Goal: Task Accomplishment & Management: Manage account settings

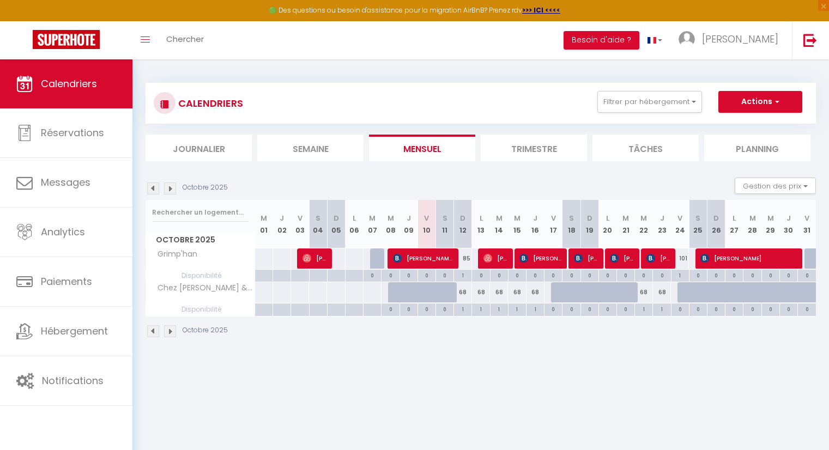
scroll to position [54, 0]
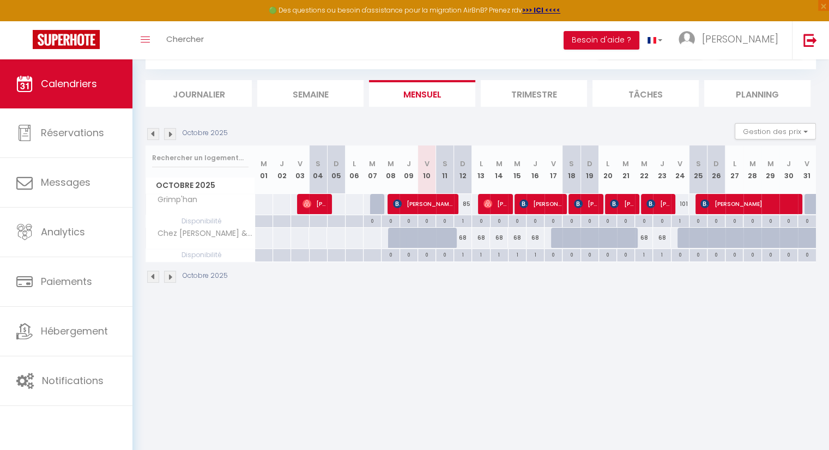
click at [422, 378] on body "🟢 Des questions ou besoin d'assistance pour la migration AirBnB? Prenez rdv >>>…" at bounding box center [414, 230] width 829 height 450
click at [305, 360] on body "🟢 Des questions ou besoin d'assistance pour la migration AirBnB? Prenez rdv >>>…" at bounding box center [414, 230] width 829 height 450
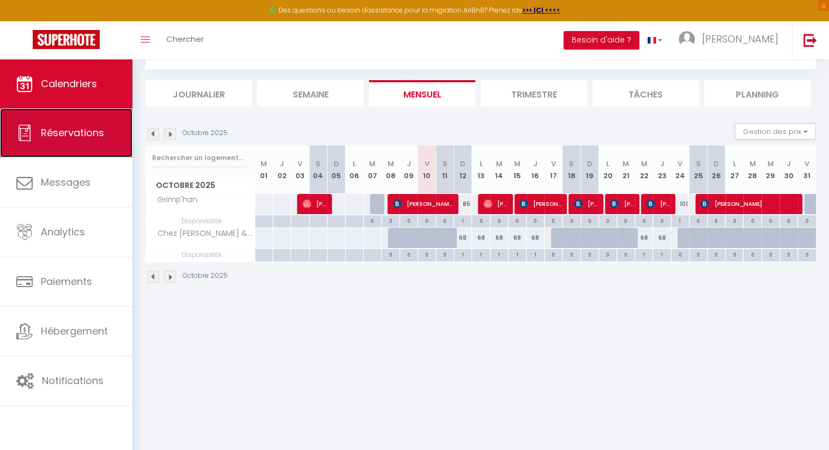
click at [66, 132] on span "Réservations" at bounding box center [72, 133] width 63 height 14
select select "not_cancelled"
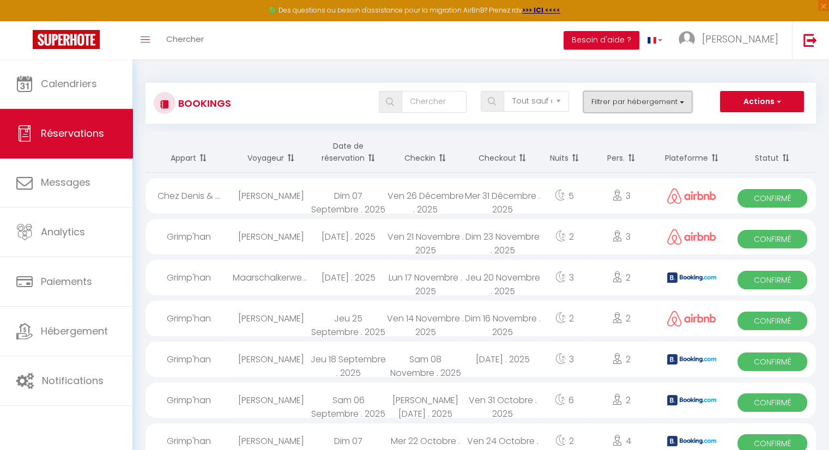
click at [652, 100] on button "Filtrer par hébergement" at bounding box center [637, 102] width 109 height 22
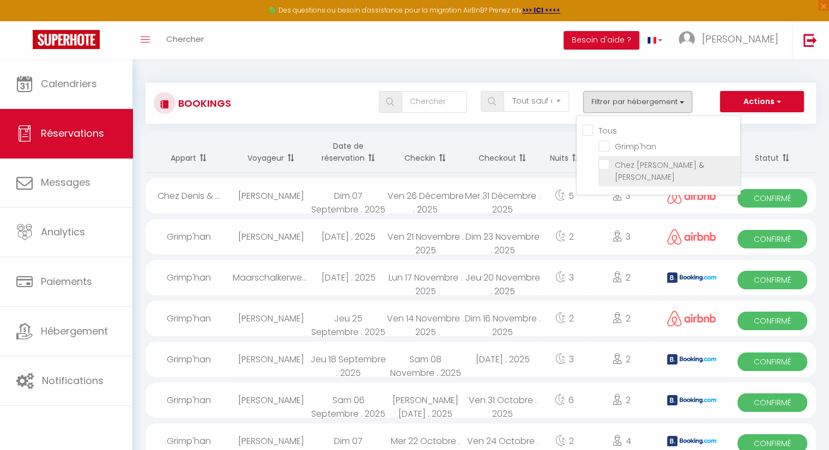
click at [606, 165] on input "Chez [PERSON_NAME] & [PERSON_NAME]" at bounding box center [669, 164] width 142 height 11
checkbox input "true"
checkbox input "false"
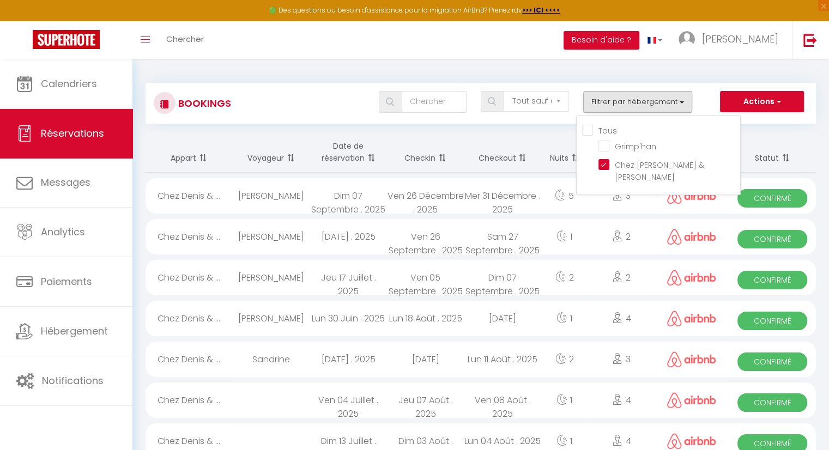
click at [770, 149] on th "Statut" at bounding box center [771, 152] width 87 height 41
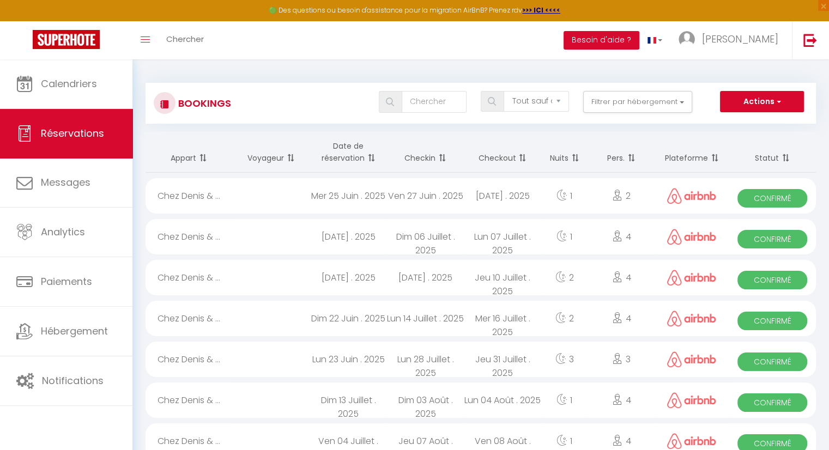
click at [462, 137] on th "Checkin" at bounding box center [425, 152] width 77 height 41
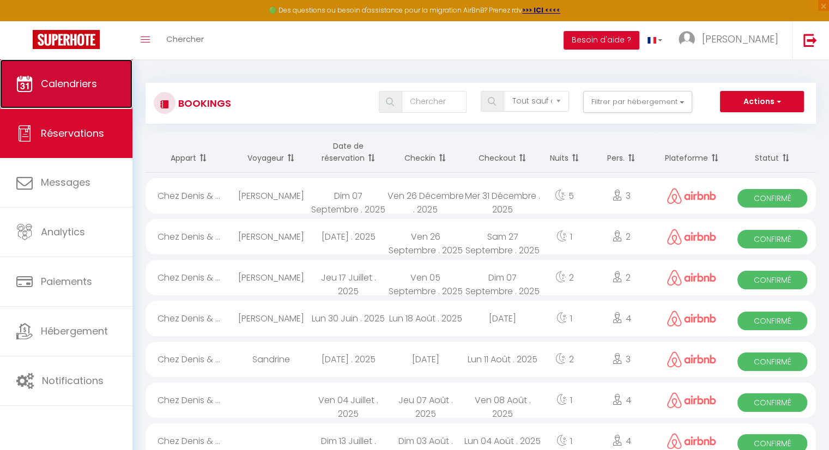
click at [76, 78] on span "Calendriers" at bounding box center [69, 84] width 56 height 14
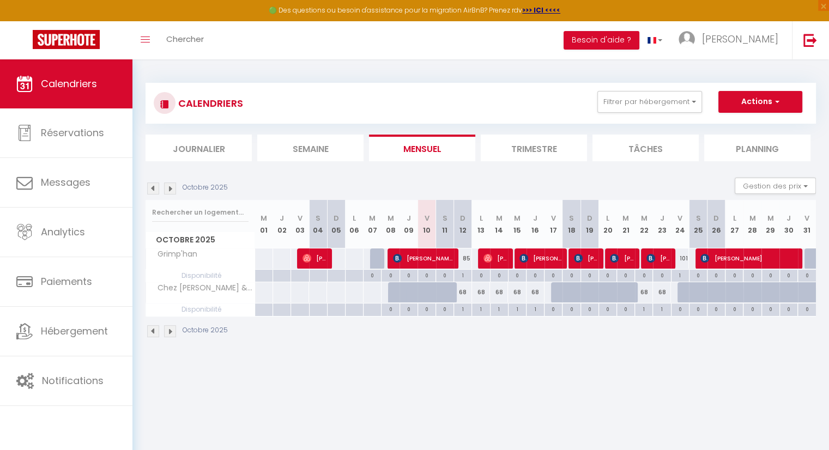
click at [173, 184] on img at bounding box center [170, 188] width 12 height 12
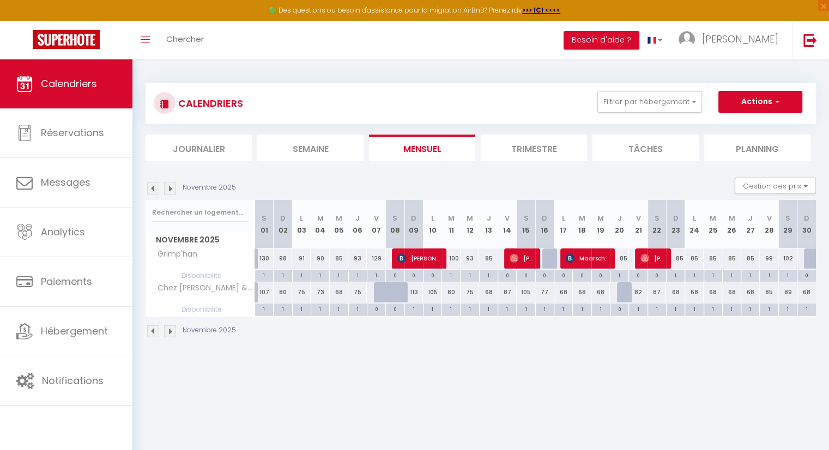
click at [650, 380] on body "🟢 Des questions ou besoin d'assistance pour la migration AirBnB? Prenez rdv >>>…" at bounding box center [414, 284] width 829 height 450
click at [393, 387] on body "🟢 Des questions ou besoin d'assistance pour la migration AirBnB? Prenez rdv >>>…" at bounding box center [414, 284] width 829 height 450
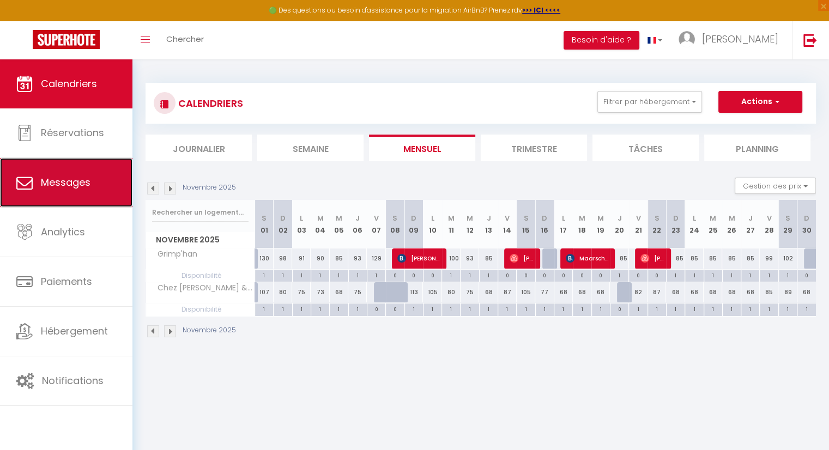
click at [86, 180] on span "Messages" at bounding box center [66, 182] width 50 height 14
select select "message"
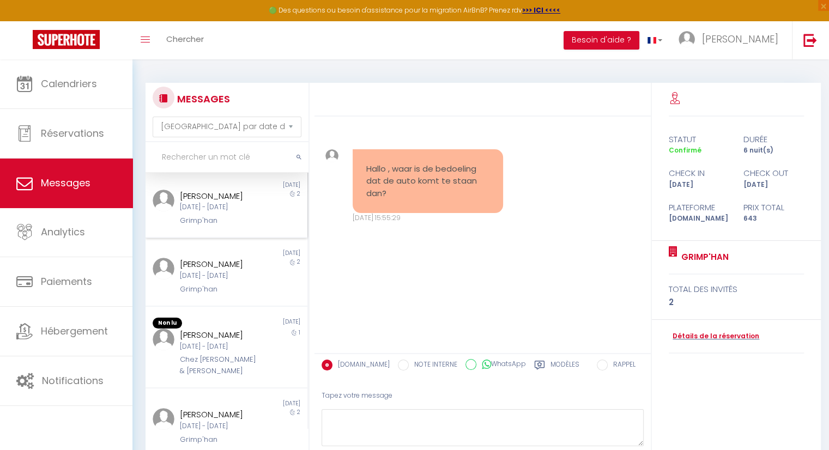
scroll to position [54, 0]
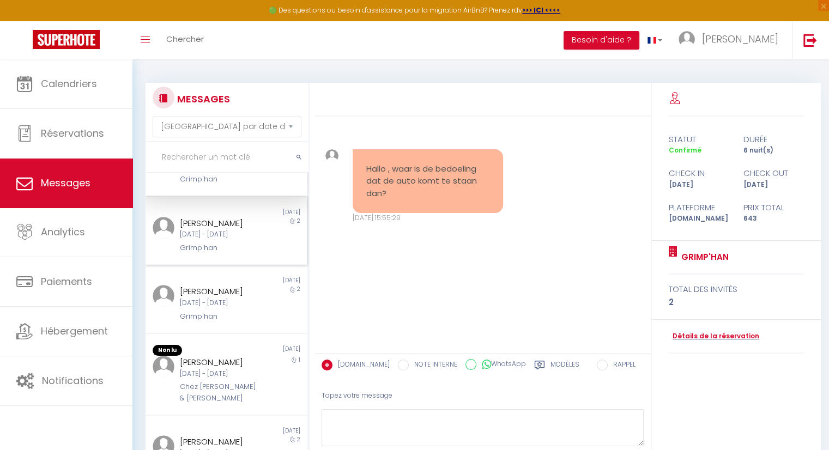
click at [230, 230] on div "[PERSON_NAME]" at bounding box center [220, 223] width 80 height 13
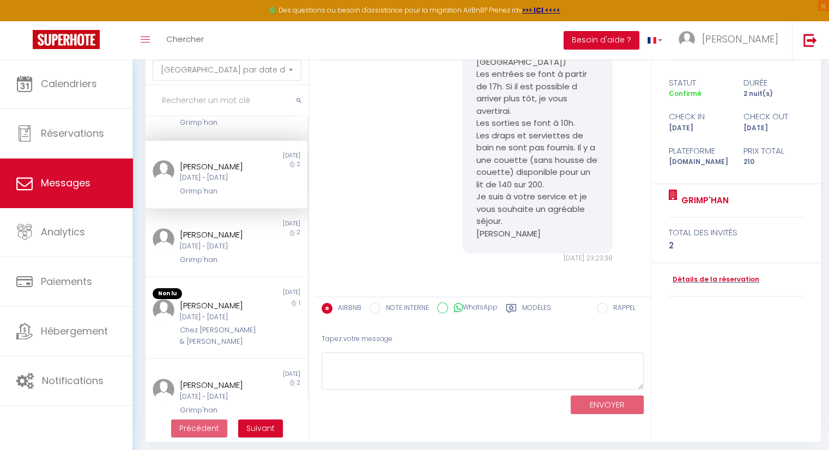
scroll to position [61, 0]
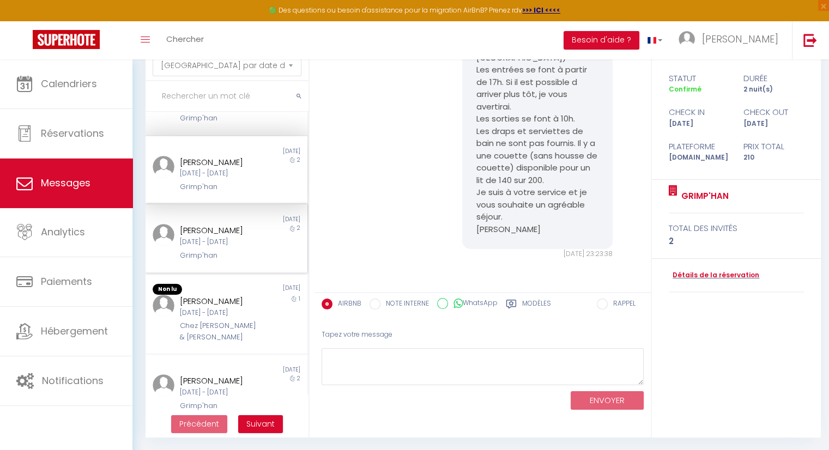
click at [181, 247] on div "[DATE] - [DATE]" at bounding box center [220, 242] width 80 height 10
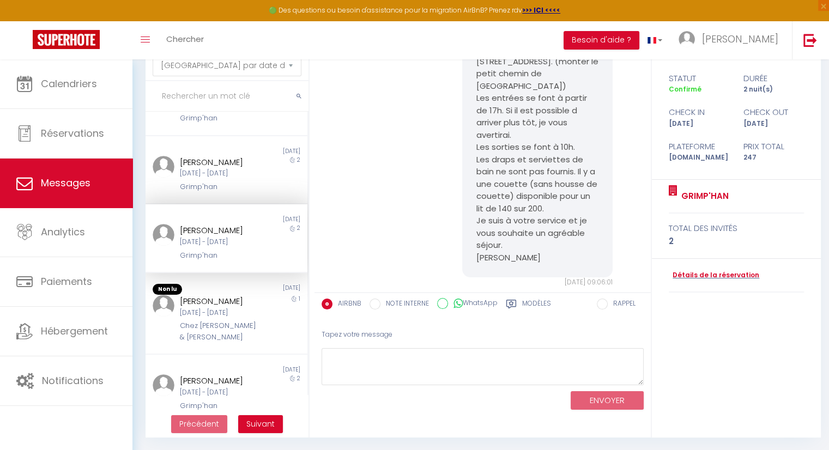
scroll to position [251, 0]
click at [214, 318] on div "[DATE] - [DATE]" at bounding box center [220, 313] width 80 height 10
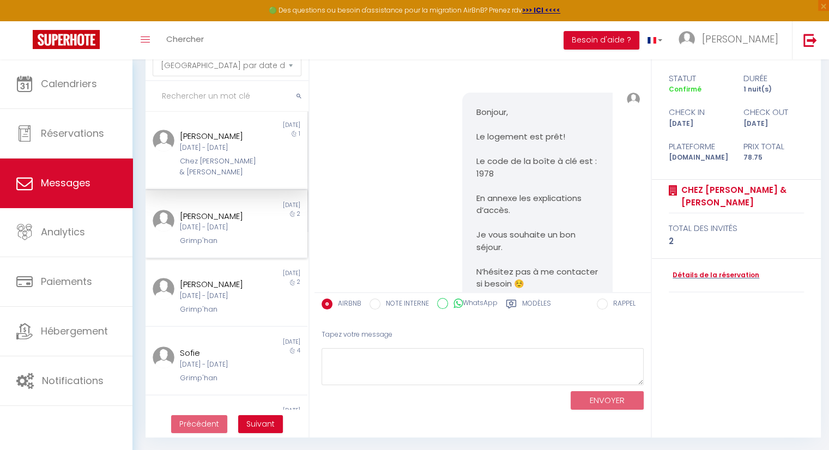
scroll to position [218, 0]
click at [210, 232] on div "[DATE] - [DATE]" at bounding box center [220, 227] width 80 height 10
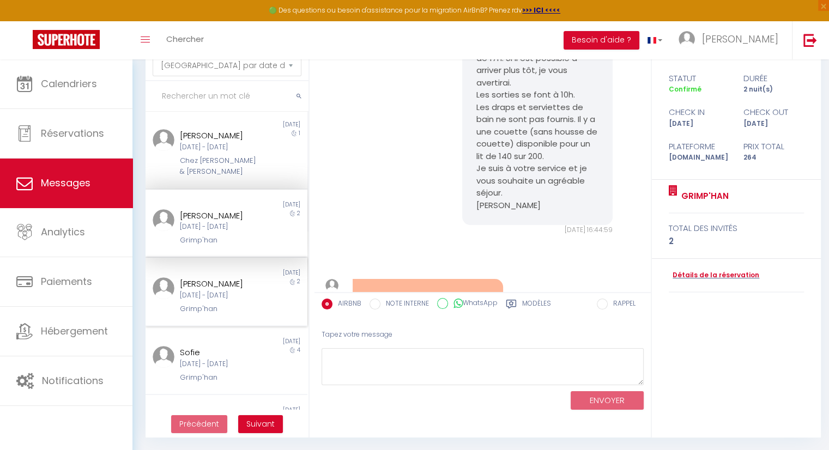
click at [235, 301] on div "[DATE] - [DATE]" at bounding box center [220, 295] width 80 height 10
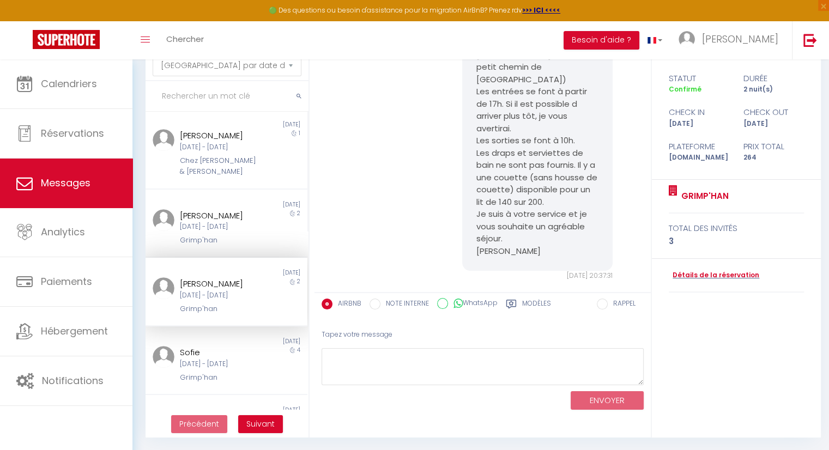
scroll to position [290, 0]
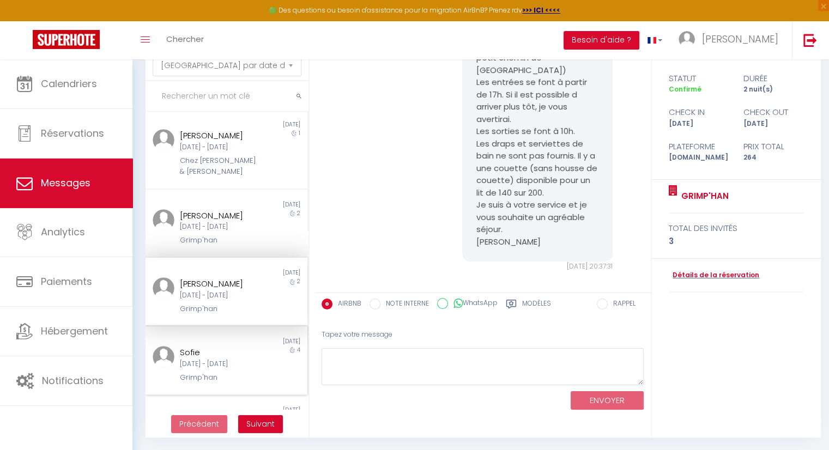
click at [202, 369] on div "[DATE] - [DATE]" at bounding box center [220, 364] width 80 height 10
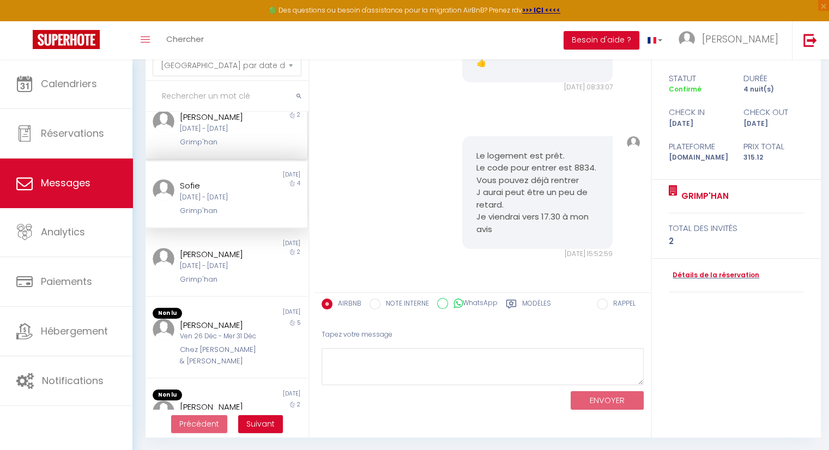
scroll to position [436, 0]
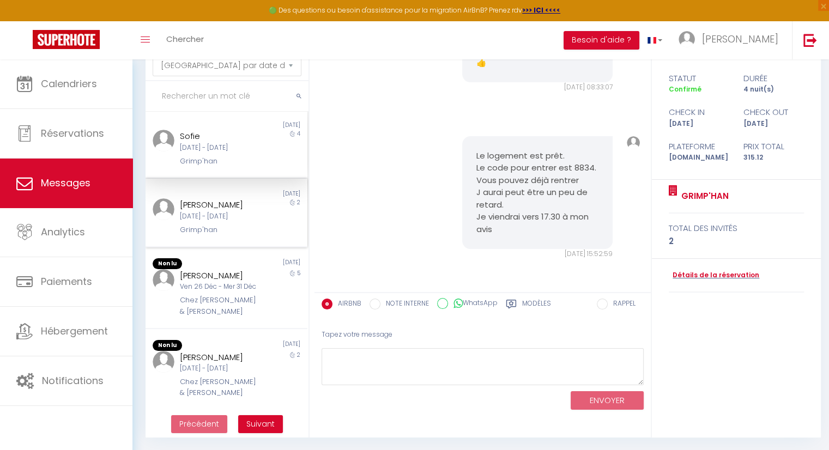
click at [242, 211] on div "[PERSON_NAME]" at bounding box center [220, 204] width 80 height 13
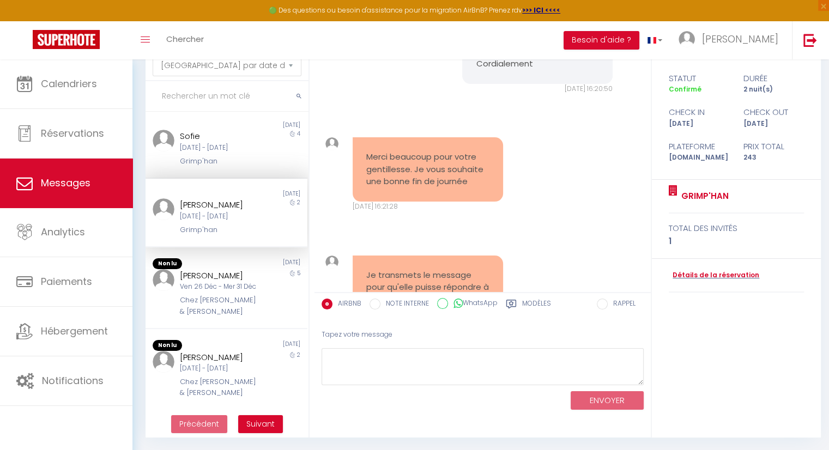
scroll to position [1250, 0]
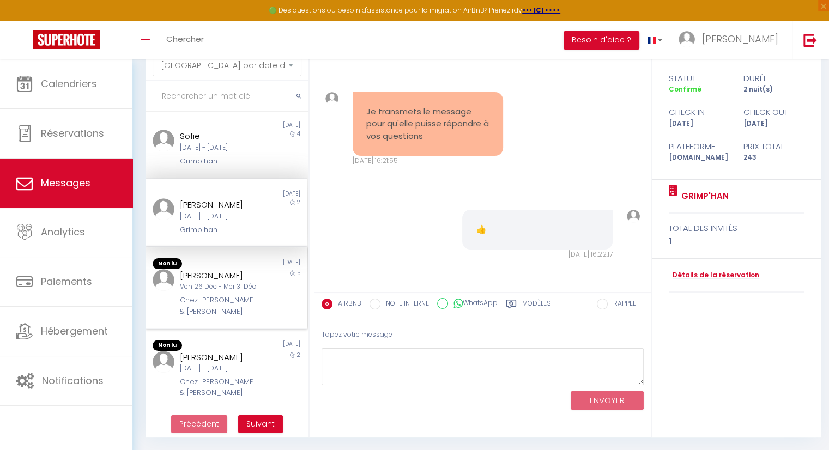
click at [199, 292] on div "Ven 26 Déc - Mer 31 Déc" at bounding box center [220, 287] width 80 height 10
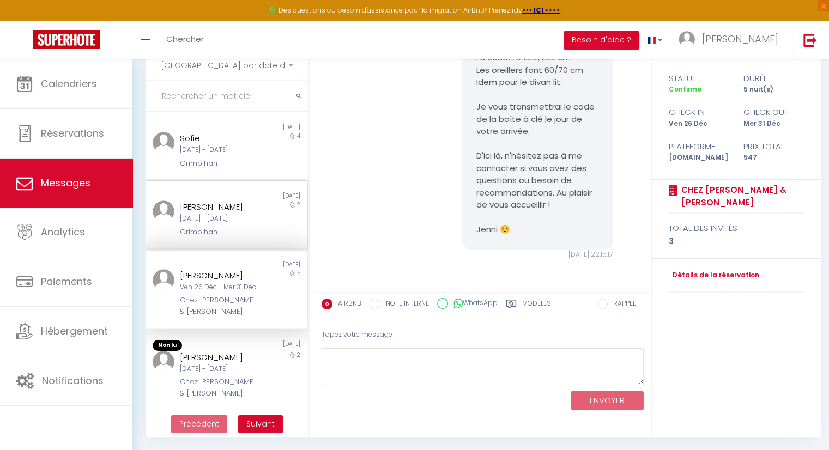
scroll to position [491, 0]
click at [227, 372] on div "[DATE] - [DATE]" at bounding box center [220, 369] width 80 height 10
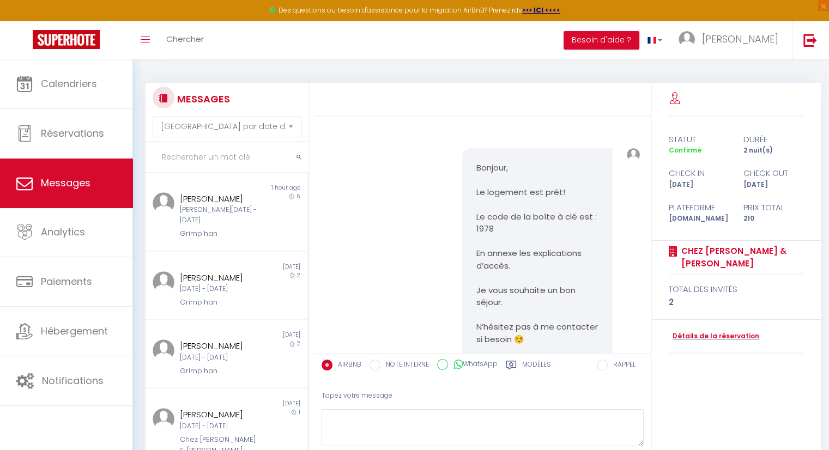
scroll to position [905, 0]
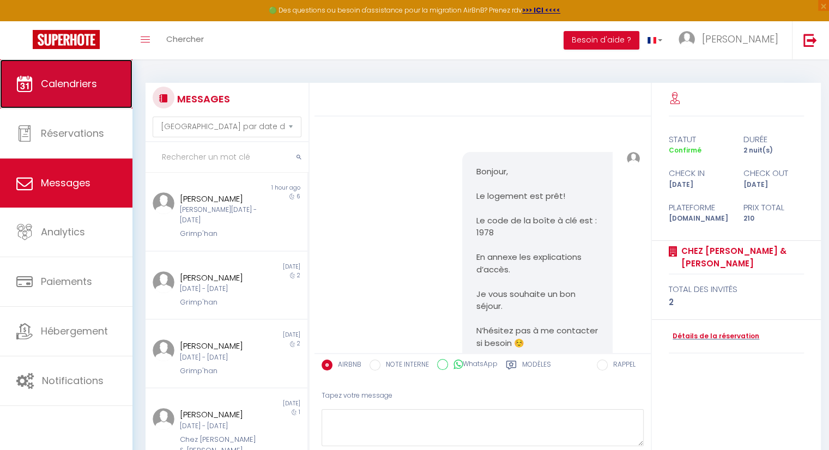
click at [48, 86] on span "Calendriers" at bounding box center [69, 84] width 56 height 14
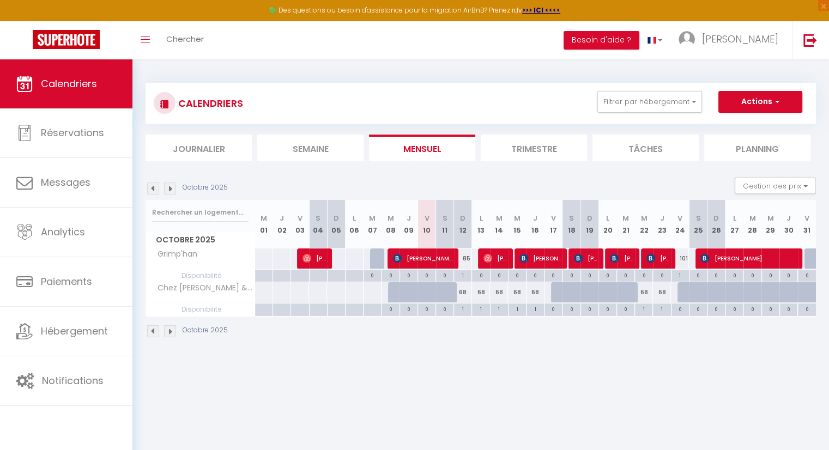
click at [527, 395] on body "🟢 Des questions ou besoin d'assistance pour la migration AirBnB? Prenez rdv >>>…" at bounding box center [414, 284] width 829 height 450
click at [395, 334] on div "Octobre 2025" at bounding box center [480, 333] width 670 height 32
click at [352, 255] on div at bounding box center [354, 258] width 19 height 20
type input "Lun 06 Octobre 2025"
type input "Mar 07 Octobre 2025"
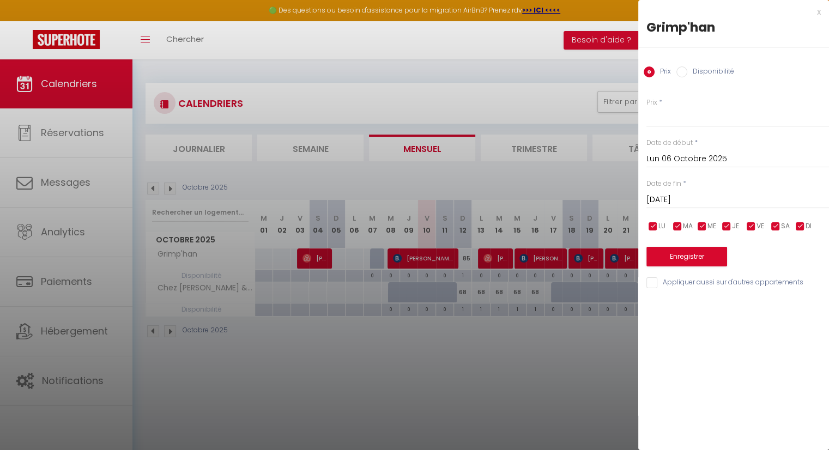
click at [352, 255] on div at bounding box center [414, 225] width 829 height 450
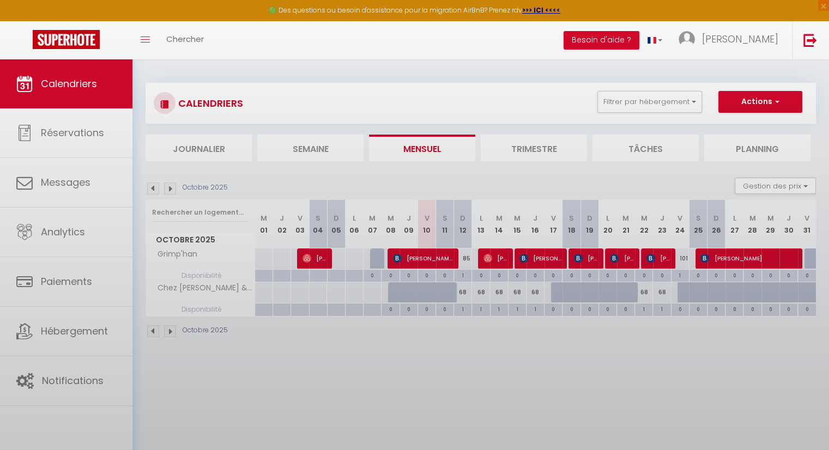
click at [352, 255] on body "🟢 Des questions ou besoin d'assistance pour la migration AirBnB? Prenez rdv >>>…" at bounding box center [414, 284] width 829 height 450
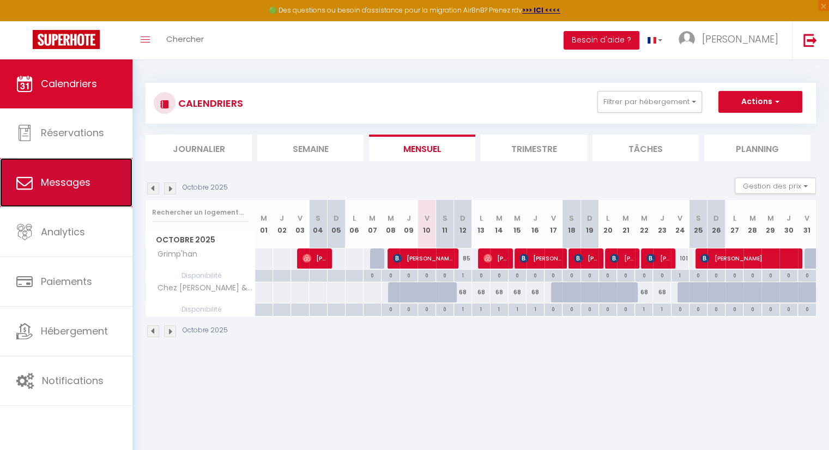
click at [48, 182] on span "Messages" at bounding box center [66, 182] width 50 height 14
select select "message"
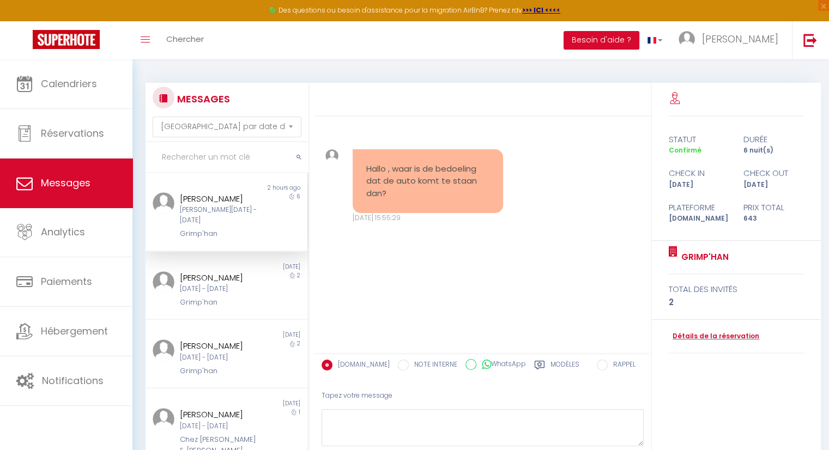
click at [410, 281] on div "Hallo , waar is de bedoeling dat de auto komt te staan dan? Ven 10 Oct. 2025 - …" at bounding box center [482, 235] width 336 height 236
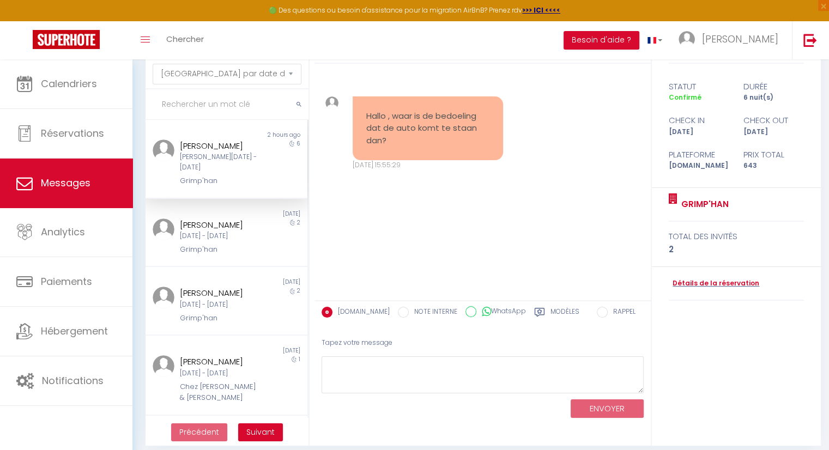
scroll to position [61, 0]
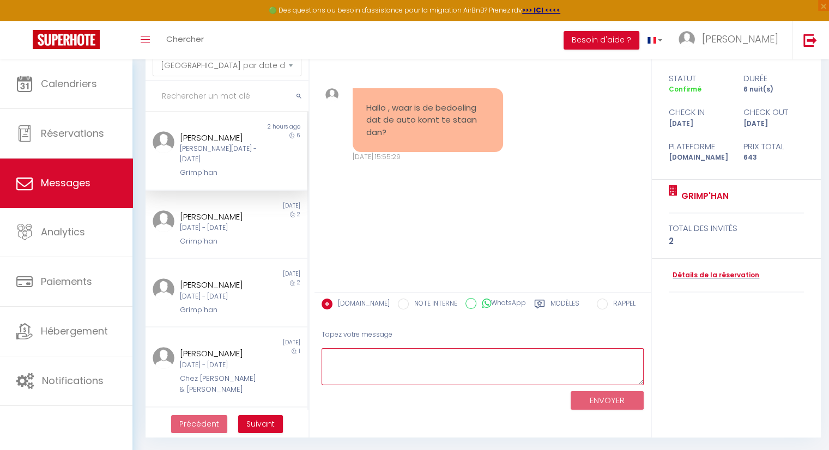
click at [372, 364] on textarea at bounding box center [482, 367] width 322 height 38
paste textarea "Bonjour et bienvenue ! C'est une excellente question, merci de la poser. Concer…"
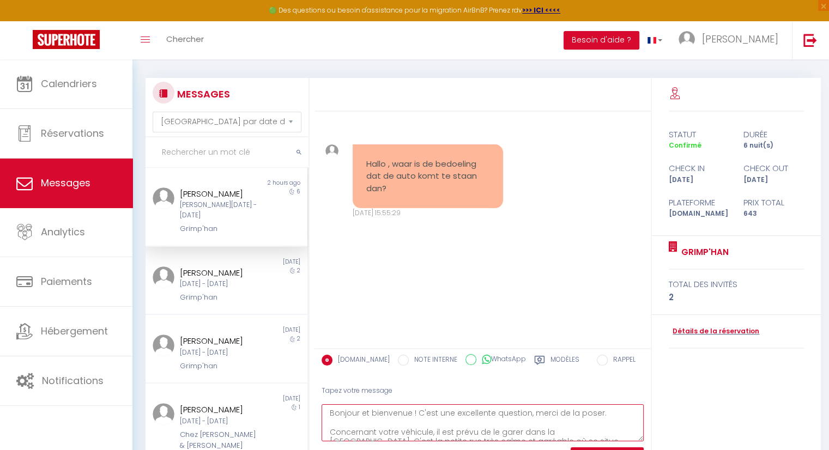
scroll to position [0, 0]
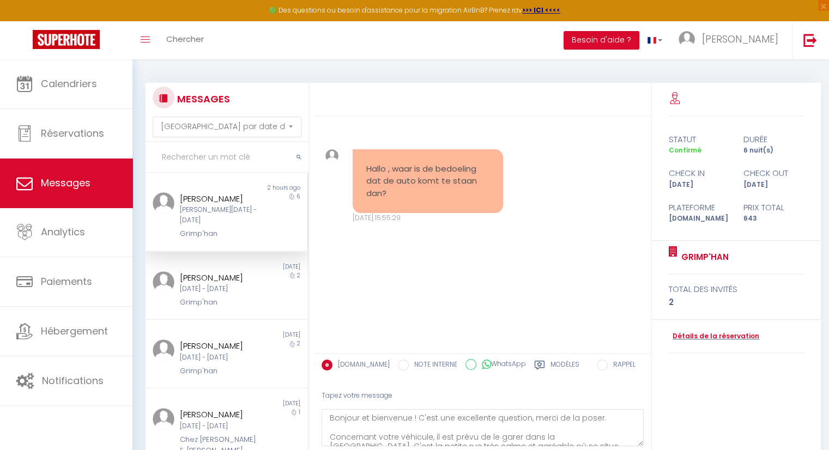
click at [244, 209] on div "[PERSON_NAME][DATE] - [DATE]" at bounding box center [220, 215] width 80 height 21
click at [244, 218] on div "[PERSON_NAME][DATE] - [DATE]" at bounding box center [220, 215] width 80 height 21
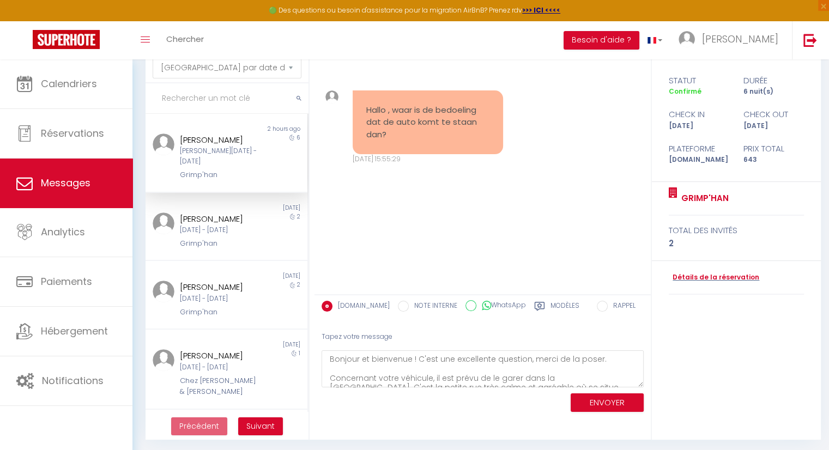
scroll to position [61, 0]
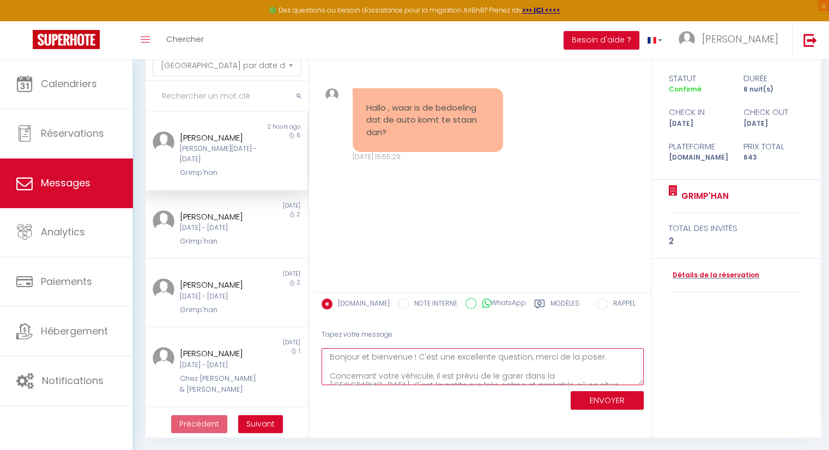
click at [358, 356] on textarea "Bonjour et bienvenue ! C'est une excellente question, merci de la poser. Concer…" at bounding box center [482, 367] width 322 height 38
click at [431, 354] on textarea "Bonjour Mike et bienvenue ! C'est une excellente question, merci de la poser. C…" at bounding box center [482, 367] width 322 height 38
drag, startPoint x: 617, startPoint y: 353, endPoint x: 378, endPoint y: 326, distance: 240.1
click at [378, 326] on div "Tapez votre message Bonjour Mike et bienvenue ! C'est une excellente question, …" at bounding box center [482, 367] width 336 height 93
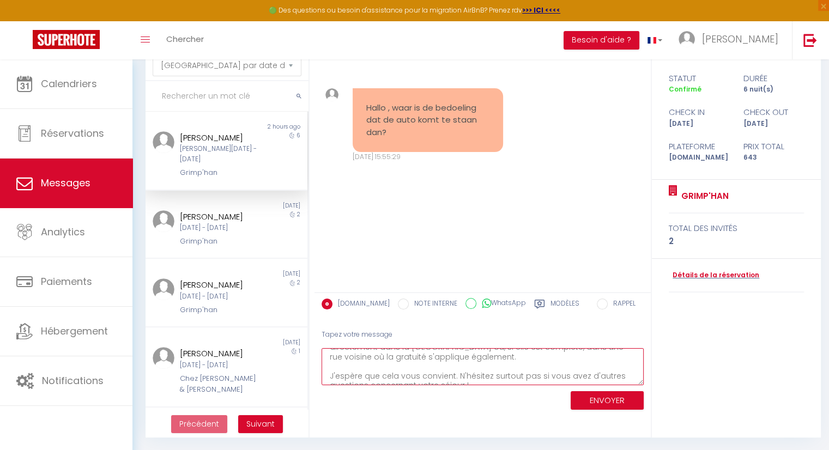
click at [482, 375] on textarea "Bonjour Mike, Concernant votre véhicule, il est prévu de le garer dans la Rue d…" at bounding box center [482, 367] width 322 height 38
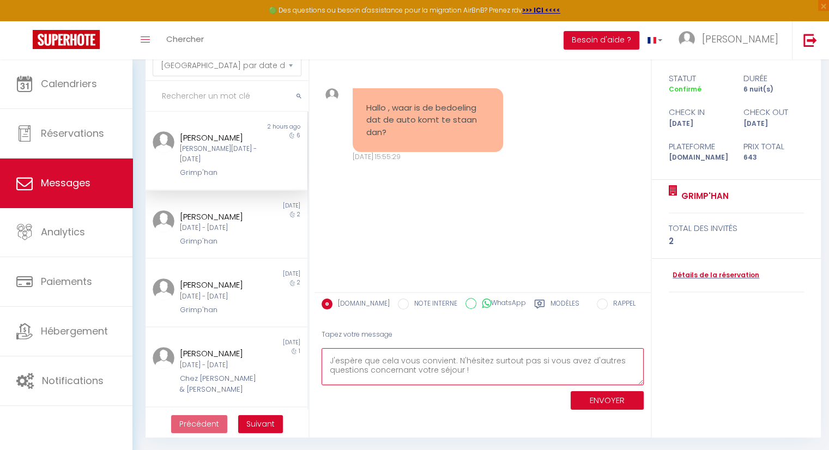
type textarea "Bonjour [PERSON_NAME], Concernant votre véhicule, il est prévu de le garer dans…"
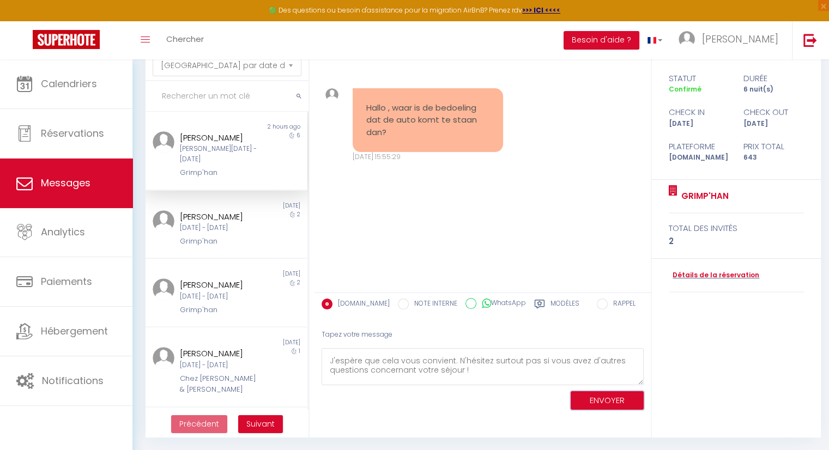
click at [614, 399] on button "ENVOYER" at bounding box center [606, 400] width 73 height 19
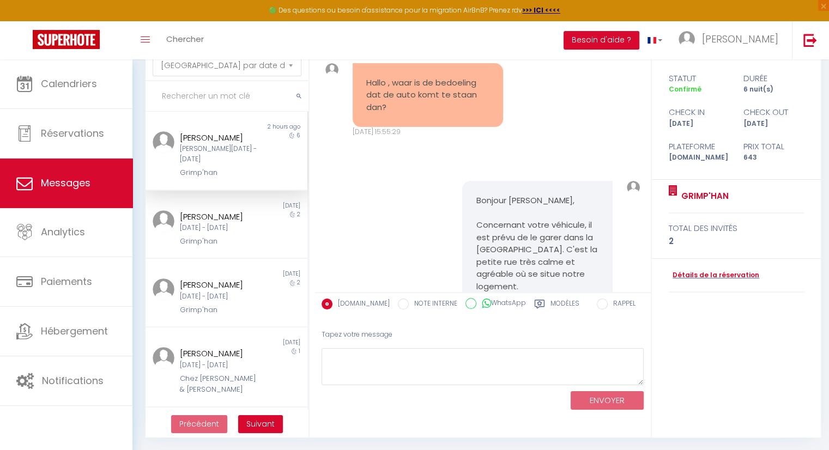
scroll to position [0, 0]
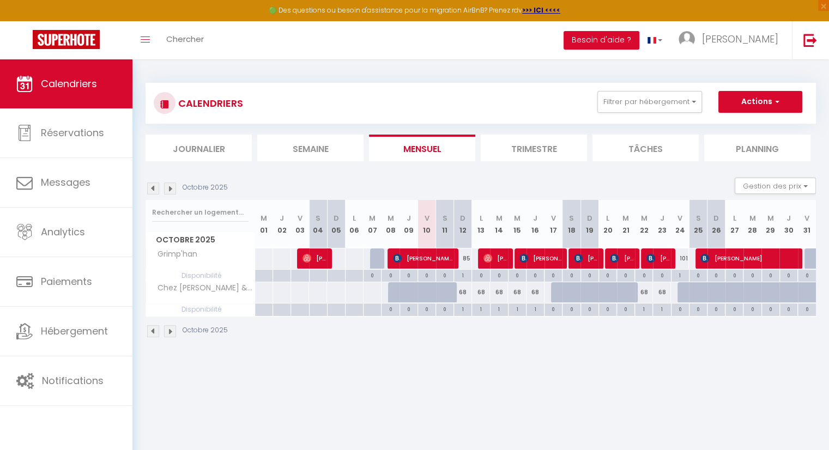
click at [559, 146] on li "Trimestre" at bounding box center [533, 148] width 106 height 27
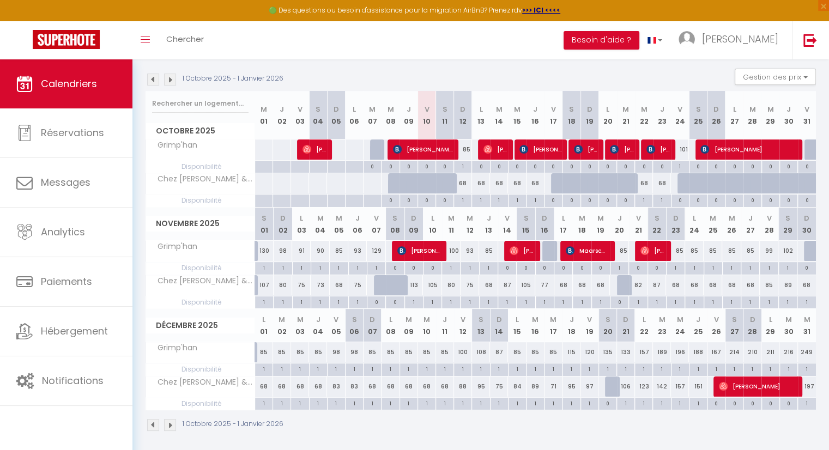
scroll to position [112, 0]
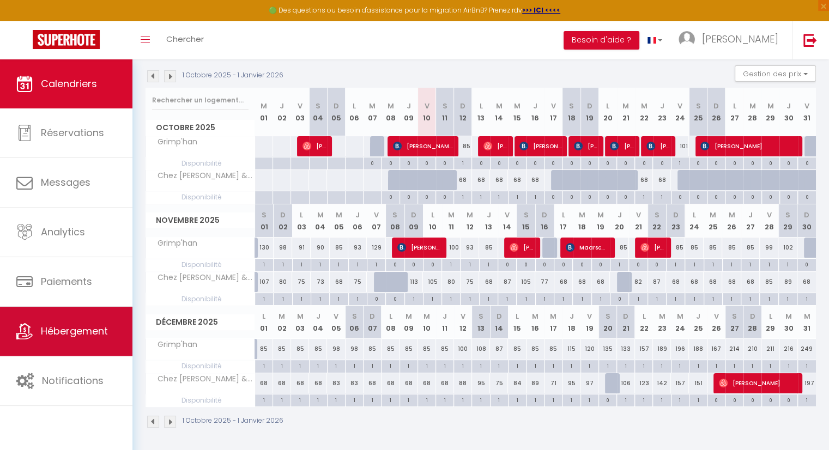
click at [106, 345] on link "Hébergement" at bounding box center [66, 331] width 132 height 49
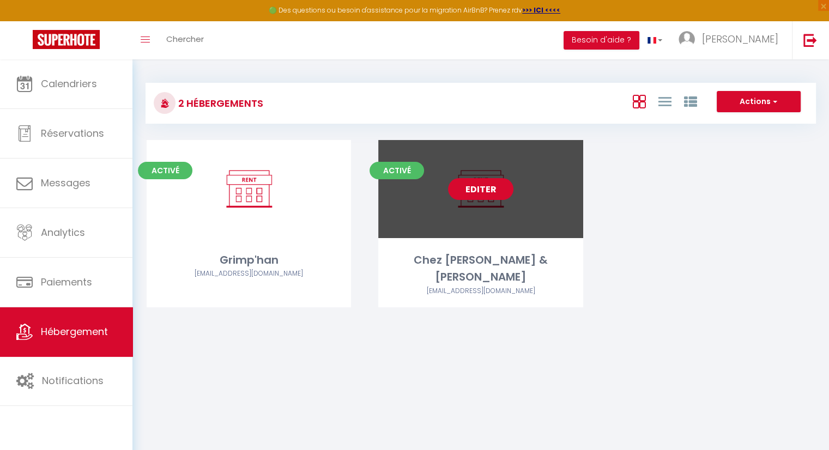
click at [490, 186] on link "Editer" at bounding box center [480, 189] width 65 height 22
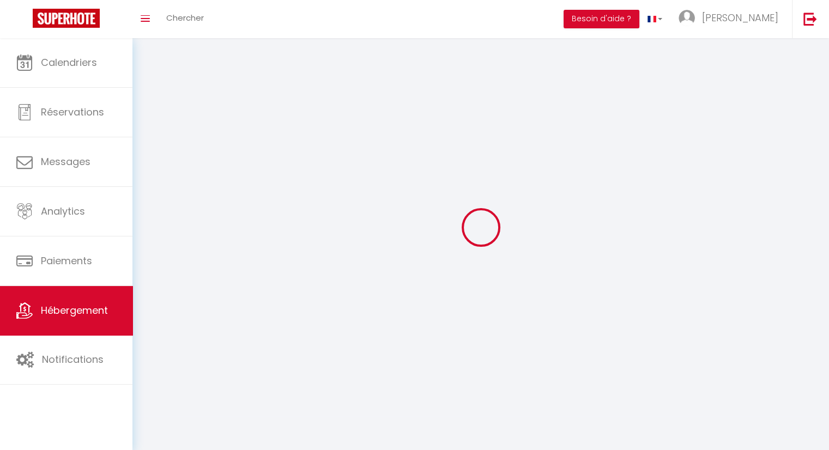
select select "1"
select select "28"
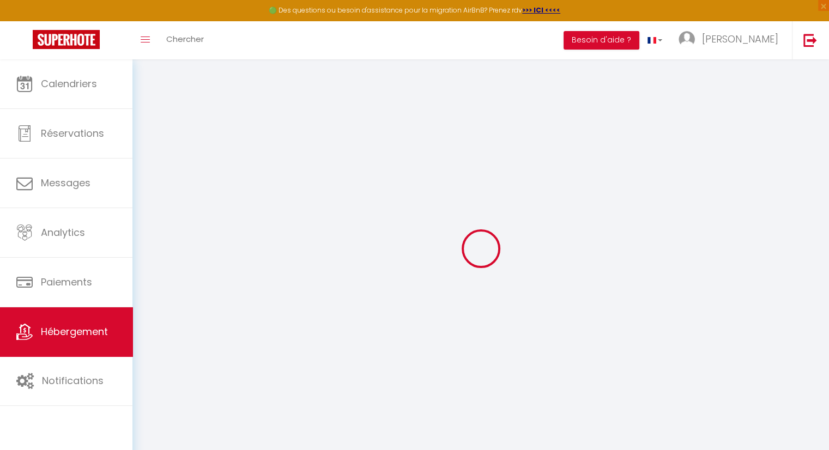
select select
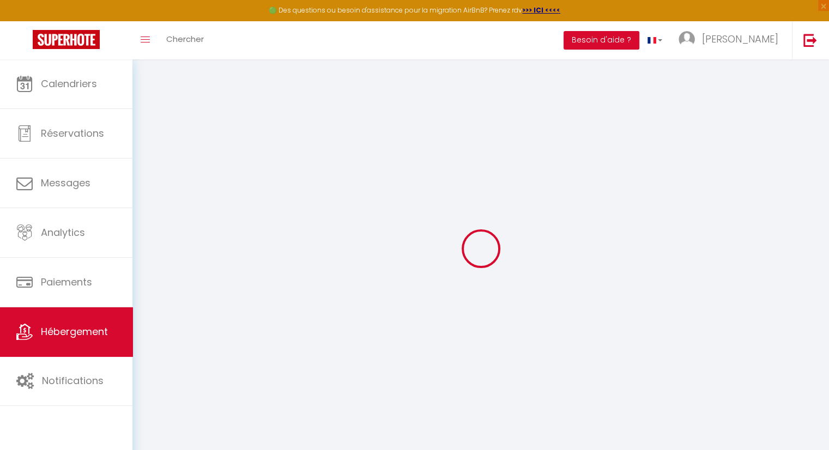
select select
checkbox input "false"
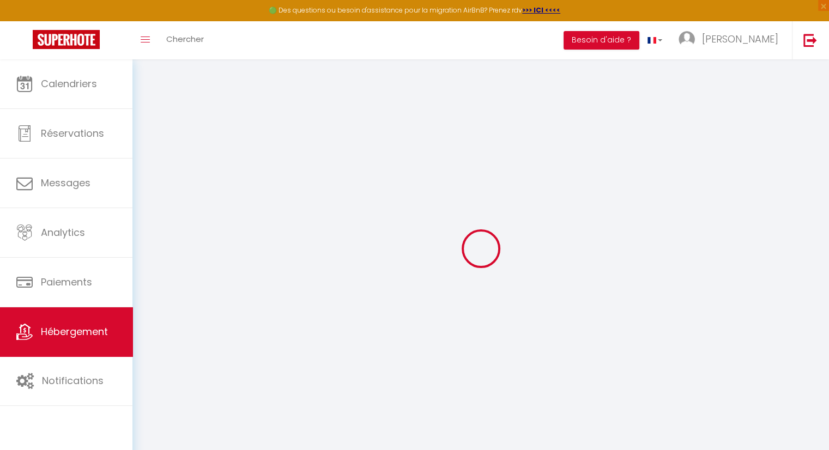
select select
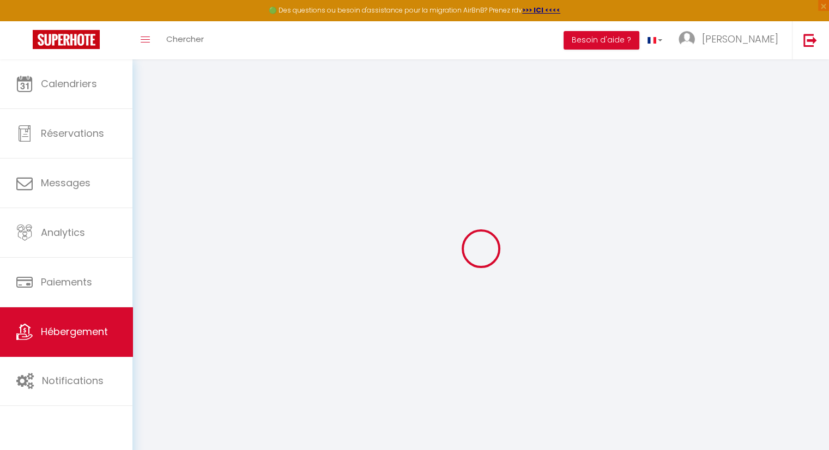
select select
checkbox input "false"
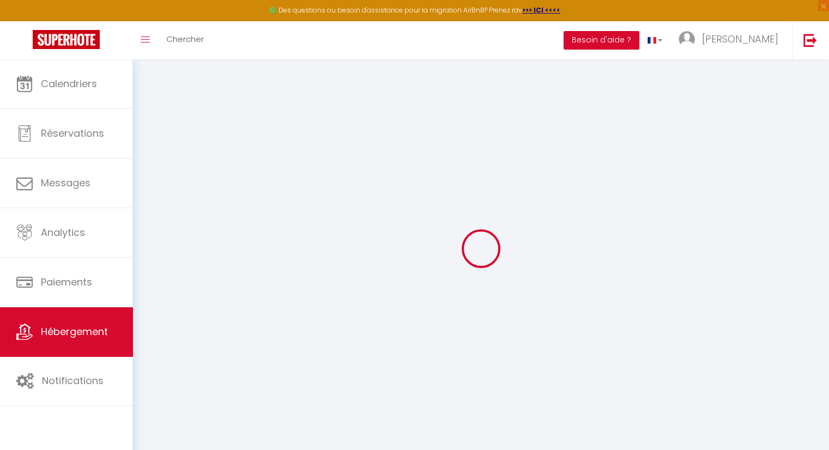
checkbox input "false"
select select
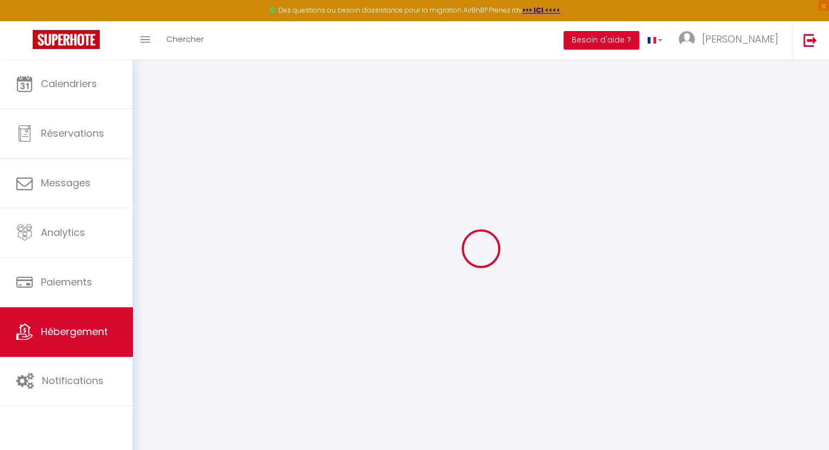
select select
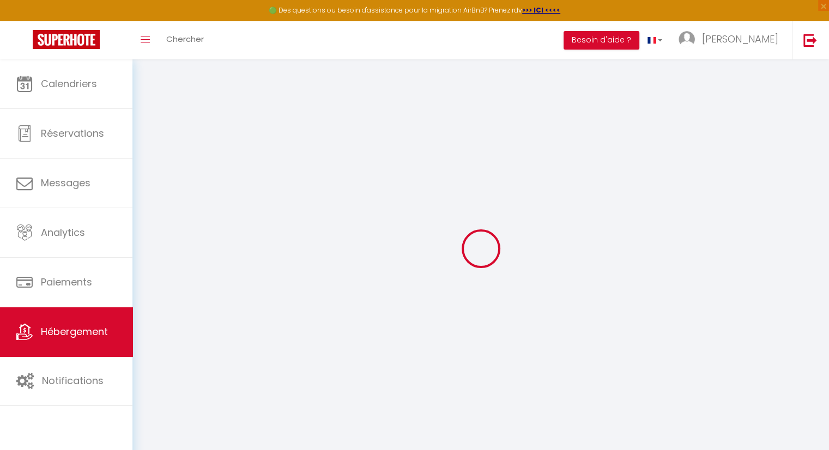
checkbox input "false"
select select
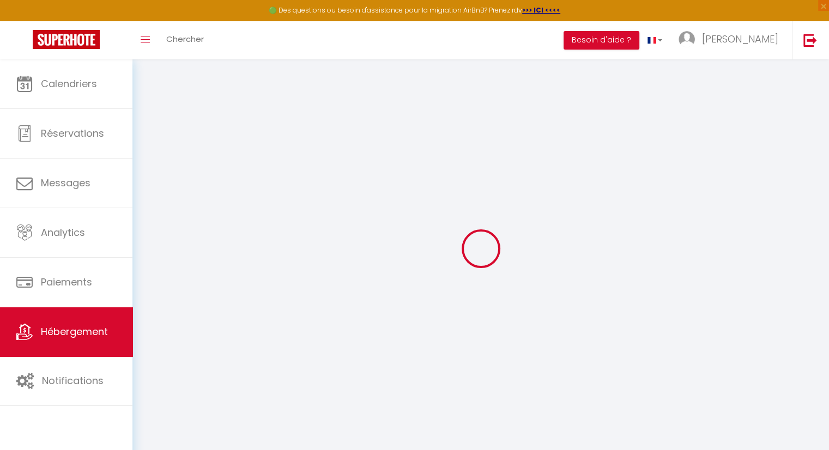
select select
type input "Chez [PERSON_NAME] & [PERSON_NAME]"
type input "Jennifer"
type input "Leroy"
type input "rue de grupont 47a"
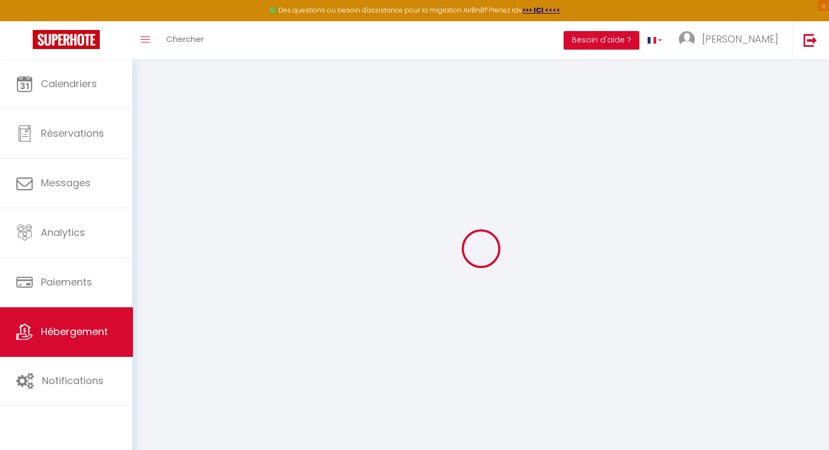
type input "6922"
type input "halma"
select select
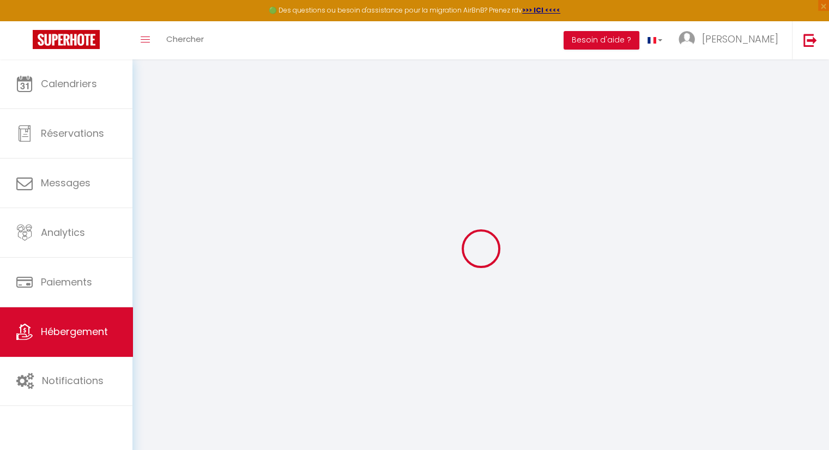
select select
type input "rue de Charlesville 2-32"
type input "5580"
type input "Han sur Lesse"
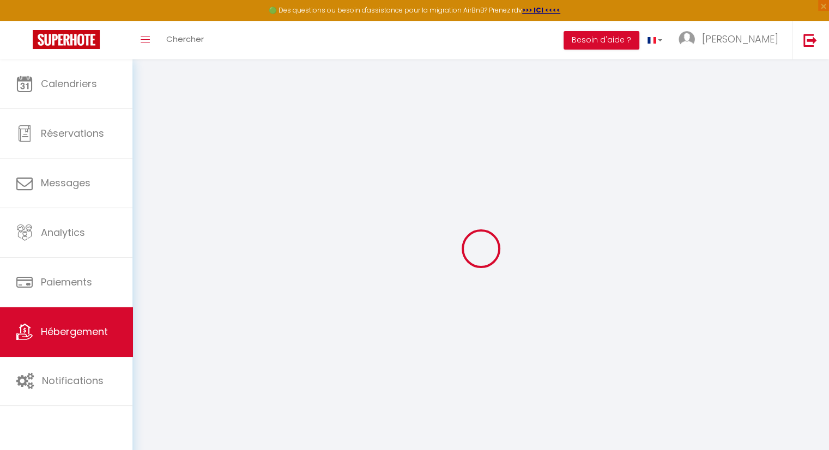
select select "23"
type input "[EMAIL_ADDRESS][DOMAIN_NAME]"
select select
checkbox input "false"
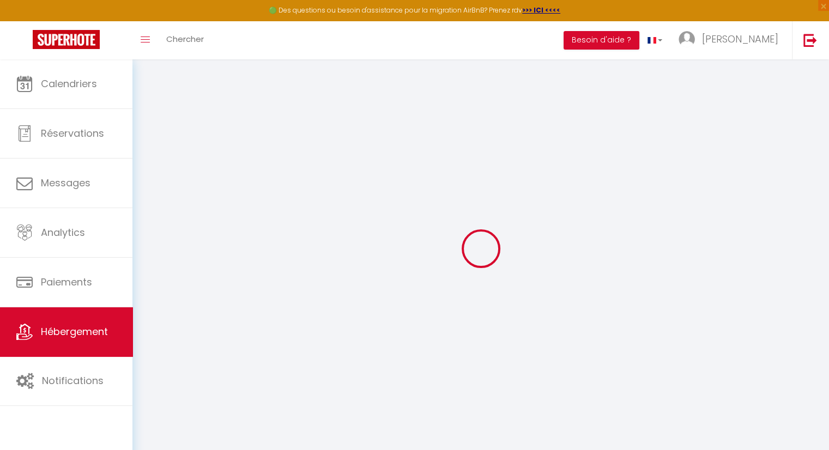
checkbox input "false"
select select
type input "15"
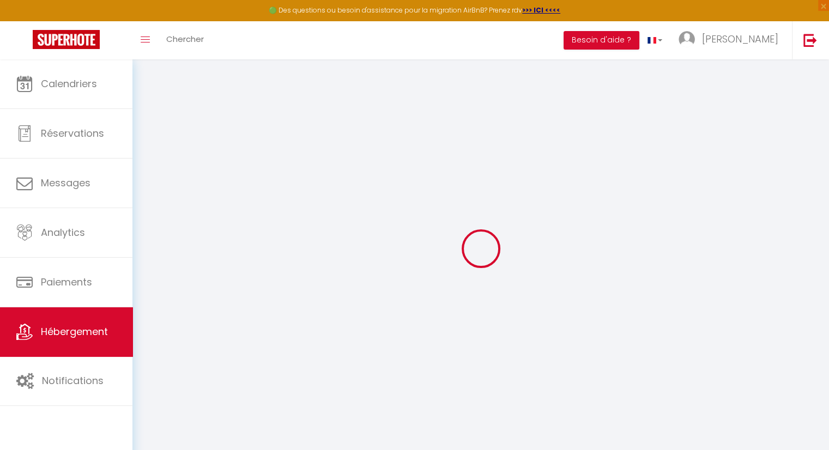
type input "0"
select select
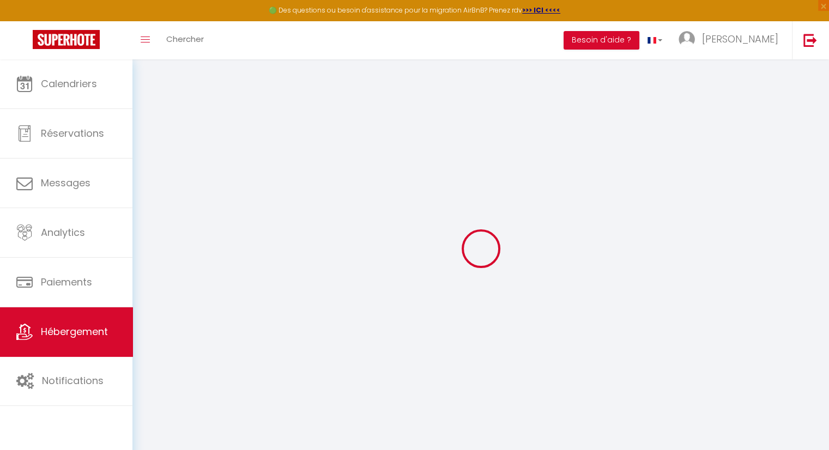
select select
checkbox input "false"
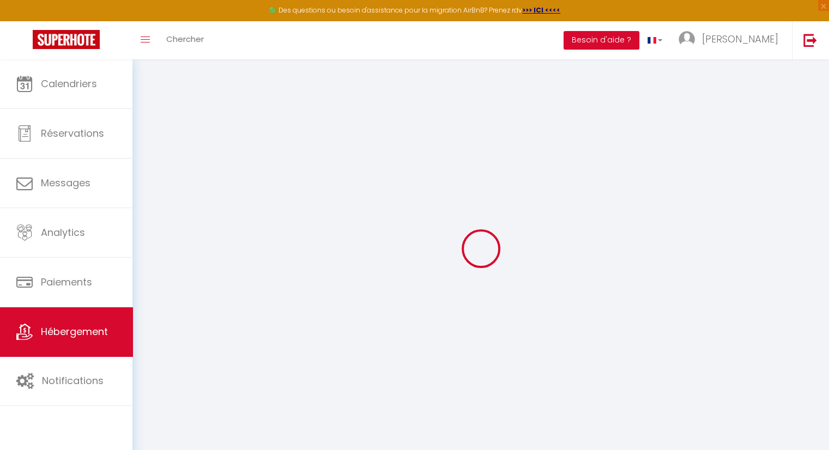
checkbox input "false"
select select
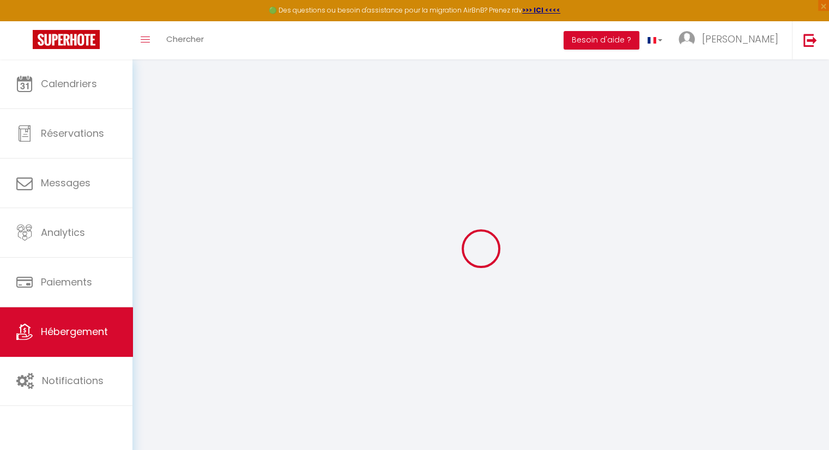
select select
checkbox input "false"
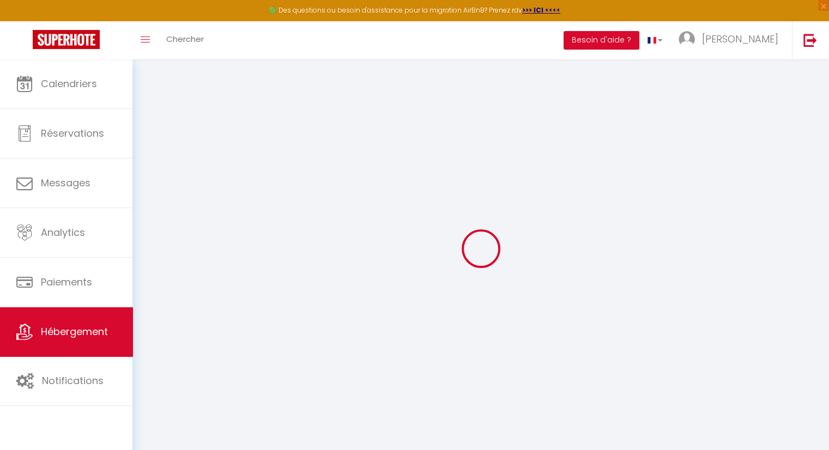
checkbox input "false"
select select
checkbox input "false"
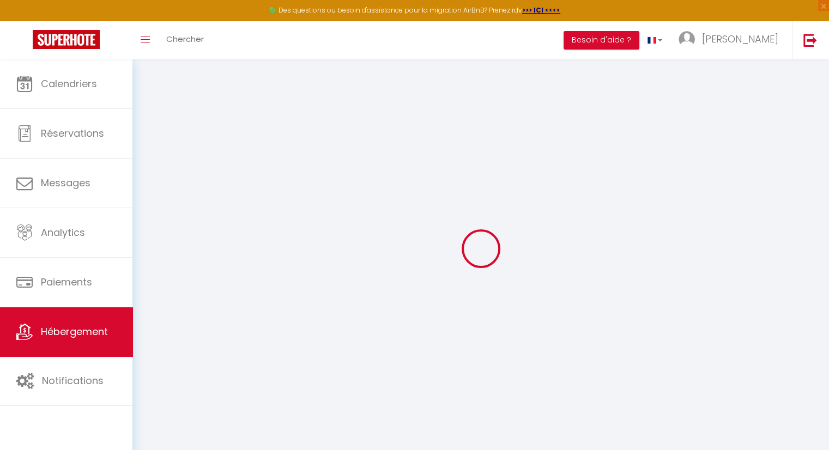
checkbox input "false"
select select
checkbox input "false"
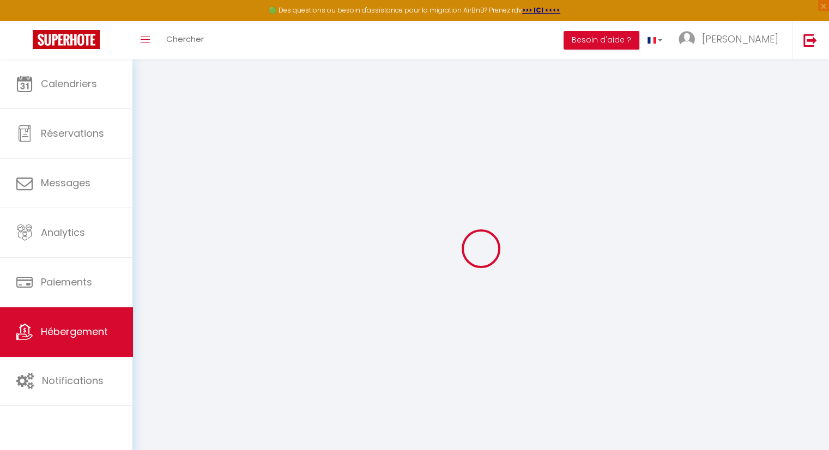
checkbox input "false"
select select
checkbox input "false"
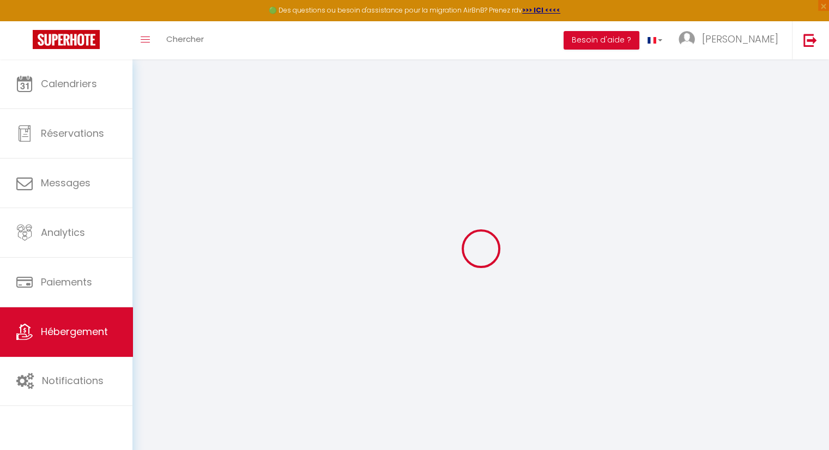
checkbox input "false"
select select "15:00"
select select "23:45"
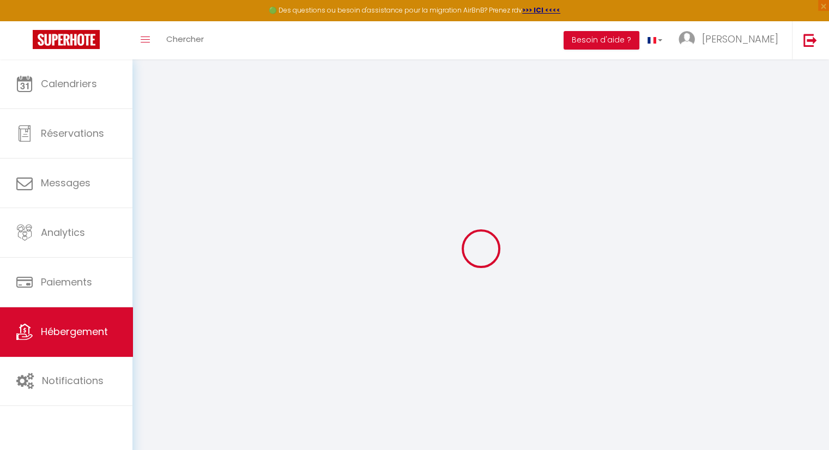
select select "11:00"
select select "30"
select select "120"
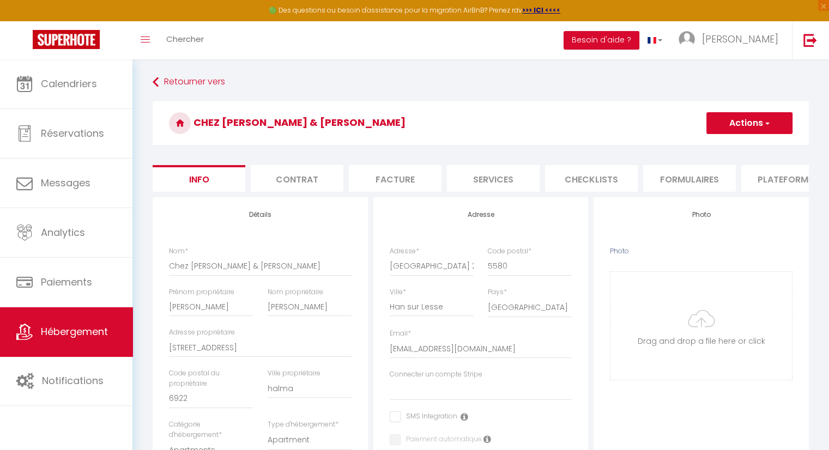
select select
checkbox input "false"
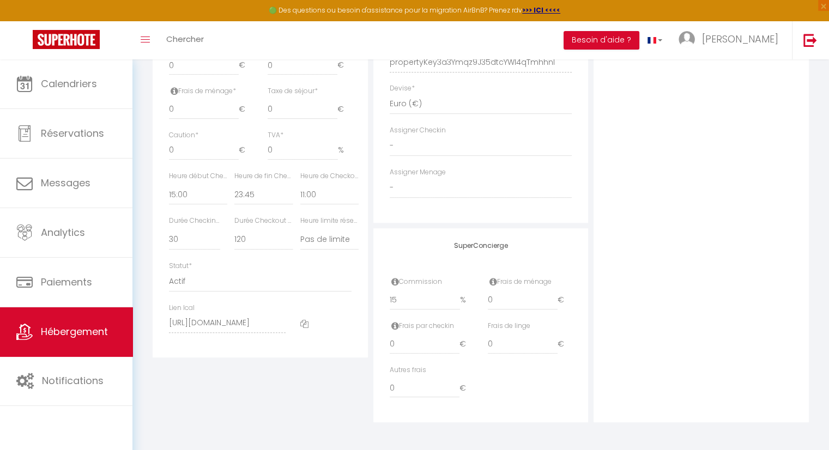
scroll to position [518, 0]
drag, startPoint x: 399, startPoint y: 299, endPoint x: 368, endPoint y: 294, distance: 30.9
click at [368, 294] on div "Détails Nom * Chez Denis & Jenni Prénom propriétaire Jennifer Nom propriétaire …" at bounding box center [480, 54] width 661 height 735
type input "0"
select select
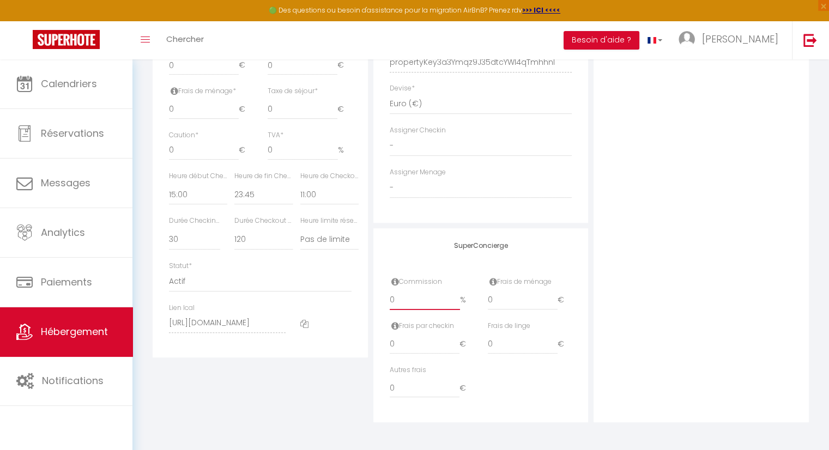
checkbox input "false"
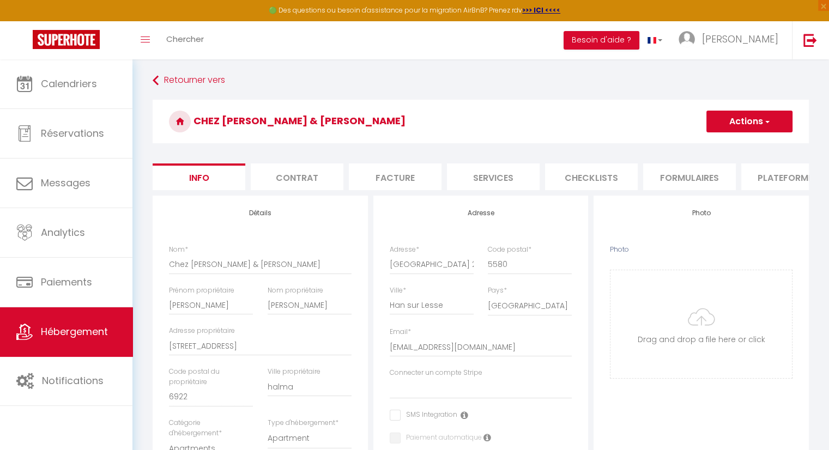
scroll to position [0, 0]
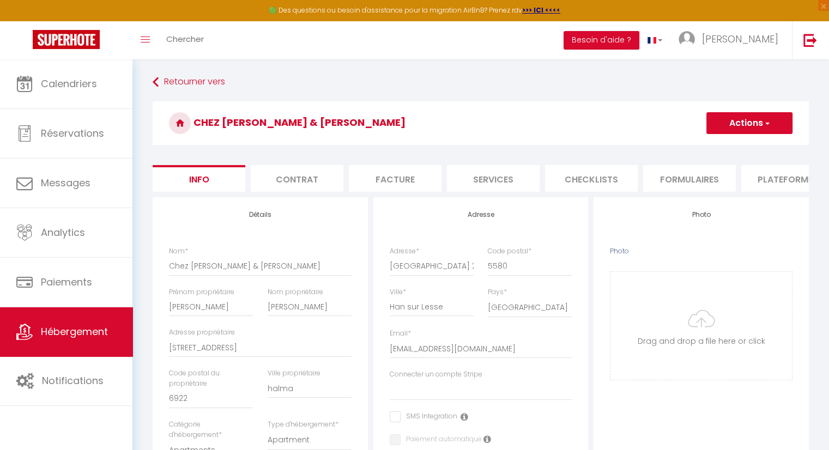
type input "0"
click at [752, 123] on button "Actions" at bounding box center [749, 123] width 86 height 22
click at [710, 151] on input "Enregistrer" at bounding box center [706, 147] width 40 height 11
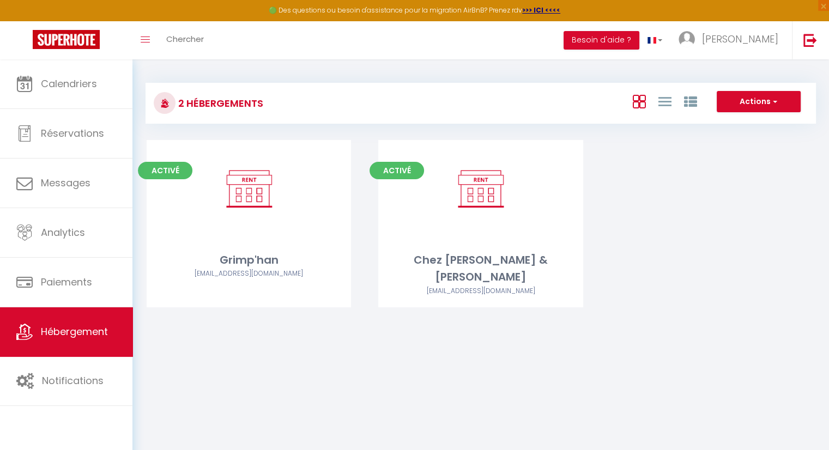
drag, startPoint x: 812, startPoint y: 218, endPoint x: 465, endPoint y: 209, distance: 347.1
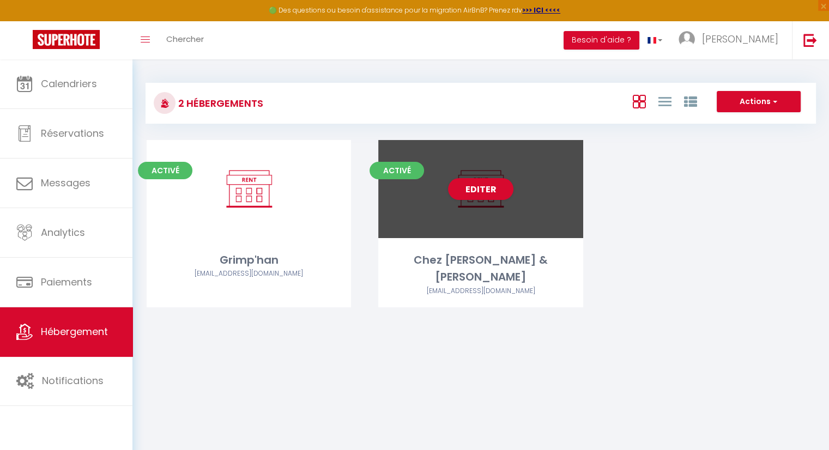
click at [812, 218] on div "Activé Editer Grimp'han olivierdambly.od@gmail.com Activé Editer Chez Denis & J…" at bounding box center [480, 237] width 695 height 194
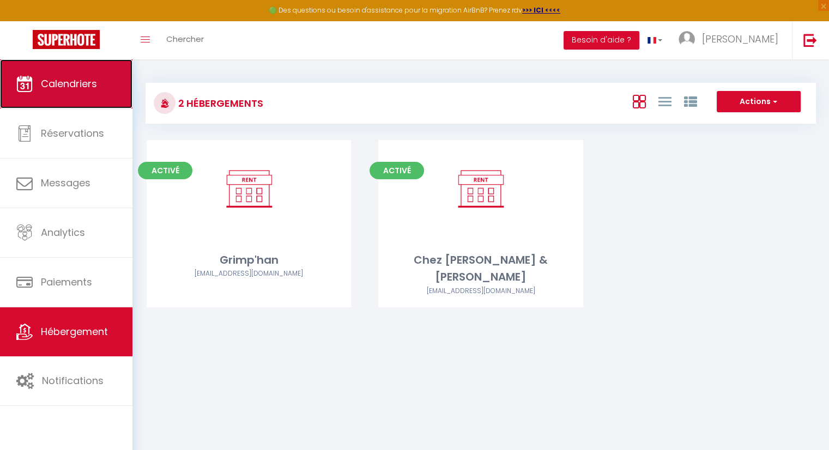
click at [34, 81] on link "Calendriers" at bounding box center [66, 83] width 132 height 49
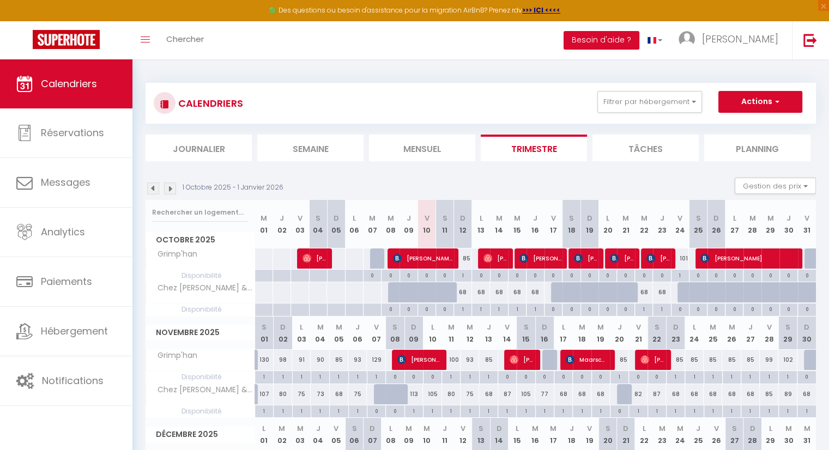
click at [319, 151] on li "Semaine" at bounding box center [310, 148] width 106 height 27
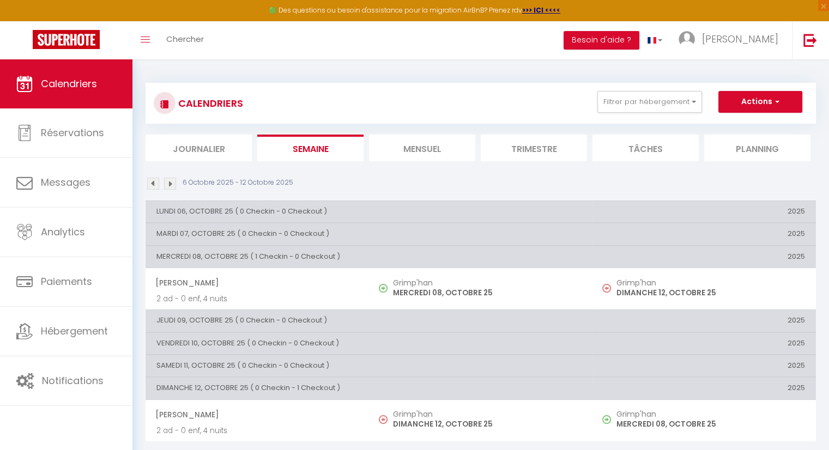
scroll to position [54, 0]
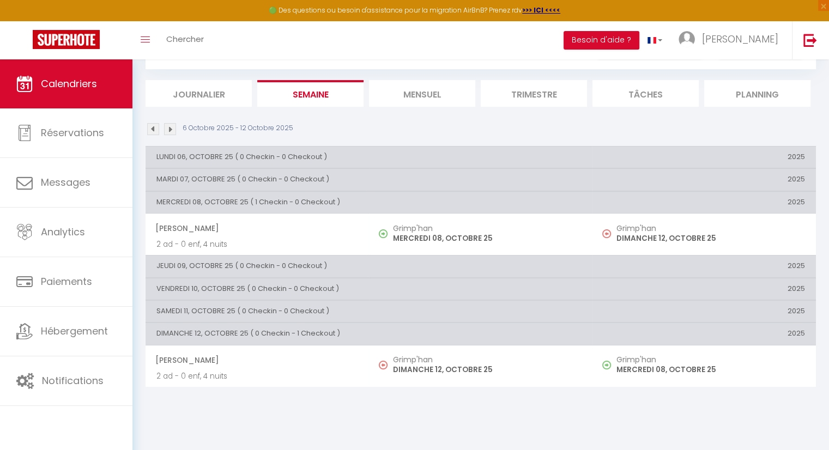
click at [417, 94] on li "Mensuel" at bounding box center [422, 93] width 106 height 27
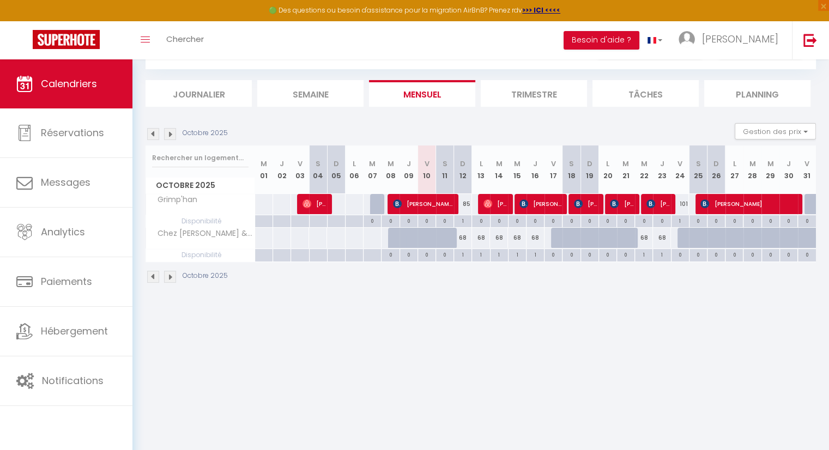
click at [612, 310] on body "🟢 Des questions ou besoin d'assistance pour la migration AirBnB? Prenez rdv >>>…" at bounding box center [414, 230] width 829 height 450
click at [678, 330] on body "🟢 Des questions ou besoin d'assistance pour la migration AirBnB? Prenez rdv >>>…" at bounding box center [414, 230] width 829 height 450
click at [685, 362] on body "🟢 Des questions ou besoin d'assistance pour la migration AirBnB? Prenez rdv >>>…" at bounding box center [414, 230] width 829 height 450
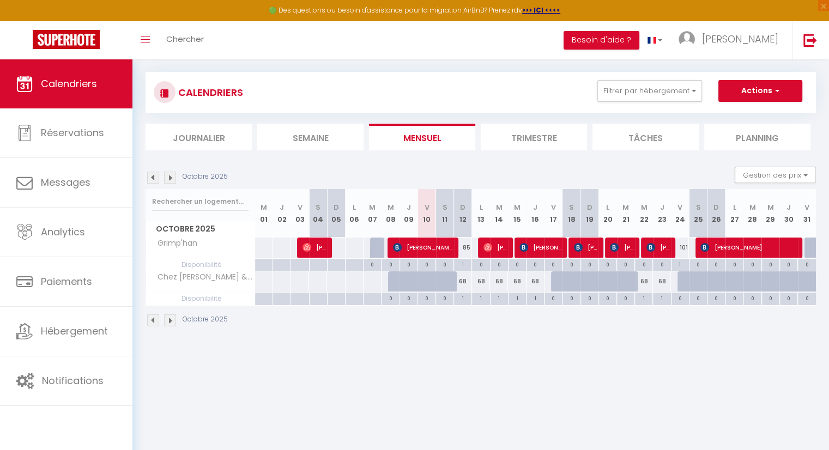
scroll to position [59, 0]
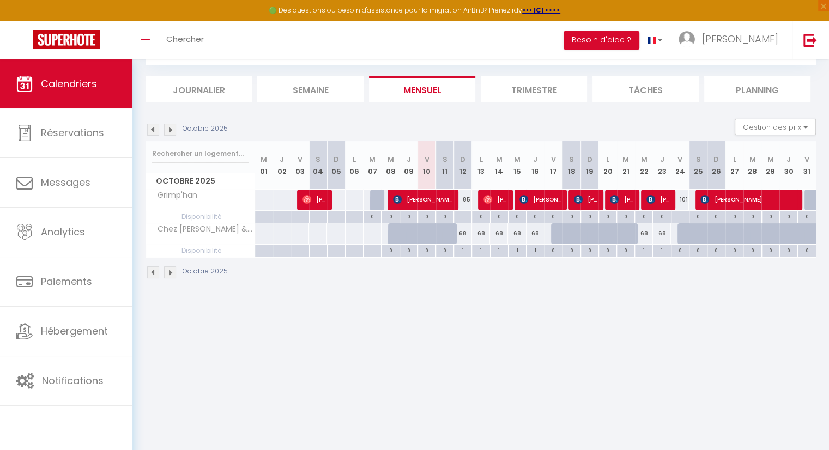
click at [171, 132] on img at bounding box center [170, 130] width 12 height 12
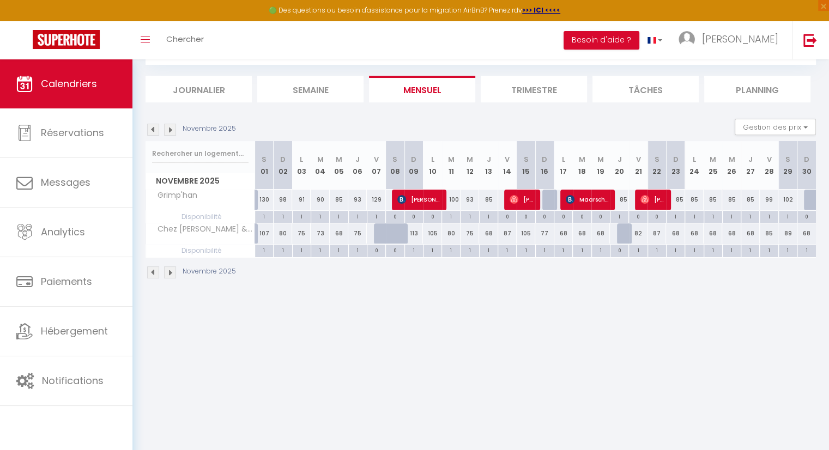
click at [170, 132] on img at bounding box center [170, 130] width 12 height 12
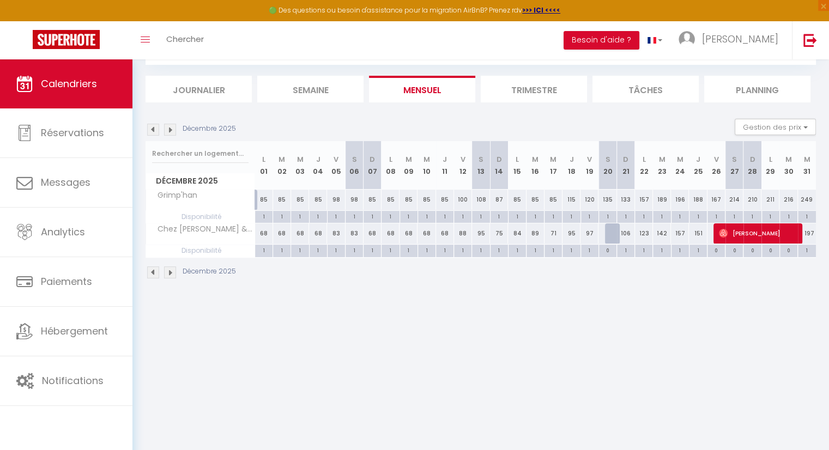
click at [394, 320] on body "🟢 Des questions ou besoin d'assistance pour la migration AirBnB? Prenez rdv >>>…" at bounding box center [414, 226] width 829 height 450
click at [612, 232] on div at bounding box center [614, 233] width 18 height 21
type input "110"
type input "Sam 20 Décembre 2025"
type input "Dim 21 Décembre 2025"
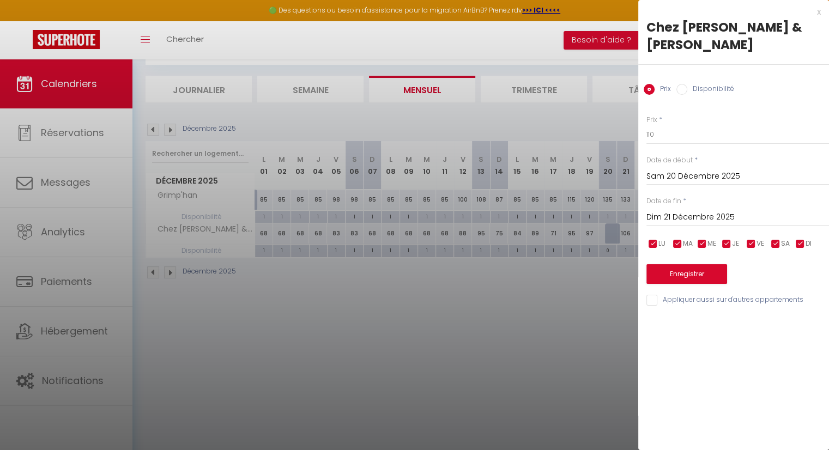
click at [593, 290] on div at bounding box center [414, 225] width 829 height 450
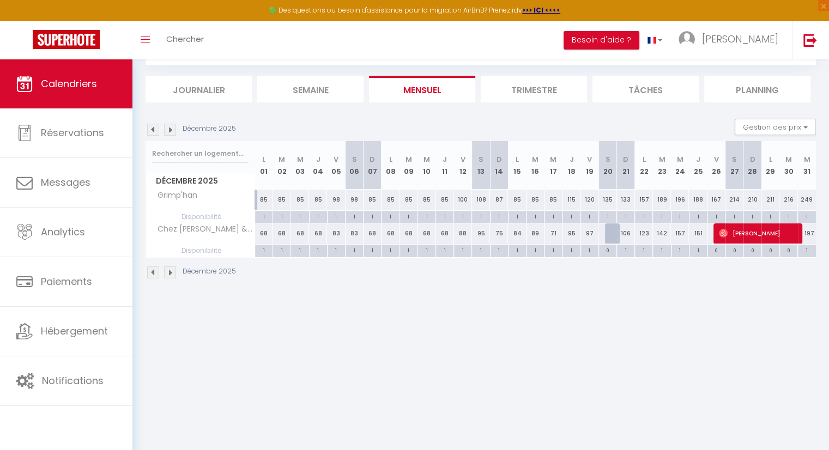
click at [156, 130] on img at bounding box center [153, 130] width 12 height 12
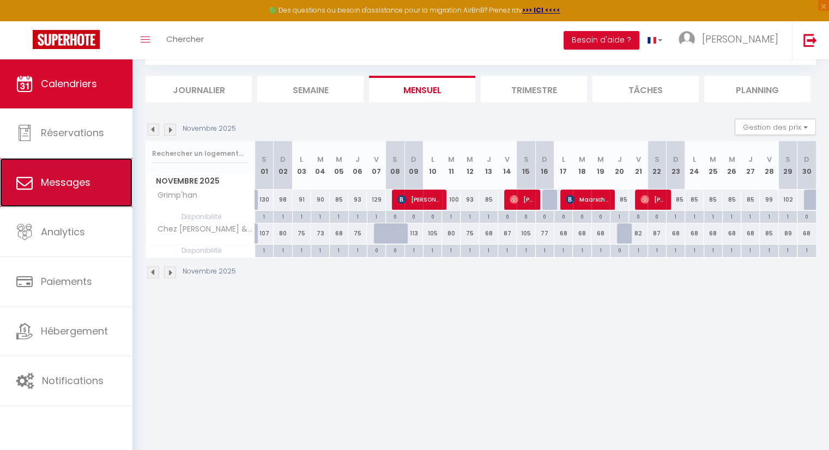
click at [76, 190] on link "Messages" at bounding box center [66, 182] width 132 height 49
select select "message"
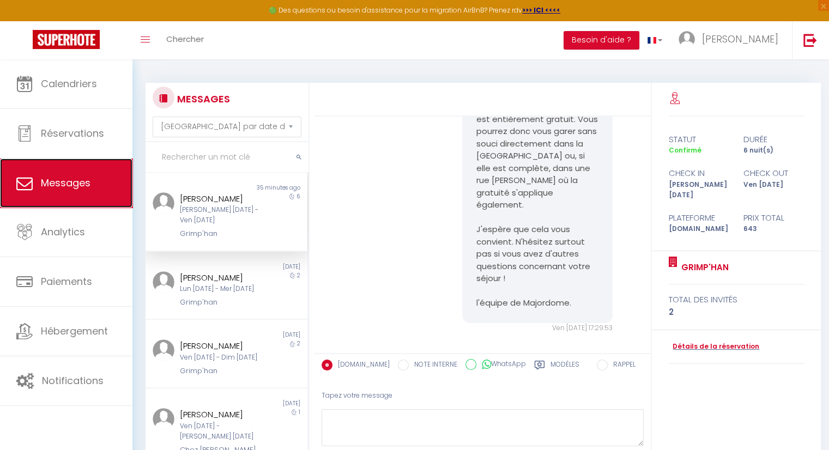
click at [74, 181] on span "Messages" at bounding box center [66, 183] width 50 height 14
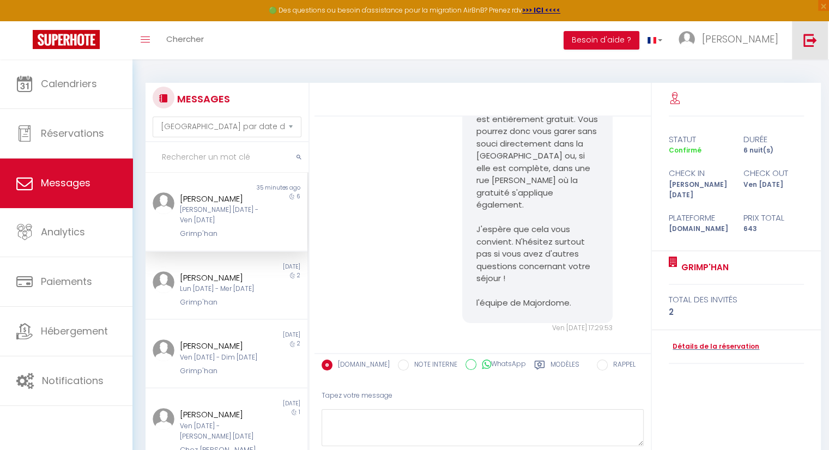
click at [813, 37] on img at bounding box center [810, 40] width 14 height 14
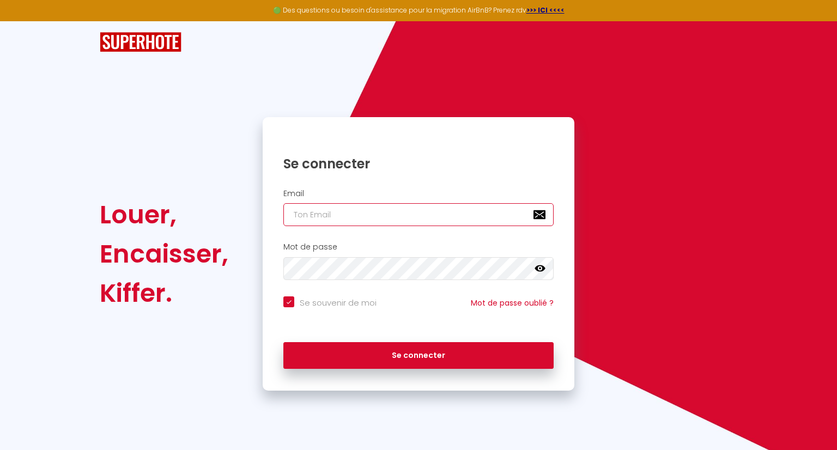
type input "[EMAIL_ADDRESS][DOMAIN_NAME]"
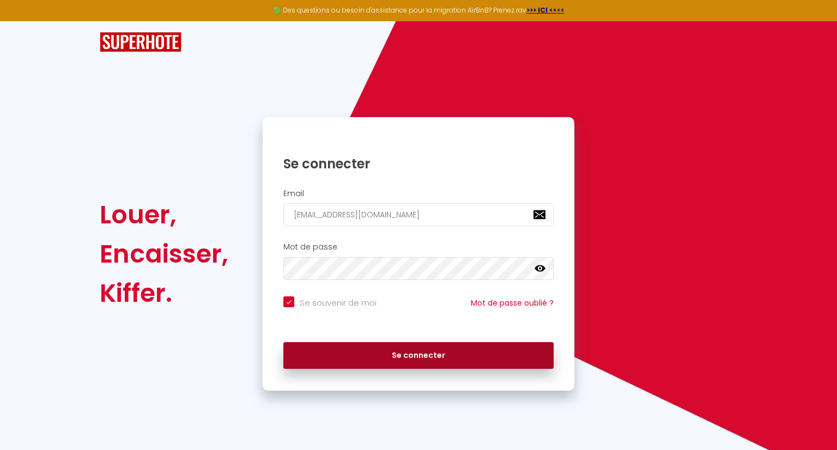
click at [451, 351] on button "Se connecter" at bounding box center [418, 355] width 270 height 27
checkbox input "true"
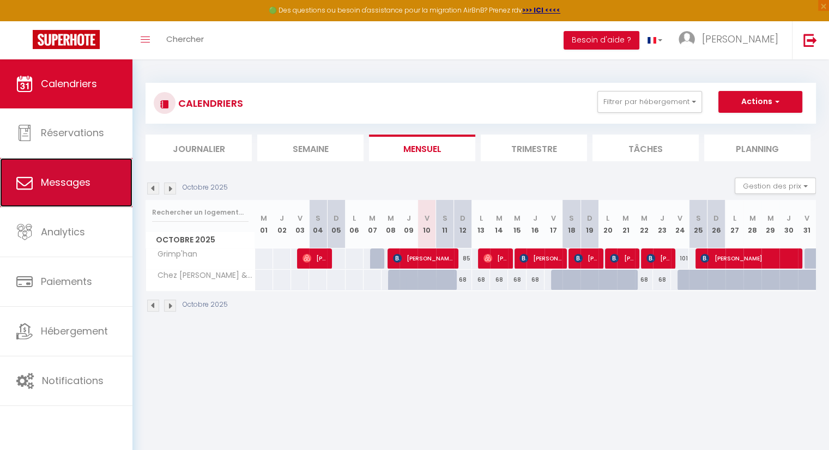
click at [81, 175] on span "Messages" at bounding box center [66, 182] width 50 height 14
select select "message"
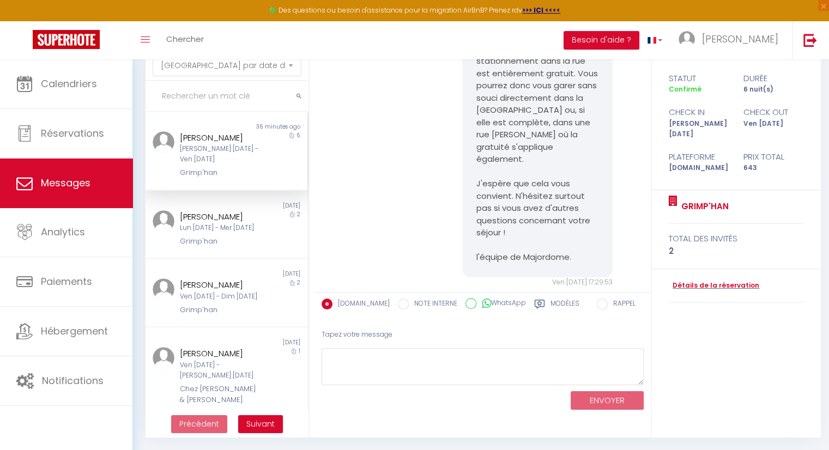
scroll to position [351, 0]
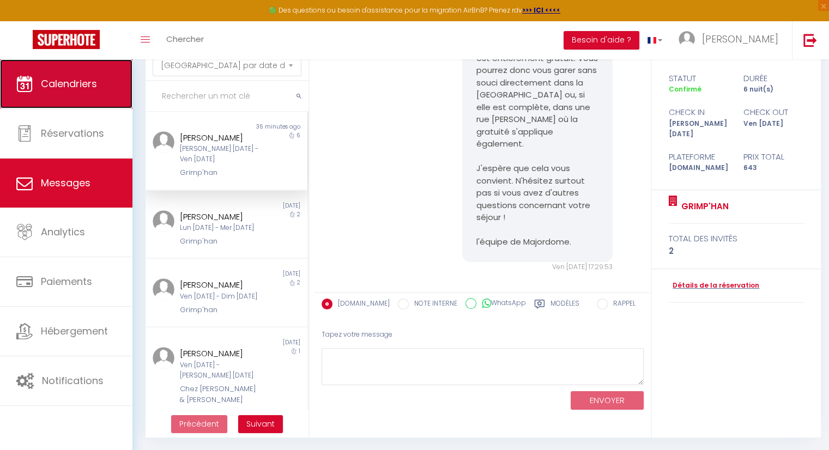
click at [87, 92] on link "Calendriers" at bounding box center [66, 83] width 132 height 49
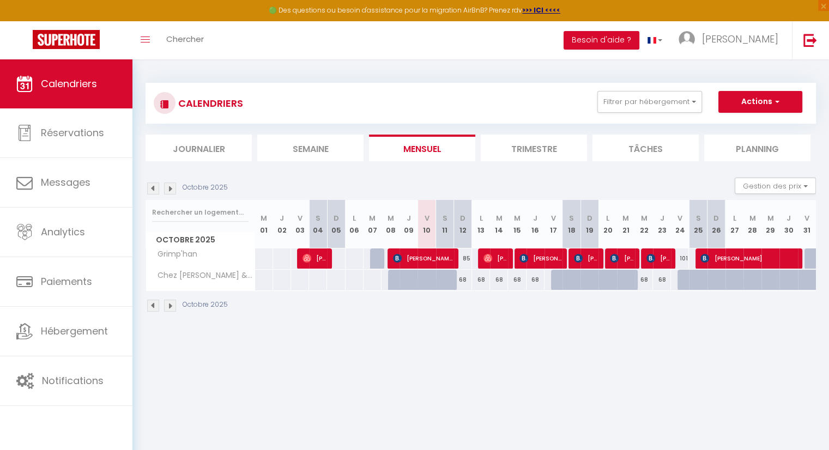
drag, startPoint x: 430, startPoint y: 399, endPoint x: 287, endPoint y: 369, distance: 146.9
click at [431, 399] on body "🟢 Des questions ou besoin d'assistance pour la migration AirBnB? Prenez rdv >>>…" at bounding box center [414, 284] width 829 height 450
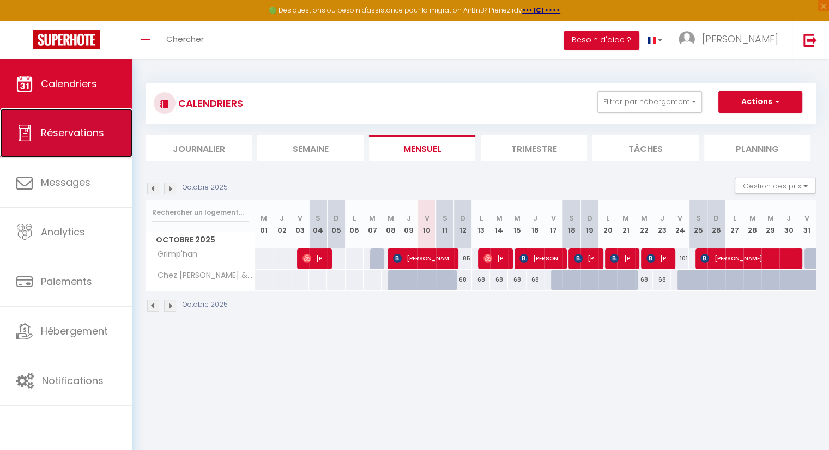
click at [100, 140] on link "Réservations" at bounding box center [66, 132] width 132 height 49
select select "not_cancelled"
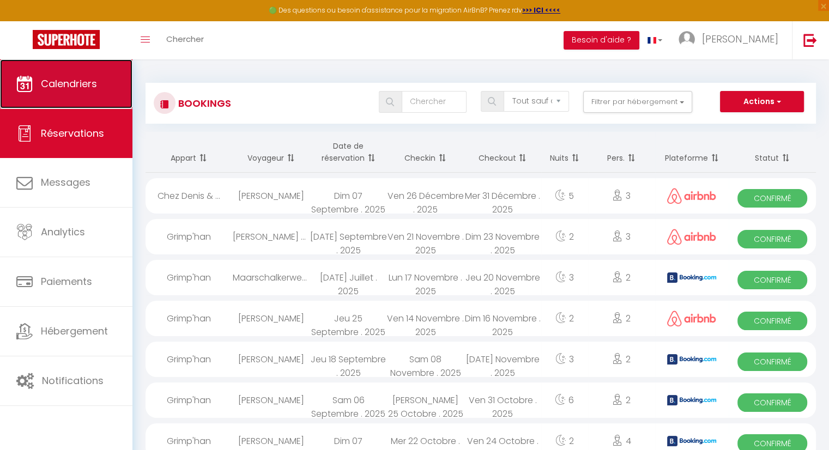
click at [80, 81] on span "Calendriers" at bounding box center [69, 84] width 56 height 14
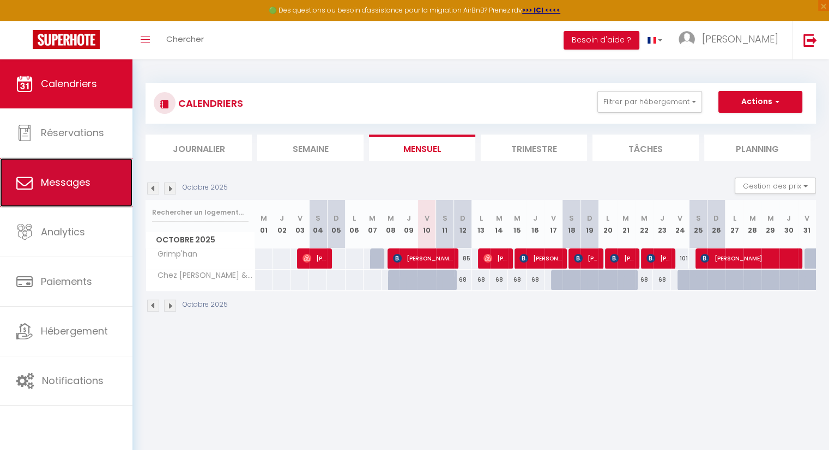
click at [80, 184] on span "Messages" at bounding box center [66, 182] width 50 height 14
select select "message"
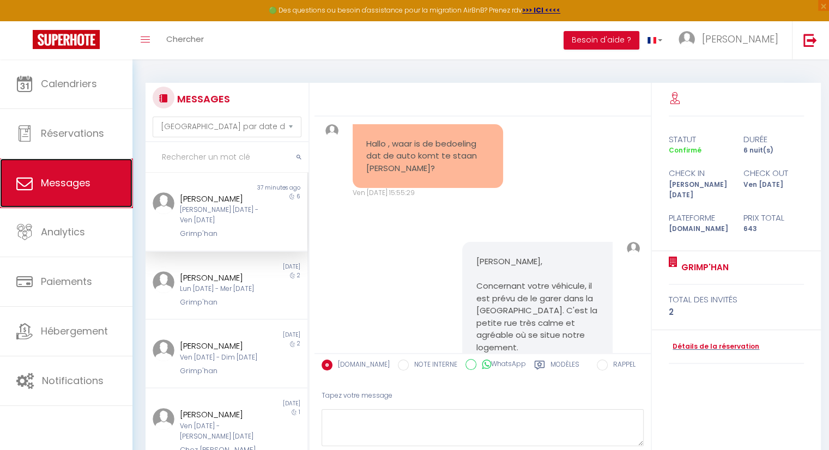
click at [74, 197] on link "Messages" at bounding box center [66, 183] width 132 height 49
click at [561, 102] on div at bounding box center [482, 100] width 336 height 34
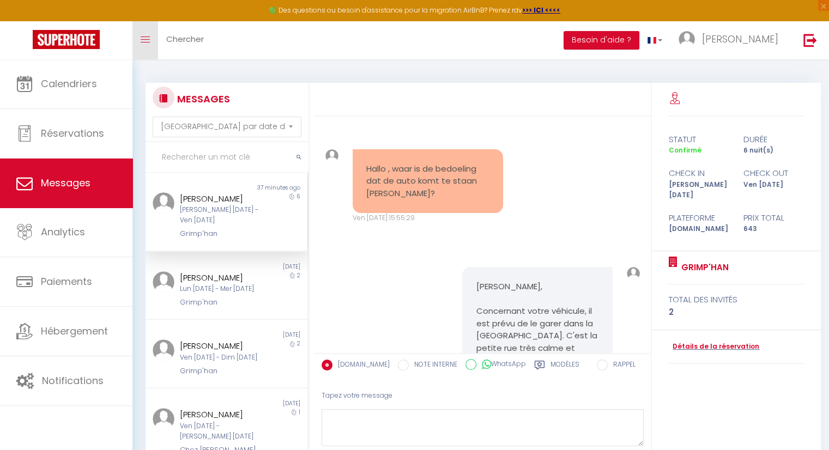
click at [149, 39] on span at bounding box center [145, 39] width 9 height 1
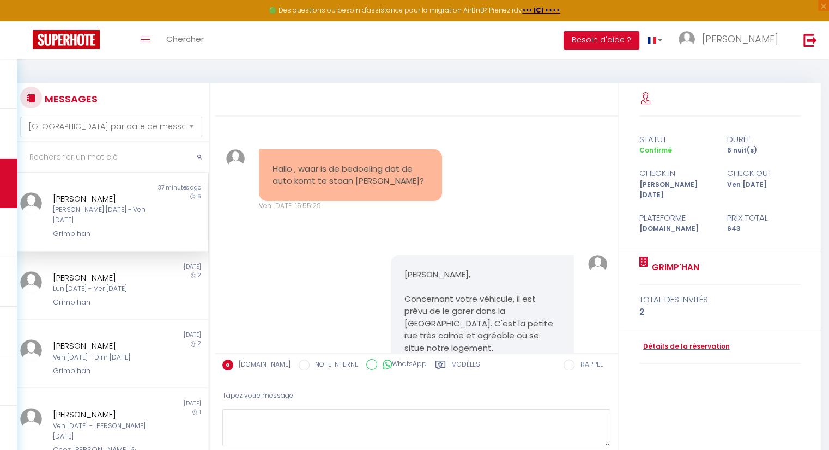
click at [336, 107] on div at bounding box center [416, 100] width 403 height 34
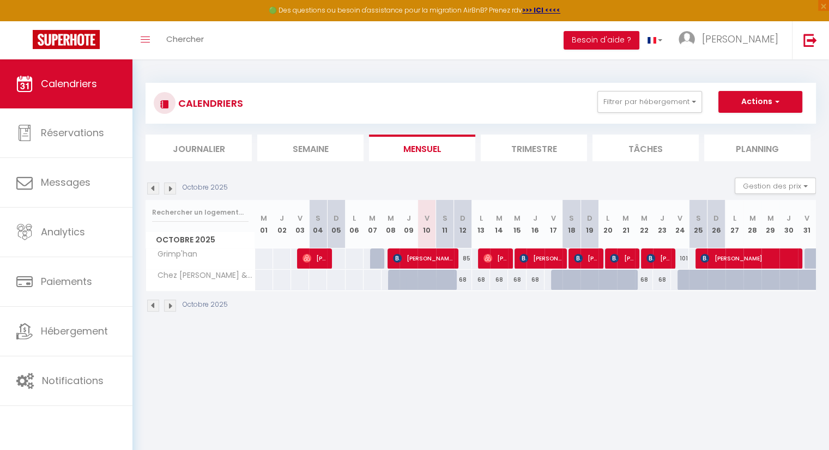
click at [575, 50] on div "Toggle menubar Chercher BUTTON Besoin d'aide ? Denis Paramètres Équipe" at bounding box center [449, 40] width 741 height 38
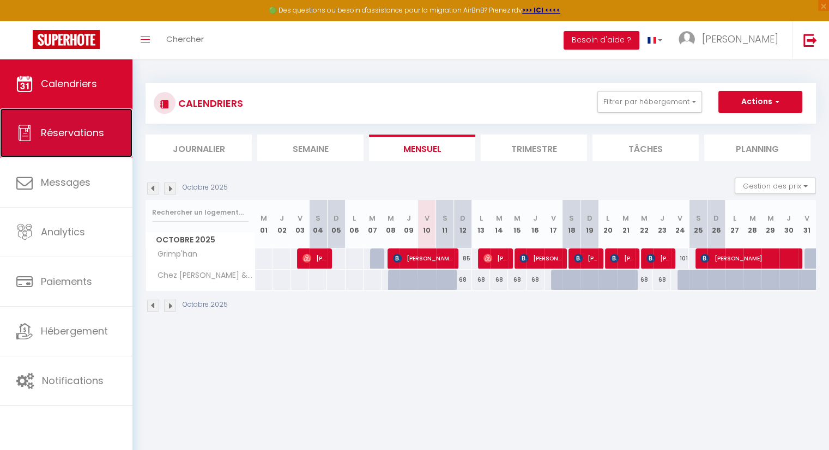
click at [69, 132] on span "Réservations" at bounding box center [72, 133] width 63 height 14
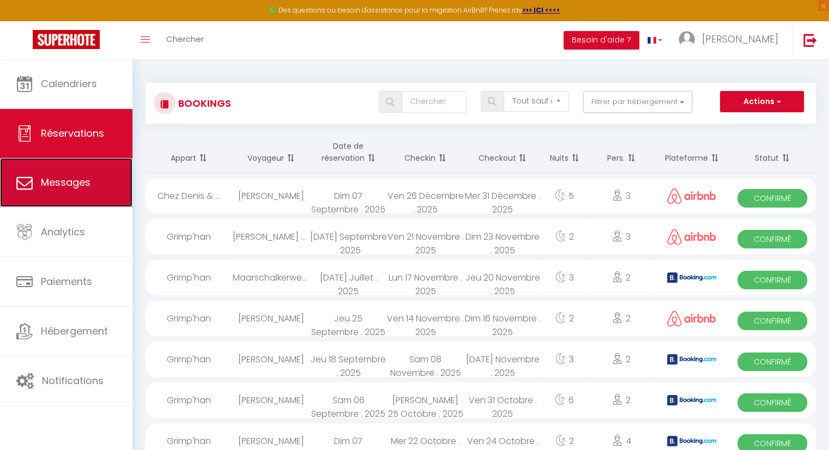
click at [70, 179] on span "Messages" at bounding box center [66, 182] width 50 height 14
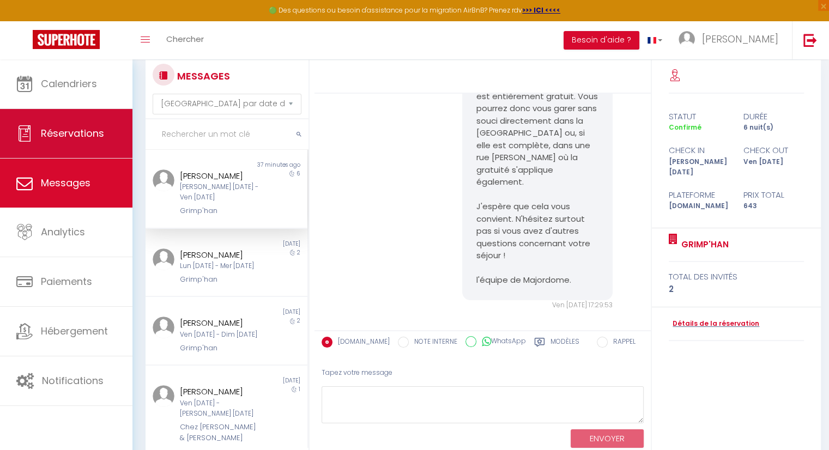
scroll to position [54, 0]
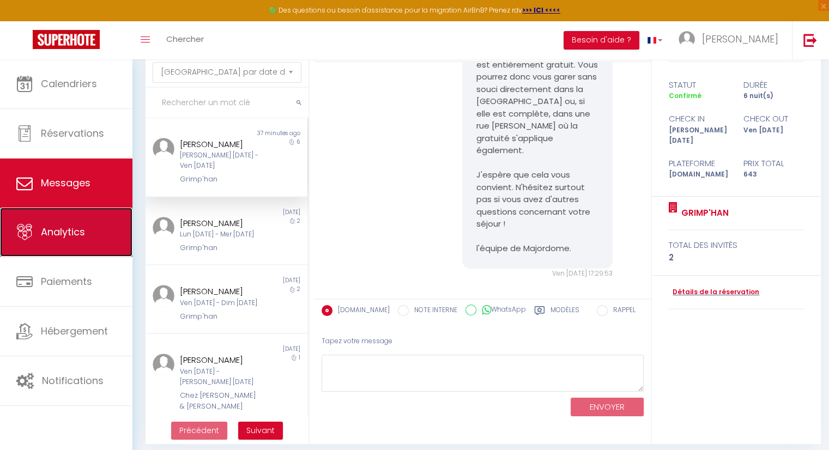
click at [66, 233] on span "Analytics" at bounding box center [63, 232] width 44 height 14
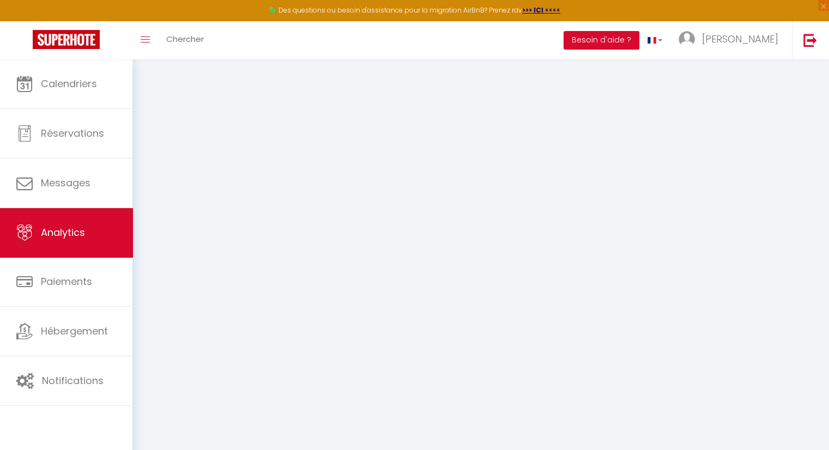
select select "2025"
select select "10"
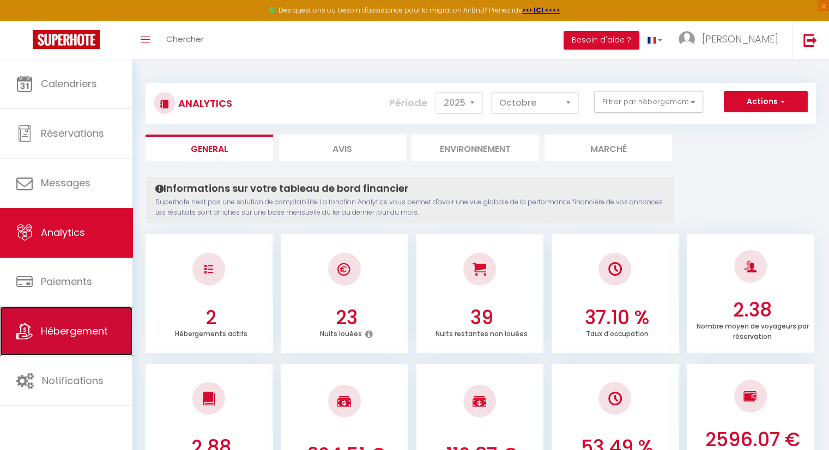
click at [80, 322] on link "Hébergement" at bounding box center [66, 331] width 132 height 49
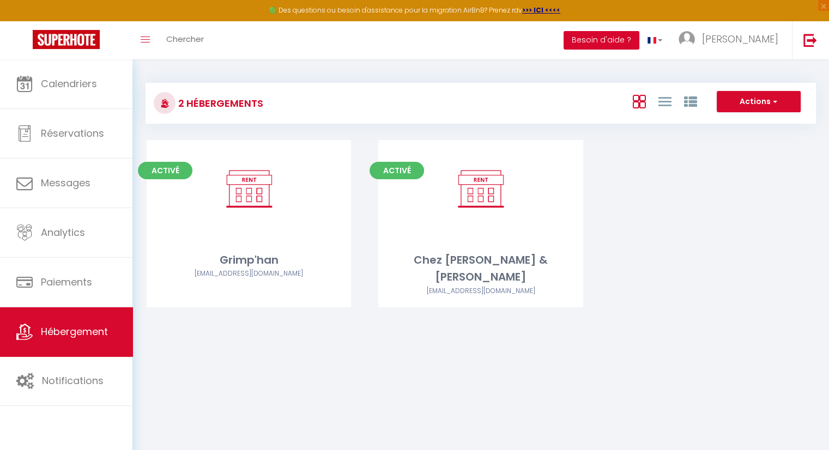
click at [639, 47] on button "Besoin d'aide ?" at bounding box center [601, 40] width 76 height 19
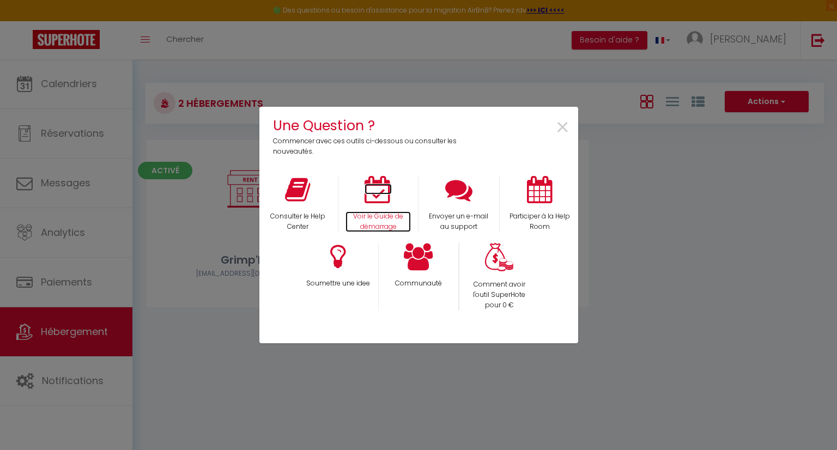
click at [377, 199] on icon at bounding box center [377, 189] width 27 height 27
drag, startPoint x: 562, startPoint y: 127, endPoint x: 595, endPoint y: 164, distance: 49.4
click at [562, 127] on span "×" at bounding box center [562, 128] width 15 height 34
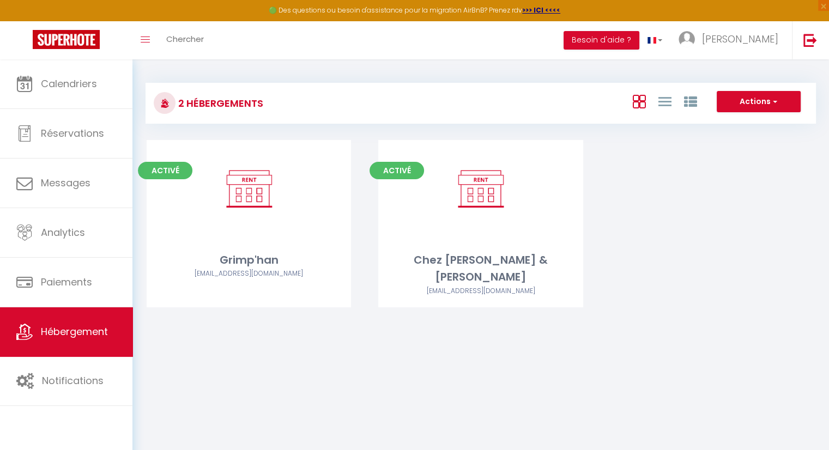
click at [647, 248] on div "Activé Editer Grimp'han olivierdambly.od@gmail.com Activé Editer Chez Denis & J…" at bounding box center [480, 237] width 695 height 194
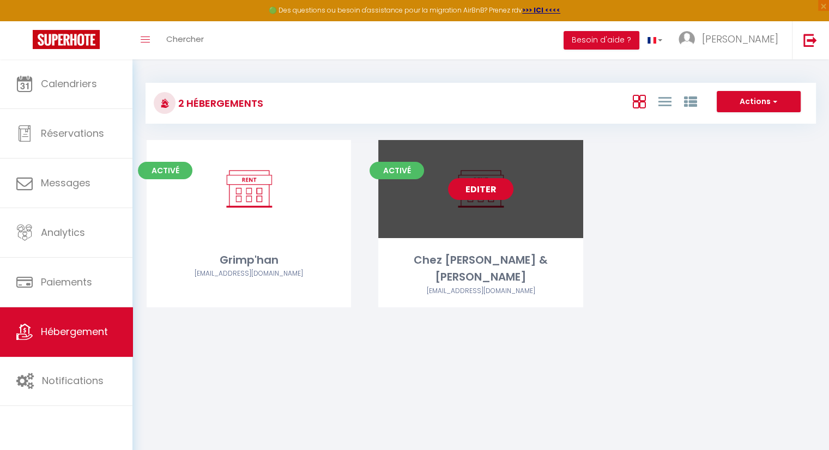
click at [474, 190] on link "Editer" at bounding box center [480, 189] width 65 height 22
select select "3"
select select "2"
select select "1"
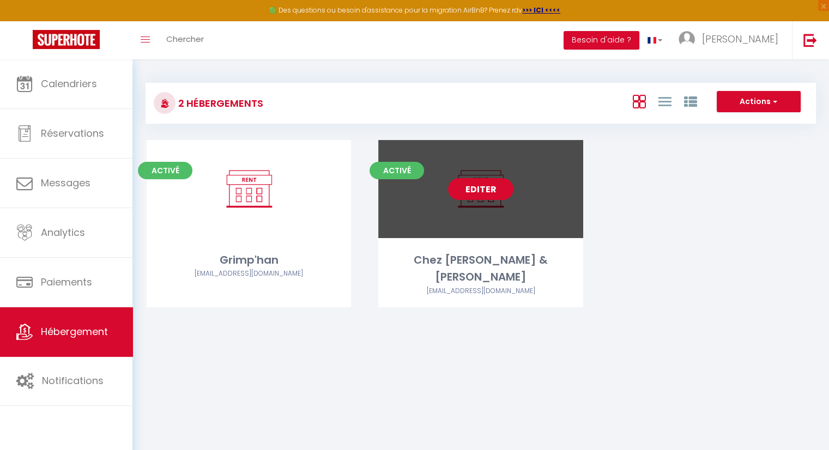
select select "28"
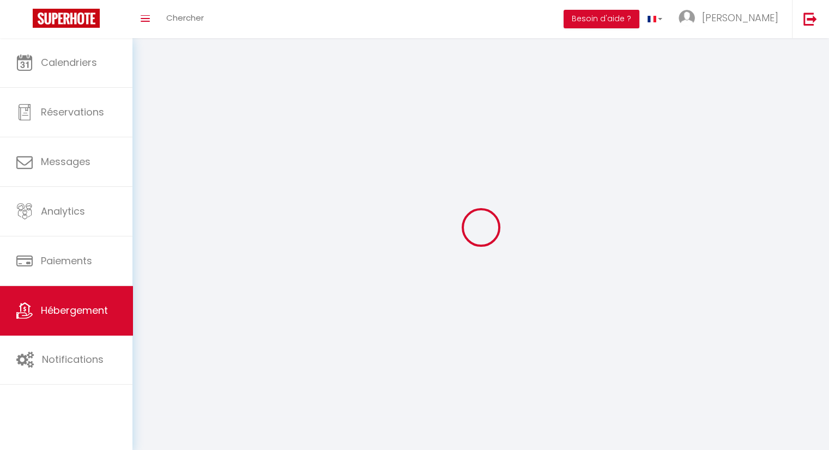
select select
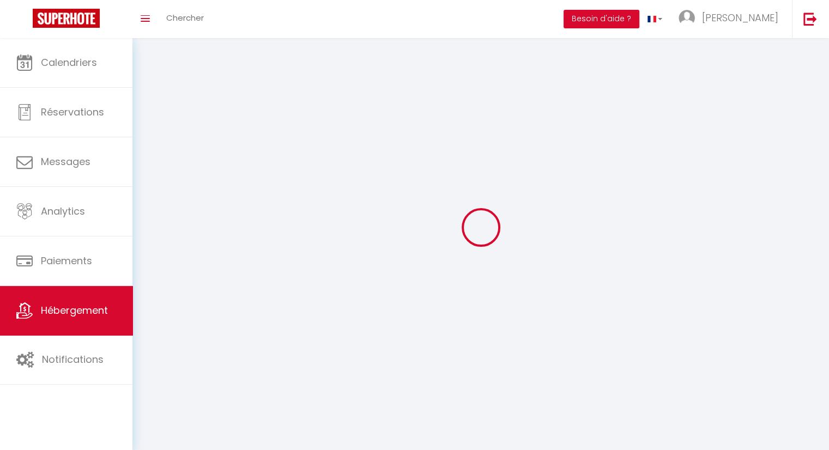
select select
checkbox input "false"
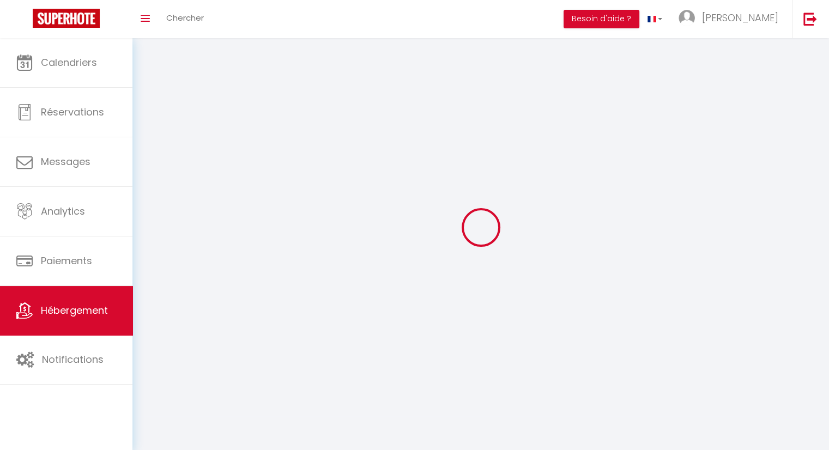
select select
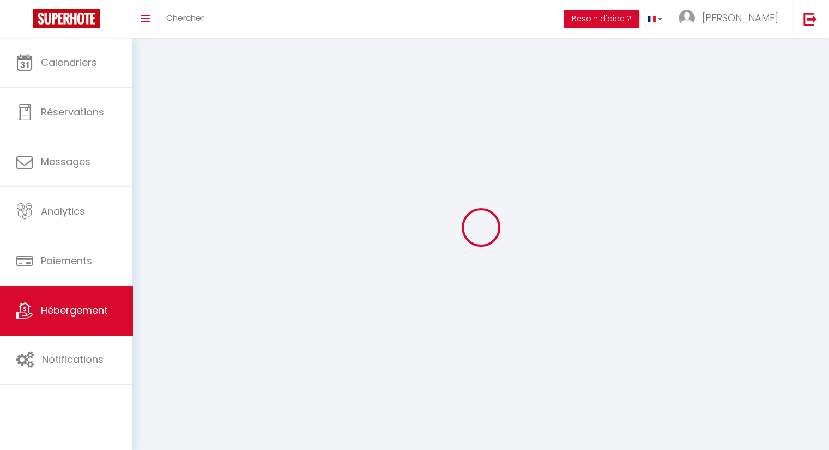
select select
checkbox input "false"
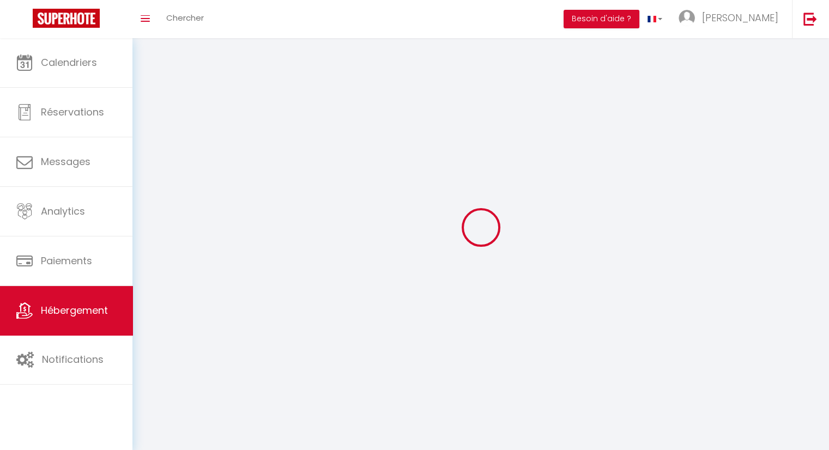
checkbox input "false"
select select
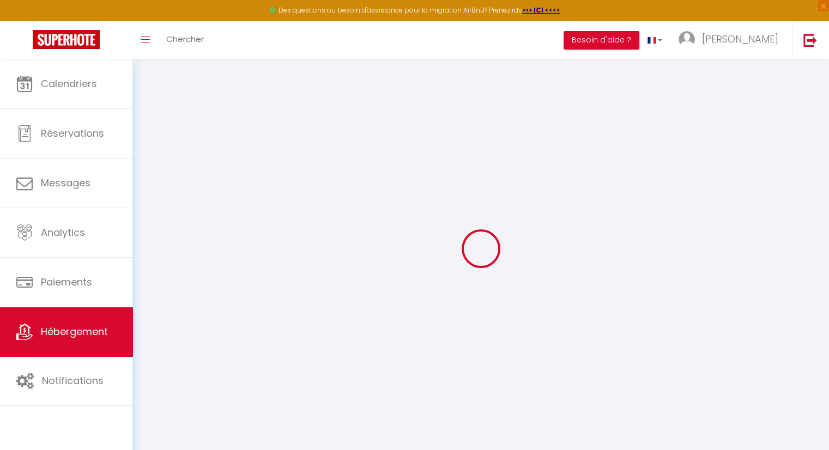
select select
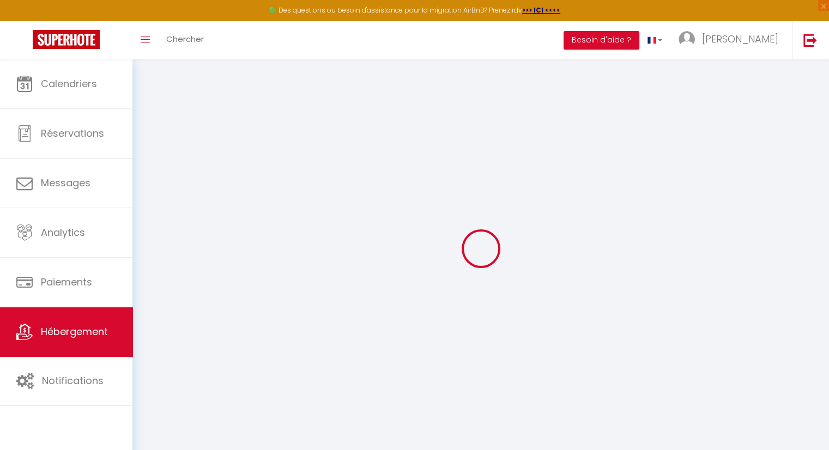
select select
checkbox input "false"
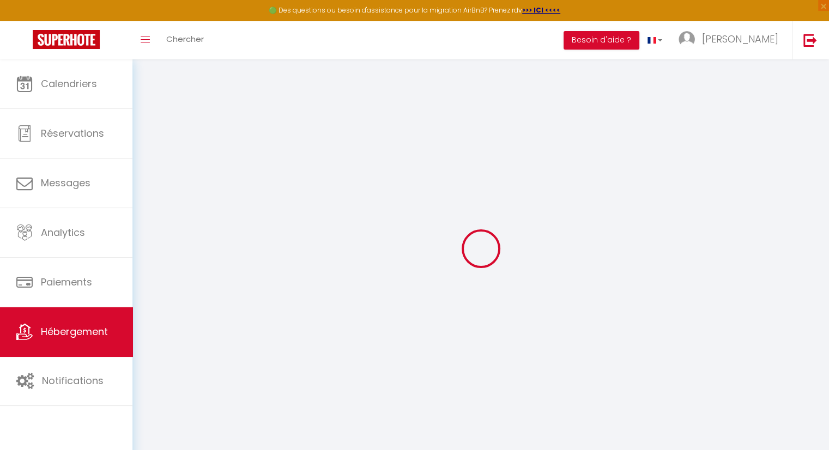
select select
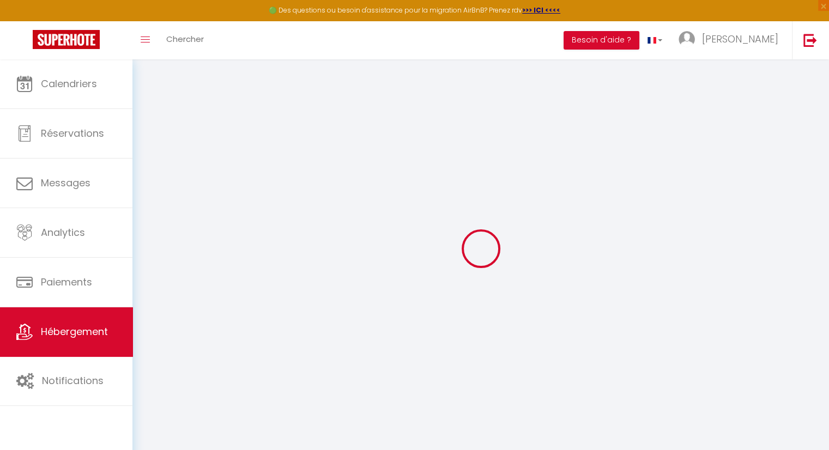
select select
checkbox input "false"
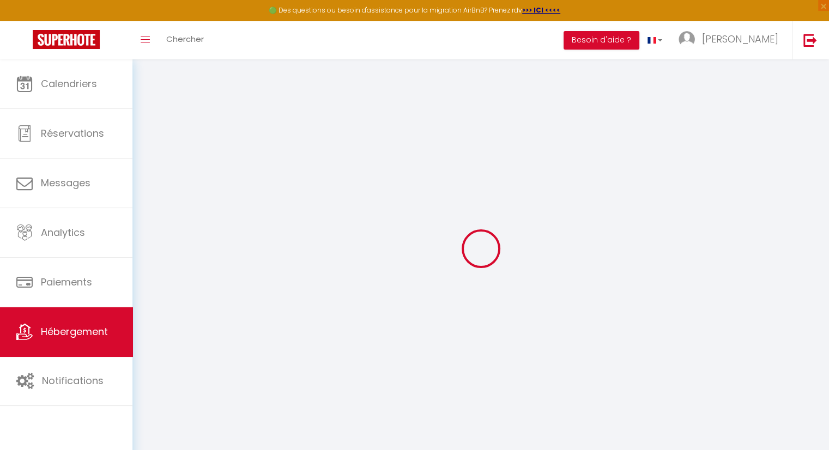
checkbox input "false"
select select
type input "Chez [PERSON_NAME] & [PERSON_NAME]"
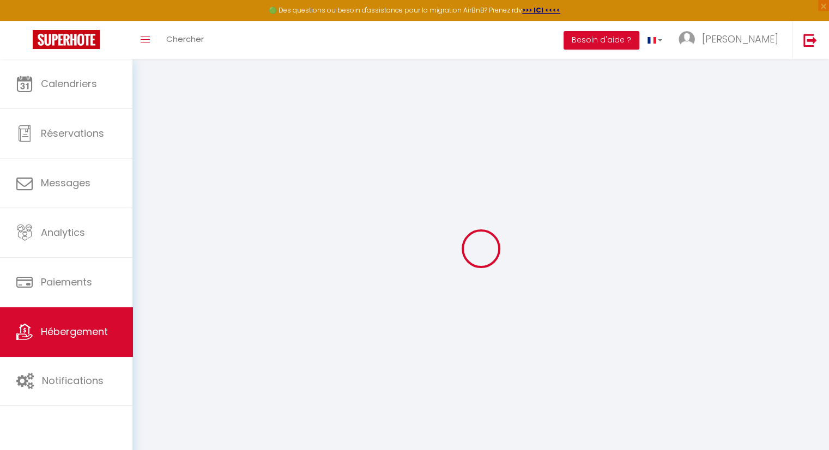
type input "Jennifer"
type input "Leroy"
type input "rue de grupont 47a"
type input "6922"
type input "halma"
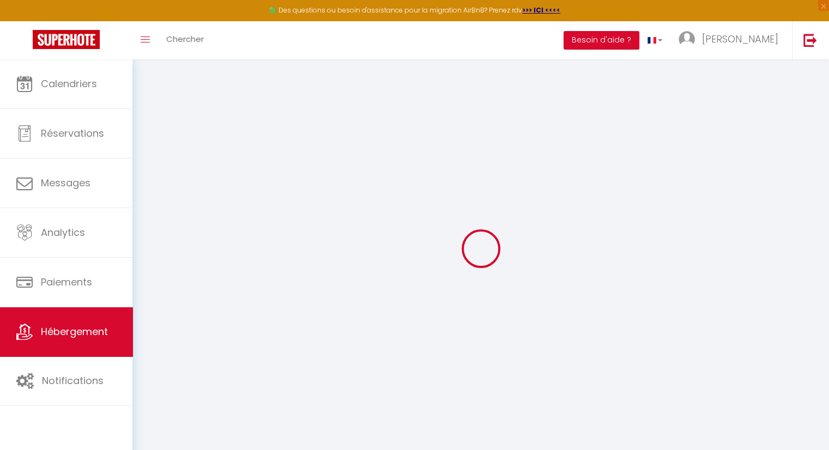
select select
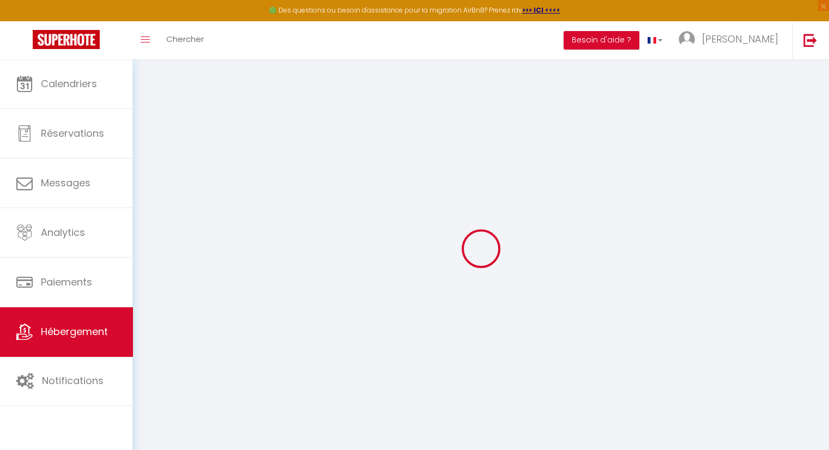
type input "rue de Charlesville 2-32"
type input "5580"
type input "Han sur Lesse"
select select "23"
type input "zenni1989@hotmail.com"
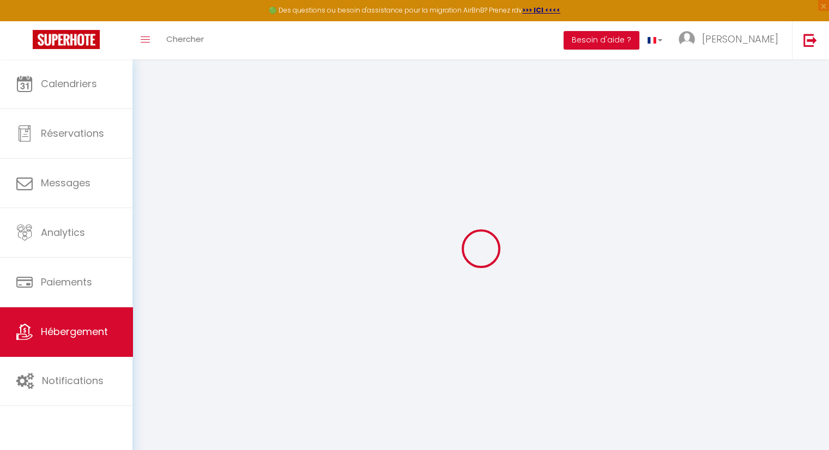
select select
checkbox input "false"
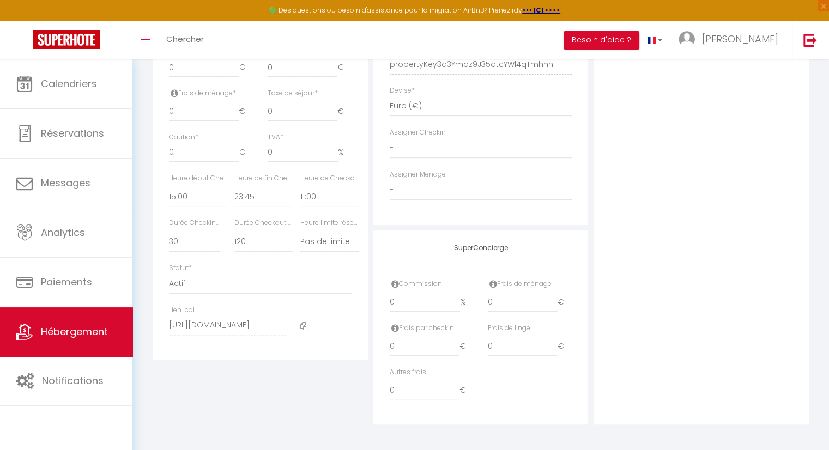
scroll to position [518, 0]
click at [302, 323] on icon at bounding box center [304, 324] width 8 height 8
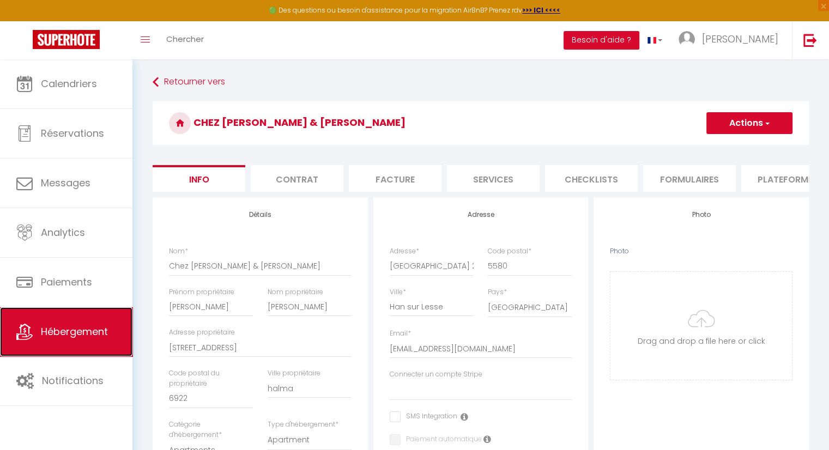
click at [68, 330] on span "Hébergement" at bounding box center [74, 332] width 67 height 14
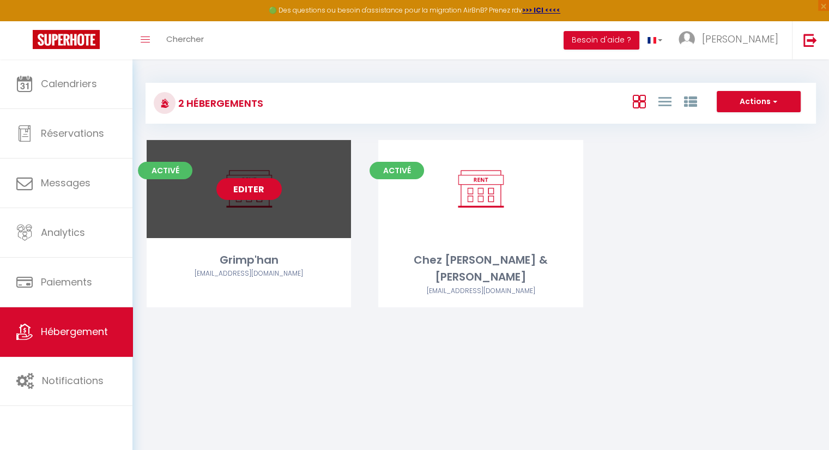
click at [275, 189] on link "Editer" at bounding box center [248, 189] width 65 height 22
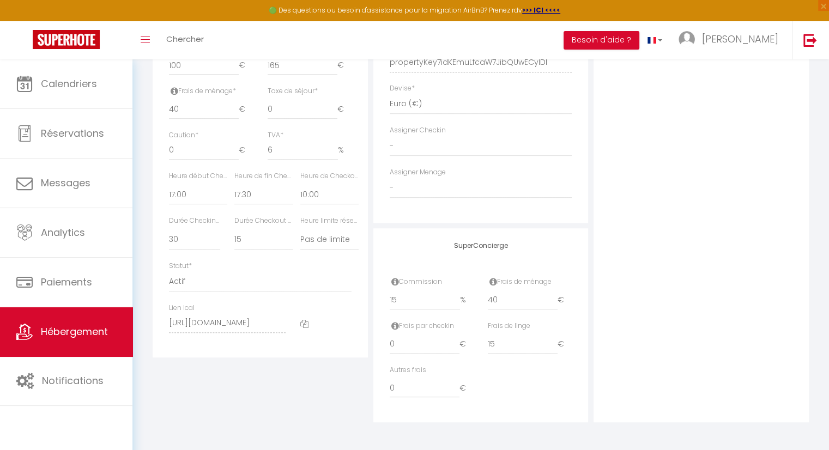
scroll to position [518, 0]
click at [305, 325] on icon at bounding box center [304, 324] width 8 height 8
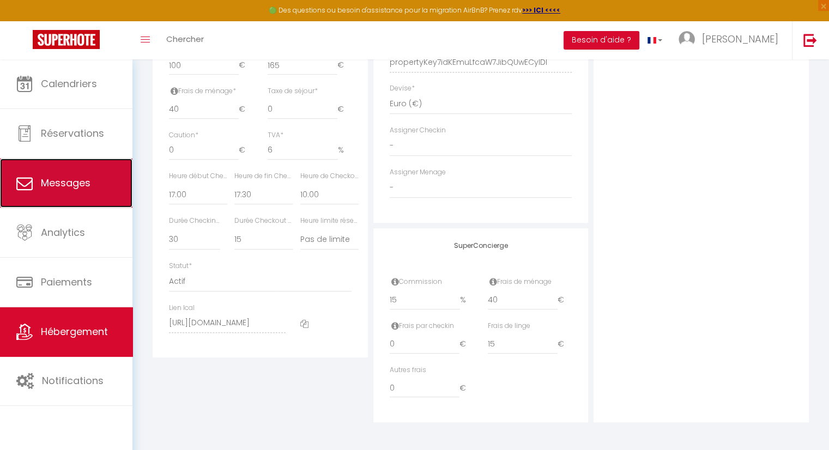
click at [46, 198] on link "Messages" at bounding box center [66, 183] width 132 height 49
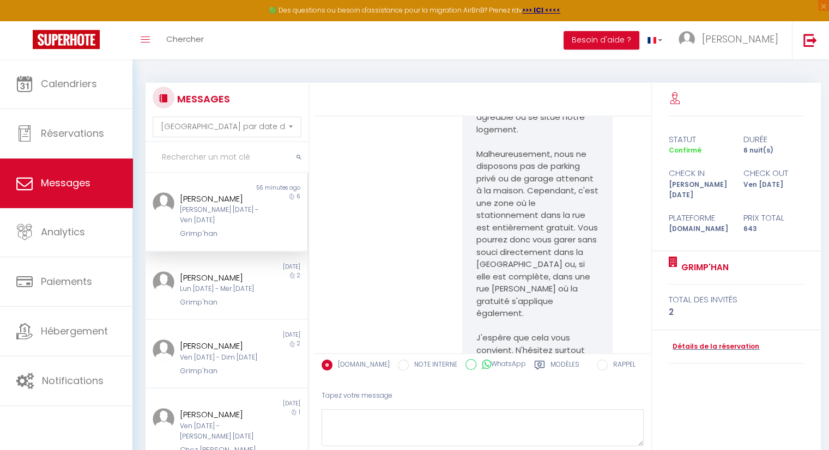
scroll to position [242, 0]
click at [218, 217] on div "[PERSON_NAME][DATE] - [DATE]" at bounding box center [220, 215] width 80 height 21
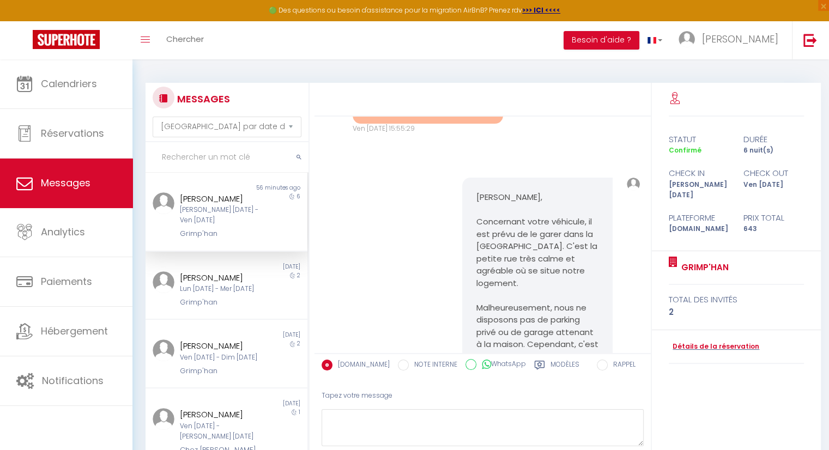
scroll to position [218, 0]
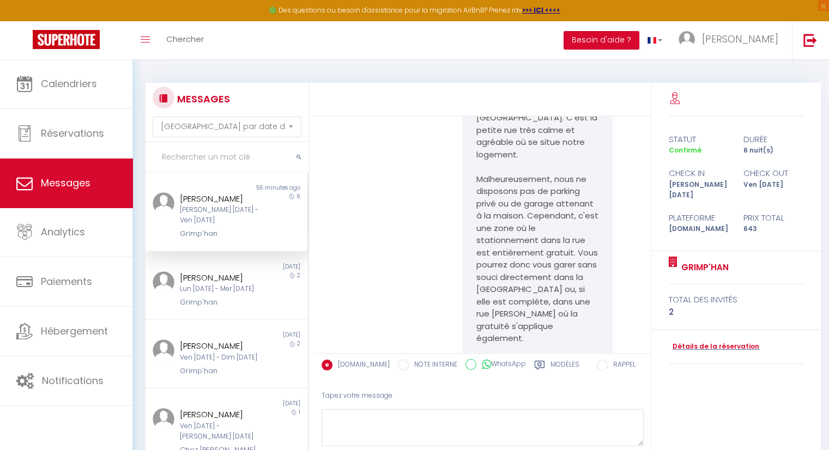
click at [411, 241] on div "Bonjour Mike, Concernant votre véhicule, il est prévu de le garer dans la Rue d…" at bounding box center [482, 257] width 329 height 461
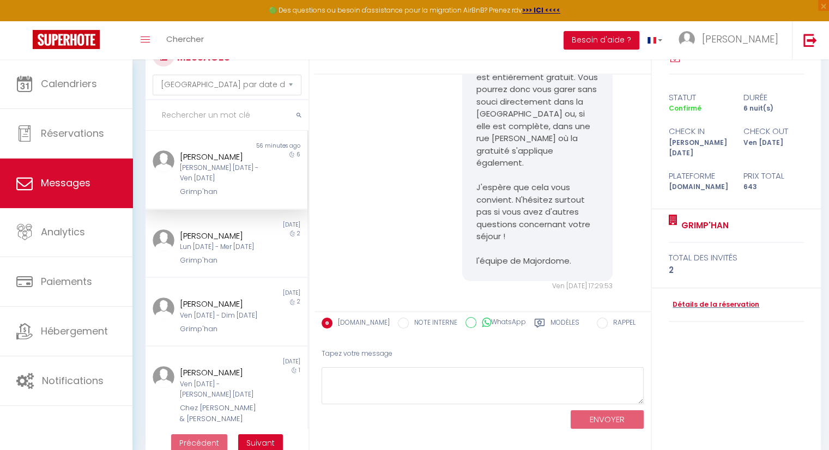
scroll to position [61, 0]
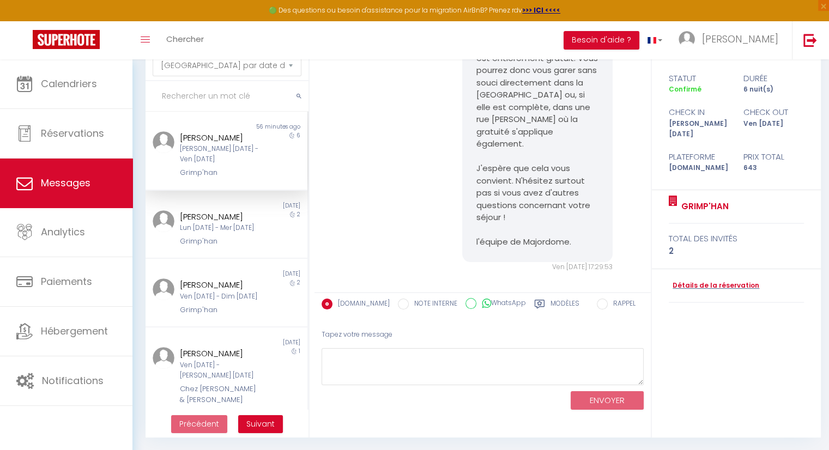
click at [355, 230] on div "Bonjour Mike, Concernant votre véhicule, il est prévu de le garer dans la Rue d…" at bounding box center [482, 63] width 329 height 461
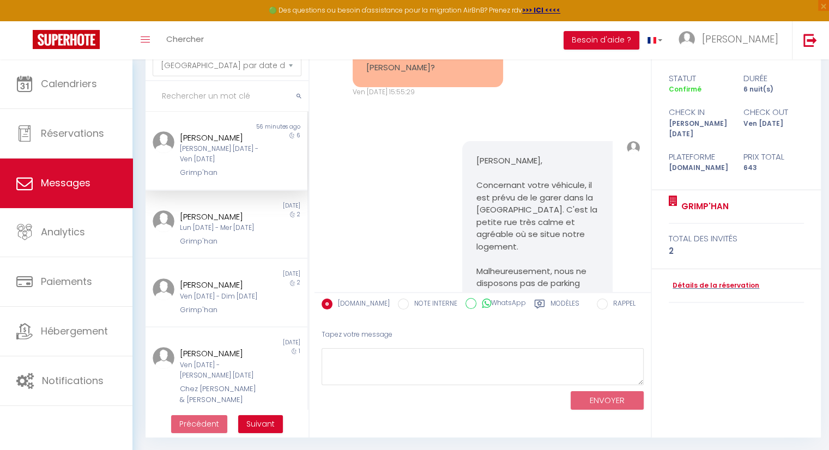
scroll to position [0, 0]
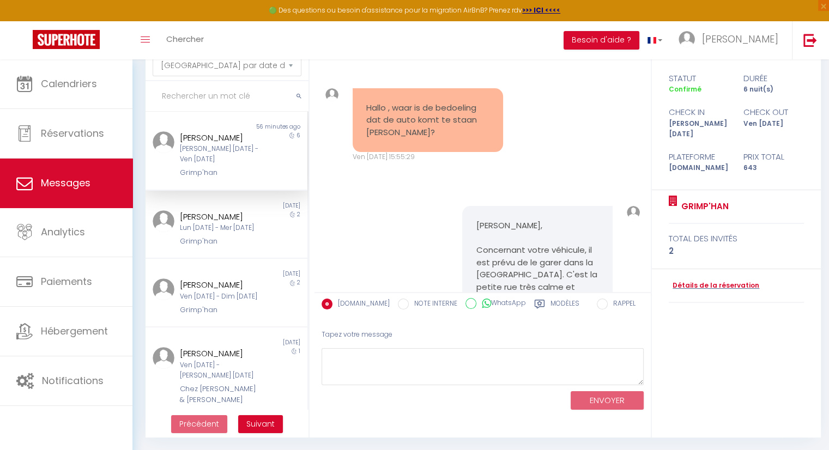
click at [394, 240] on div "Bonjour Mike, Concernant votre véhicule, il est prévu de le garer dans la Rue d…" at bounding box center [482, 414] width 329 height 461
click at [412, 214] on div "Bonjour Mike, Concernant votre véhicule, il est prévu de le garer dans la Rue d…" at bounding box center [482, 414] width 329 height 461
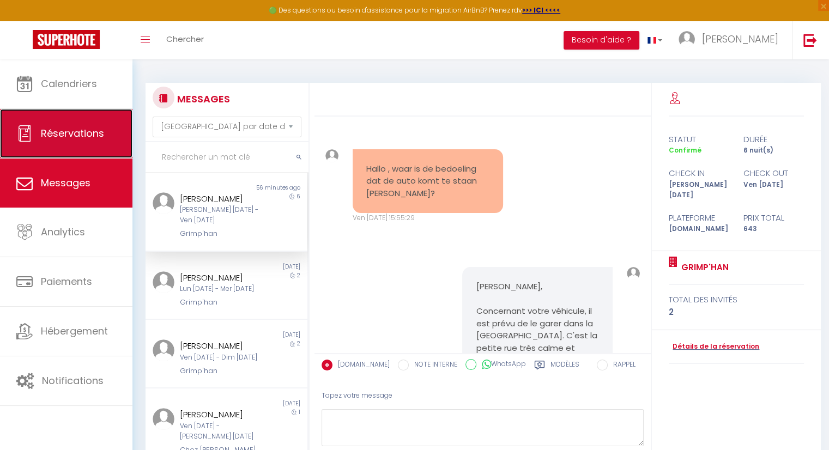
click at [60, 141] on link "Réservations" at bounding box center [66, 133] width 132 height 49
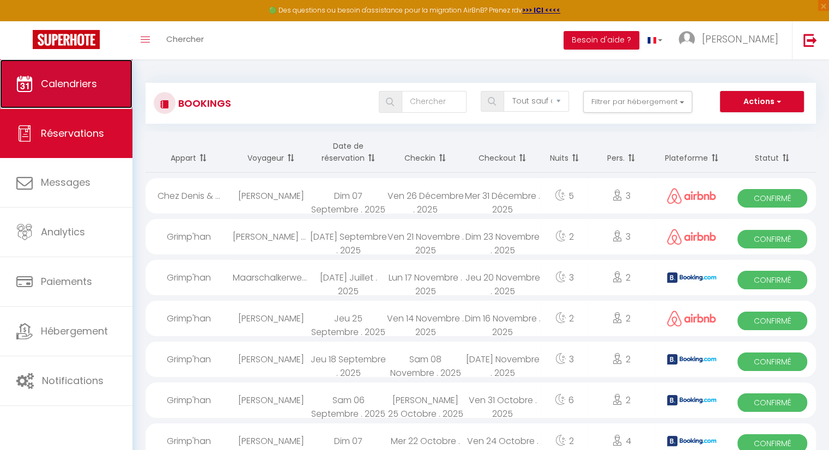
click at [72, 86] on span "Calendriers" at bounding box center [69, 84] width 56 height 14
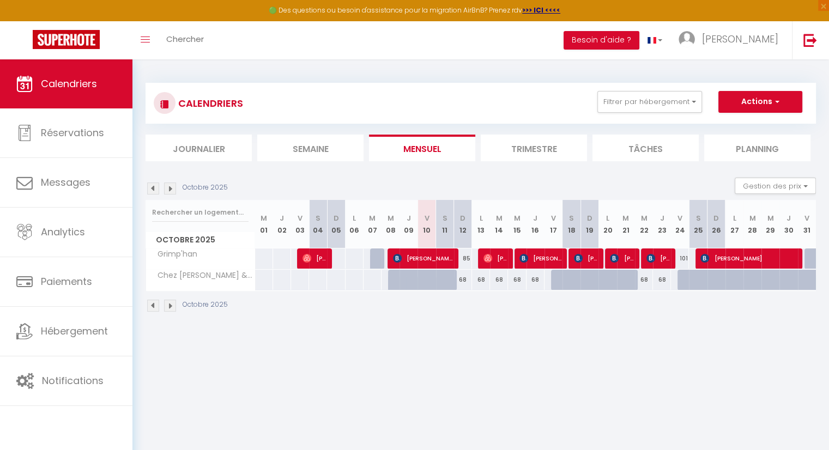
click at [491, 306] on div "Octobre 2025" at bounding box center [480, 307] width 670 height 32
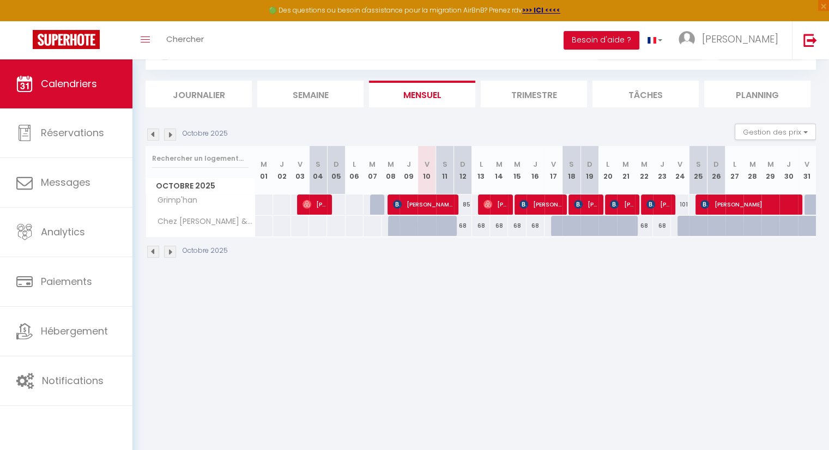
scroll to position [59, 0]
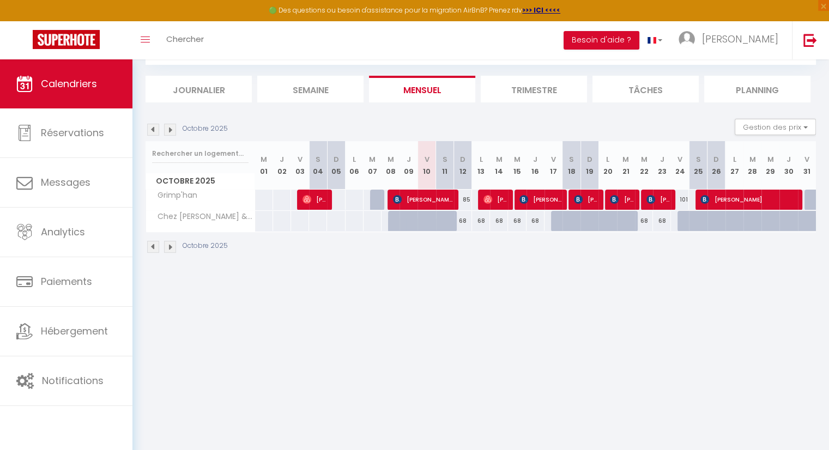
click at [425, 245] on div "Octobre 2025" at bounding box center [480, 248] width 670 height 32
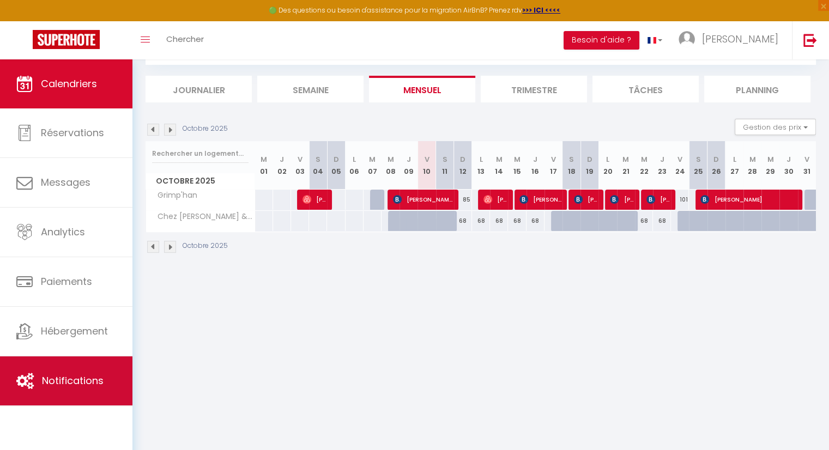
drag, startPoint x: 297, startPoint y: 387, endPoint x: 112, endPoint y: 359, distance: 187.9
click at [293, 384] on body "🟢 Des questions ou besoin d'assistance pour la migration AirBnB? Prenez rdv >>>…" at bounding box center [414, 226] width 829 height 450
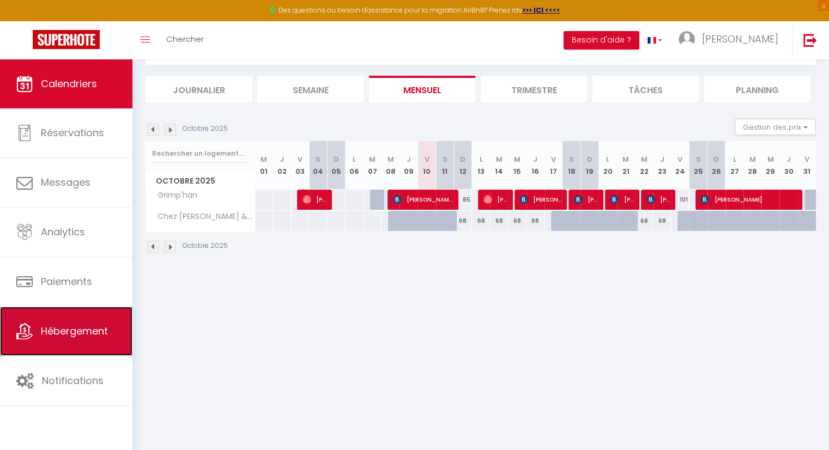
click at [46, 343] on link "Hébergement" at bounding box center [66, 331] width 132 height 49
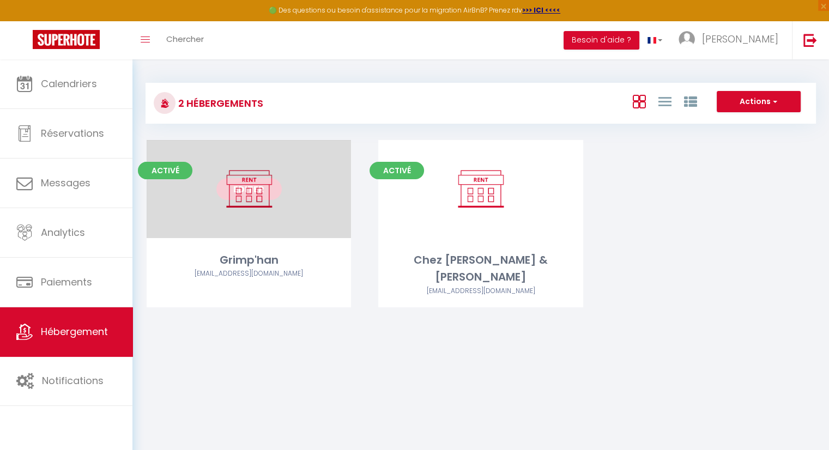
click at [249, 185] on link "Editer" at bounding box center [248, 189] width 65 height 22
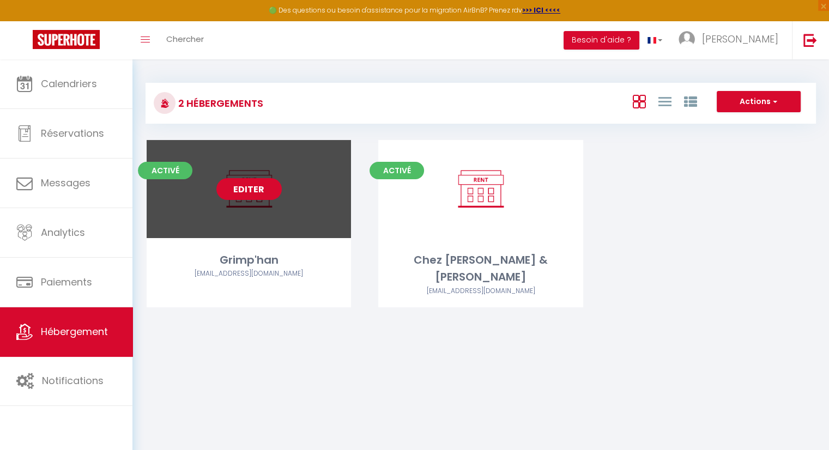
click at [247, 190] on link "Editer" at bounding box center [248, 189] width 65 height 22
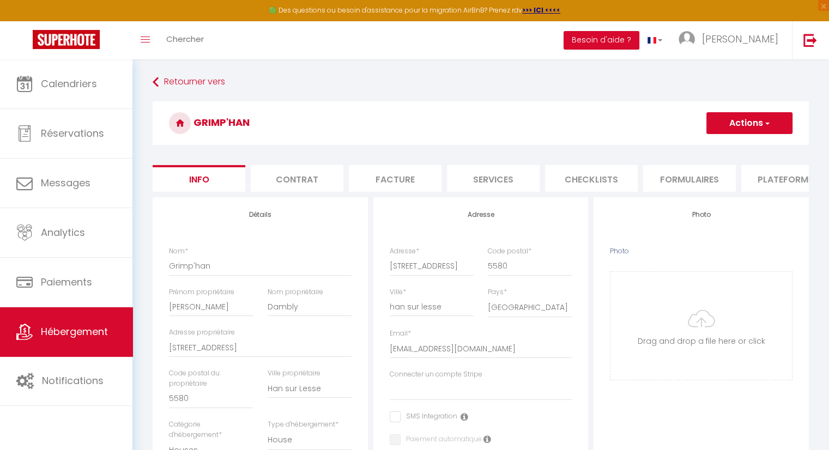
click at [769, 184] on li "Plateformes" at bounding box center [787, 178] width 93 height 27
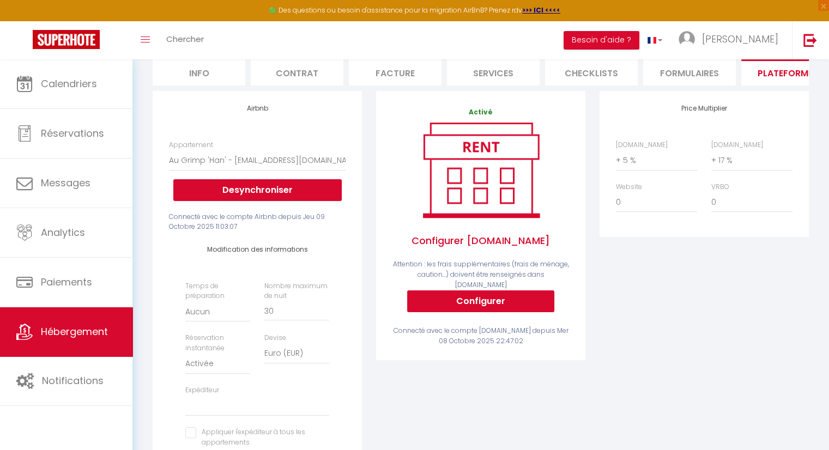
scroll to position [109, 0]
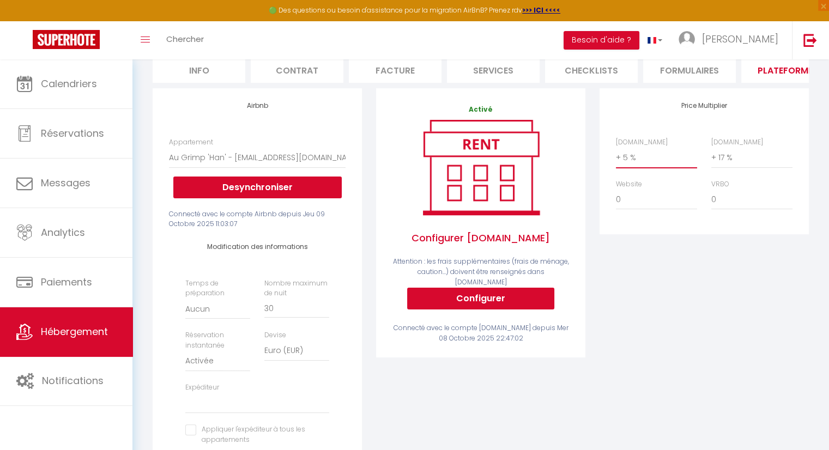
click at [627, 164] on select "0 + 1 % + 2 % + 3 % + 4 % + 5 % + 6 % + 7 % + 8 % + 9 %" at bounding box center [656, 157] width 81 height 21
click at [616, 155] on select "0 + 1 % + 2 % + 3 % + 4 % + 5 % + 6 % + 7 % + 8 % + 9 %" at bounding box center [656, 157] width 81 height 21
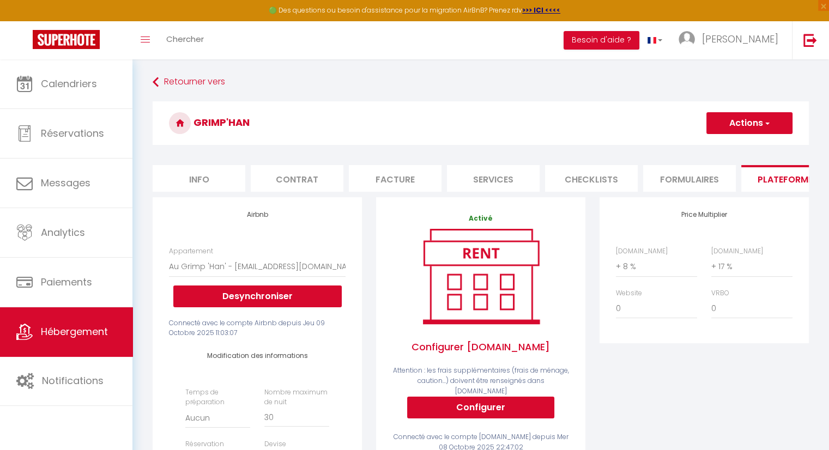
click at [750, 123] on button "Actions" at bounding box center [749, 123] width 86 height 22
click at [731, 154] on ul "Enregistrer" at bounding box center [748, 147] width 87 height 21
click at [747, 125] on button "Actions" at bounding box center [749, 123] width 86 height 22
click at [739, 145] on link "Enregistrer" at bounding box center [748, 147] width 86 height 14
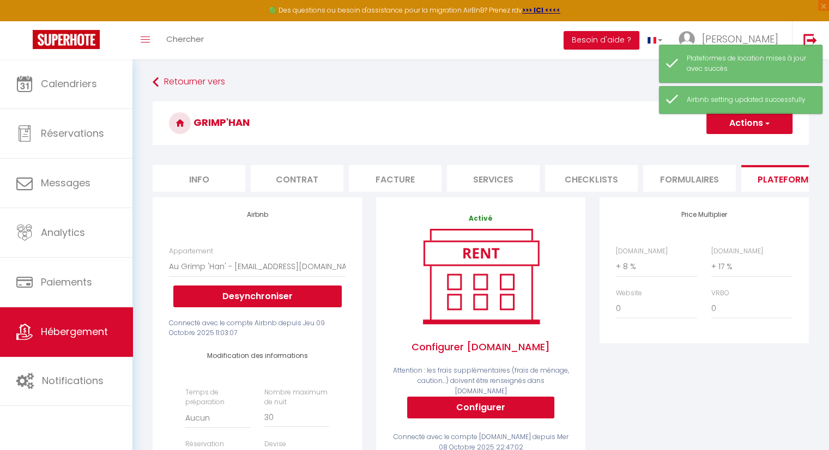
drag, startPoint x: 677, startPoint y: 410, endPoint x: 392, endPoint y: 222, distance: 341.0
click at [677, 409] on div "Price Multiplier Airbnb.com 0 + 1 % + 2 % + 3 % + 4 % + 5 % + 6 % + 7 %" at bounding box center [703, 408] width 223 height 423
click at [94, 328] on span "Hébergement" at bounding box center [74, 332] width 67 height 14
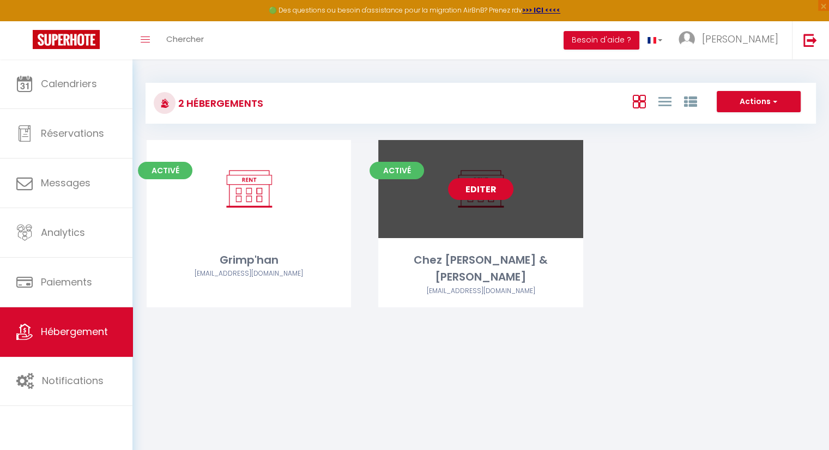
click at [478, 188] on link "Editer" at bounding box center [480, 189] width 65 height 22
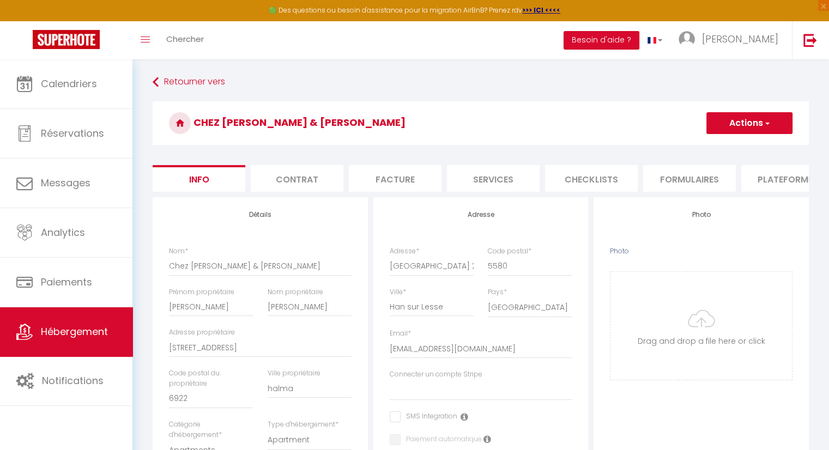
click at [787, 180] on li "Plateformes" at bounding box center [787, 178] width 93 height 27
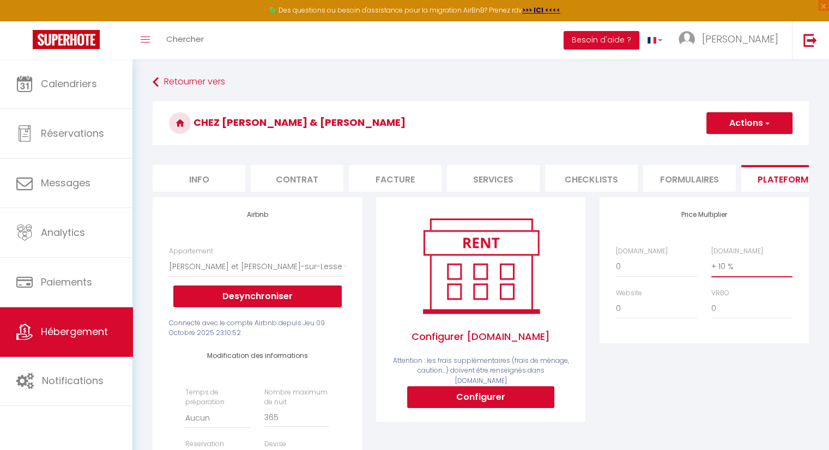
drag, startPoint x: 727, startPoint y: 271, endPoint x: 699, endPoint y: 277, distance: 27.9
click at [699, 277] on div "Airbnb.com 0 + 1 % + 2 % + 3 % + 4 % + 5 % + 6 % + 7 % + 8 %" at bounding box center [703, 288] width 191 height 84
click at [711, 264] on select "0 + 1 % + 2 % + 3 % + 4 % + 5 % + 6 % + 7 % + 8 % + 9 %" at bounding box center [751, 266] width 81 height 21
click at [628, 276] on select "0 + 1 % + 2 % + 3 % + 4 % + 5 % + 6 % + 7 % + 8 % + 9 %" at bounding box center [656, 266] width 81 height 21
click at [616, 264] on select "0 + 1 % + 2 % + 3 % + 4 % + 5 % + 6 % + 7 % + 8 % + 9 %" at bounding box center [656, 266] width 81 height 21
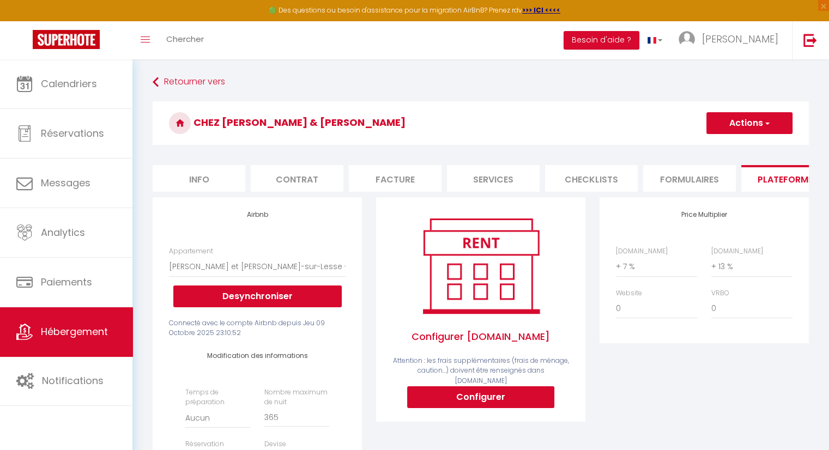
click at [747, 122] on button "Actions" at bounding box center [749, 123] width 86 height 22
click at [740, 147] on link "Enregistrer" at bounding box center [748, 147] width 86 height 14
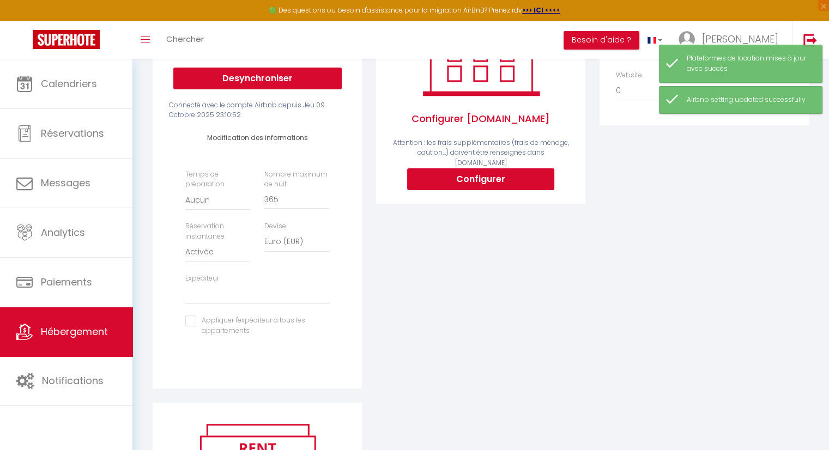
scroll to position [272, 0]
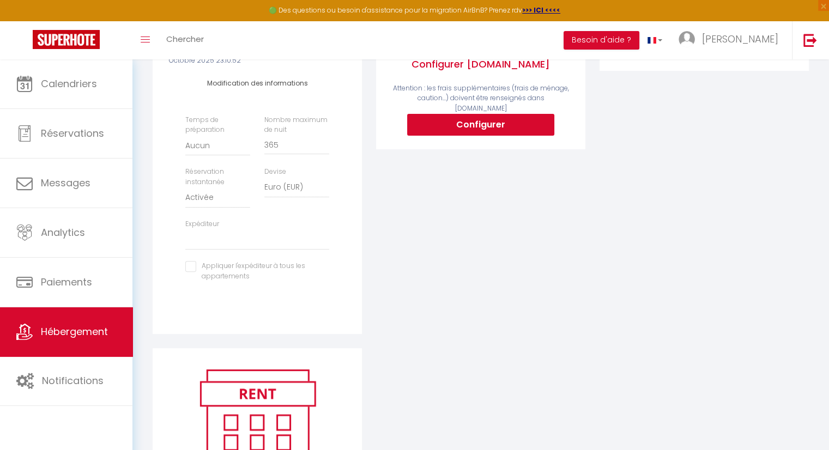
click at [509, 289] on div "Configurer Booking.com Attention : les frais supplémentaires (frais de ménage, …" at bounding box center [480, 136] width 223 height 423
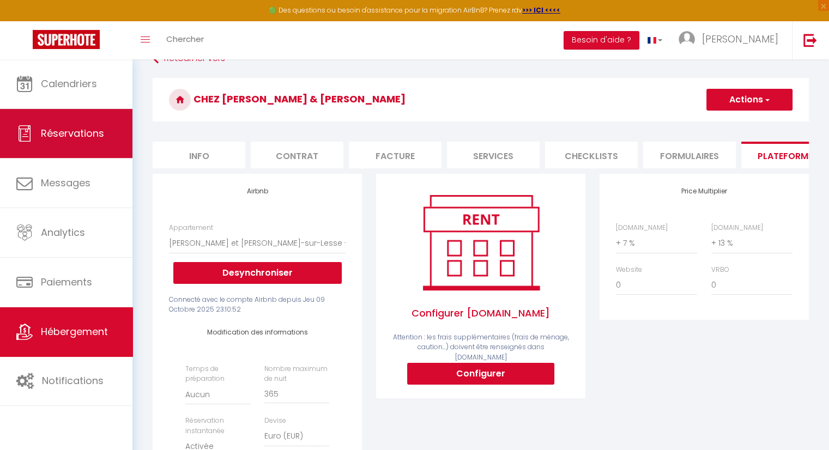
scroll to position [0, 0]
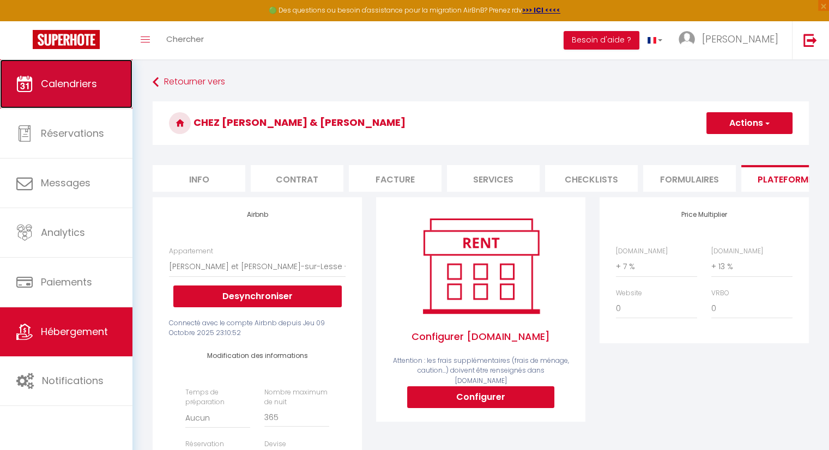
click at [95, 93] on link "Calendriers" at bounding box center [66, 83] width 132 height 49
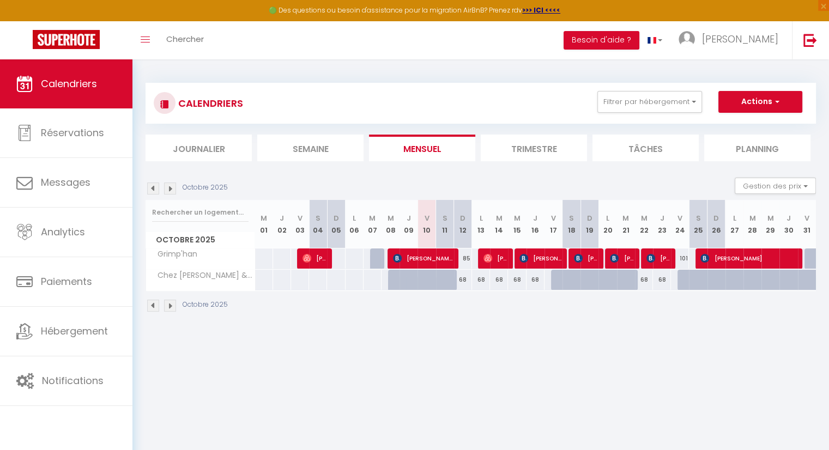
click at [174, 188] on img at bounding box center [170, 188] width 12 height 12
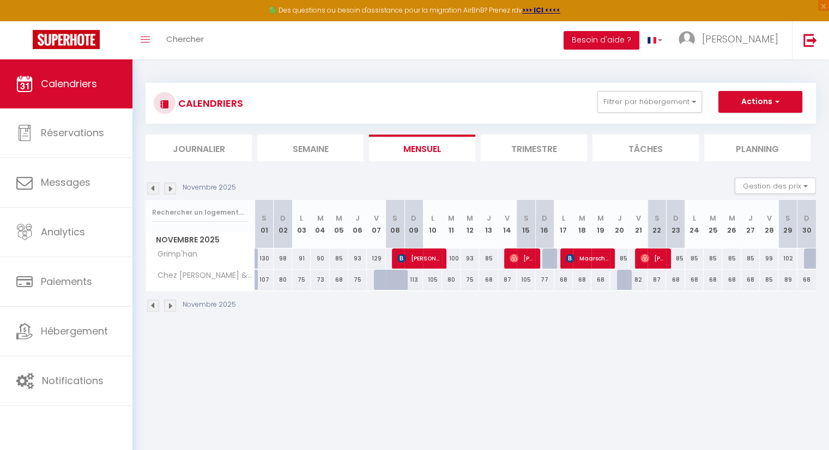
click at [174, 188] on img at bounding box center [170, 188] width 12 height 12
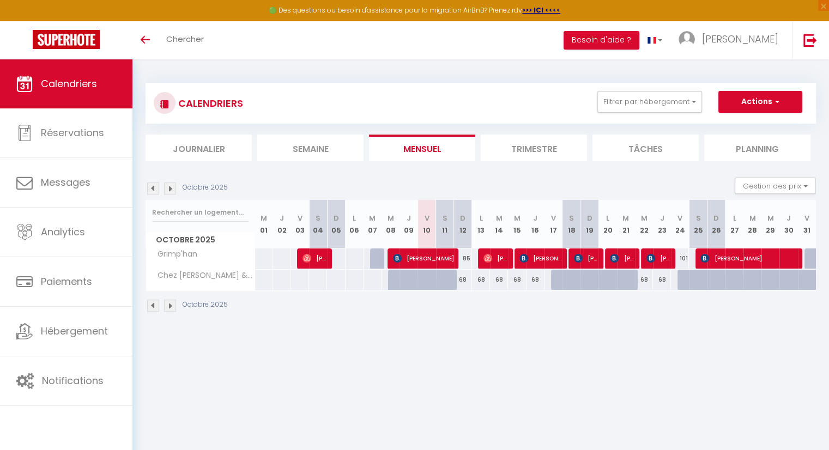
click at [172, 194] on img at bounding box center [170, 188] width 12 height 12
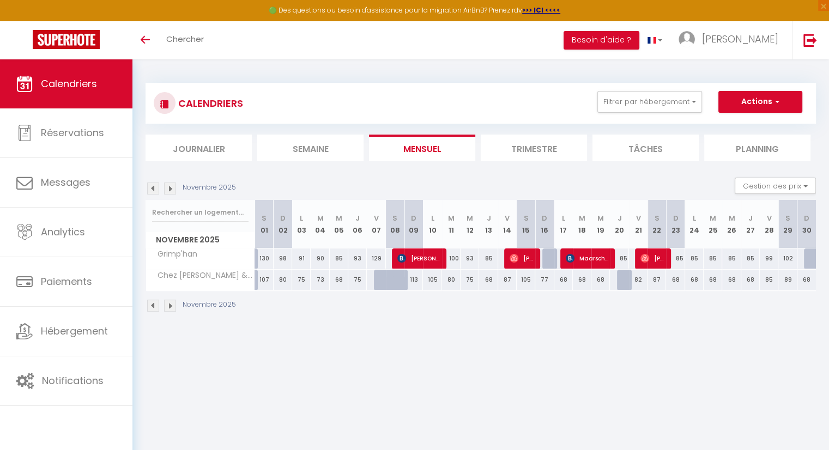
click at [171, 194] on div "Novembre 2025 Gestion des prix Nb Nuits minimum Règles Disponibilité" at bounding box center [480, 189] width 670 height 22
click at [168, 190] on img at bounding box center [170, 188] width 12 height 12
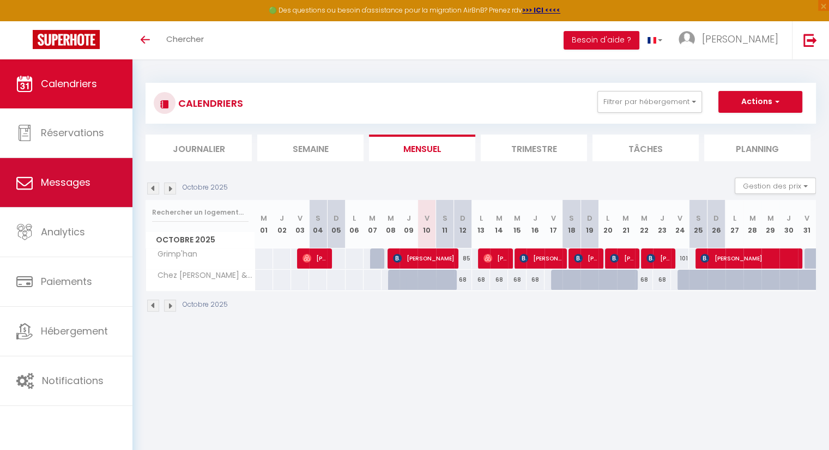
click at [63, 178] on span "Messages" at bounding box center [66, 182] width 50 height 14
select select "message"
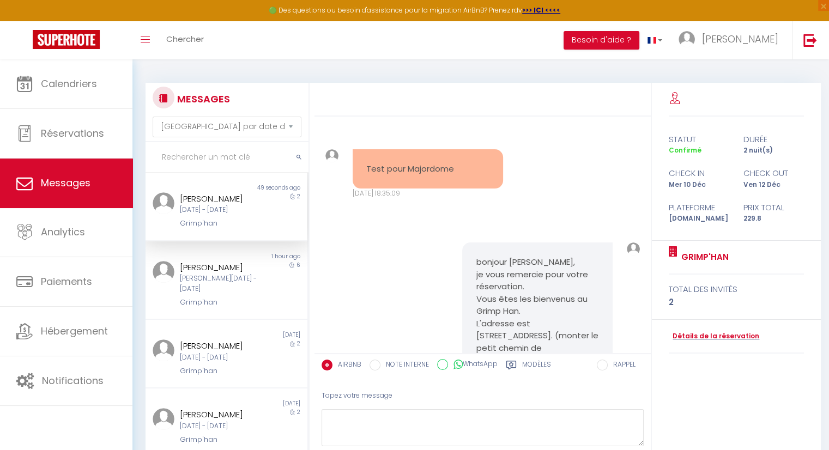
scroll to position [334, 0]
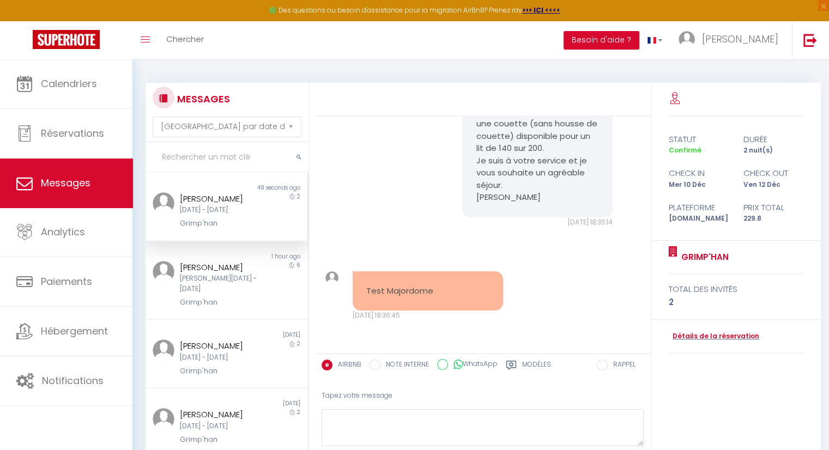
click at [217, 215] on div "Mer 10 Déc - Ven 12 Déc" at bounding box center [220, 210] width 80 height 10
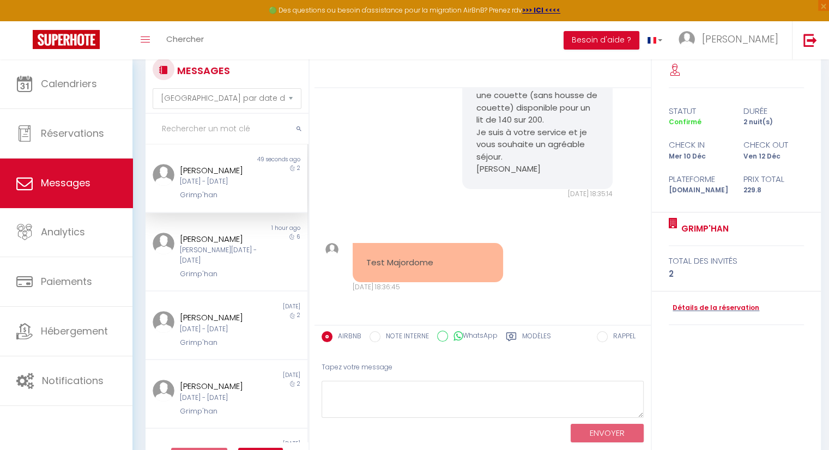
scroll to position [61, 0]
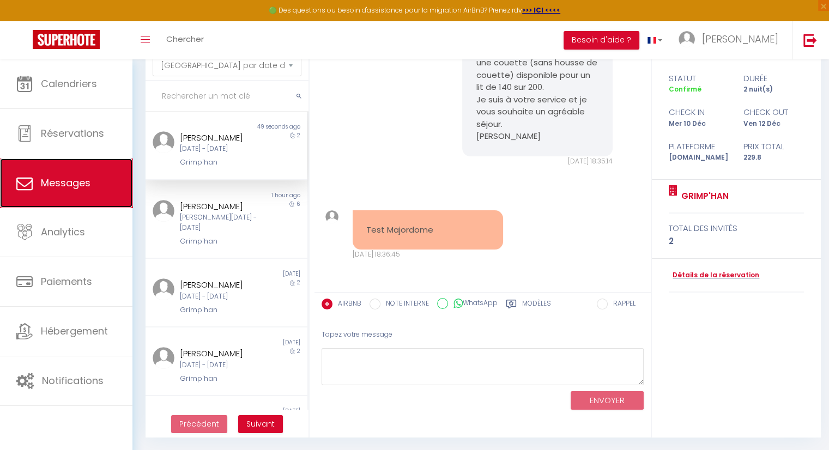
click at [69, 179] on span "Messages" at bounding box center [66, 183] width 50 height 14
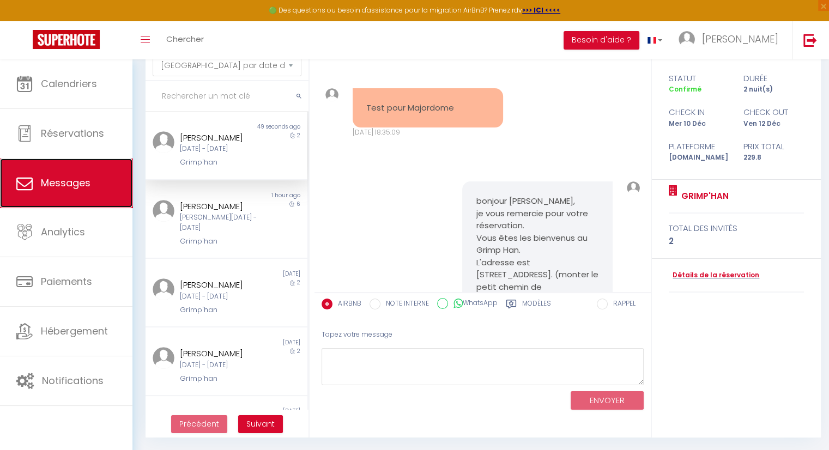
click at [71, 187] on span "Messages" at bounding box center [66, 183] width 50 height 14
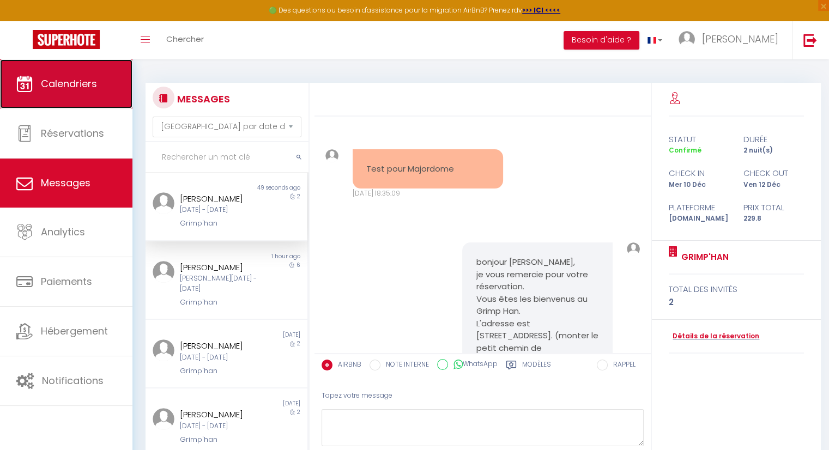
click at [69, 88] on span "Calendriers" at bounding box center [69, 84] width 56 height 14
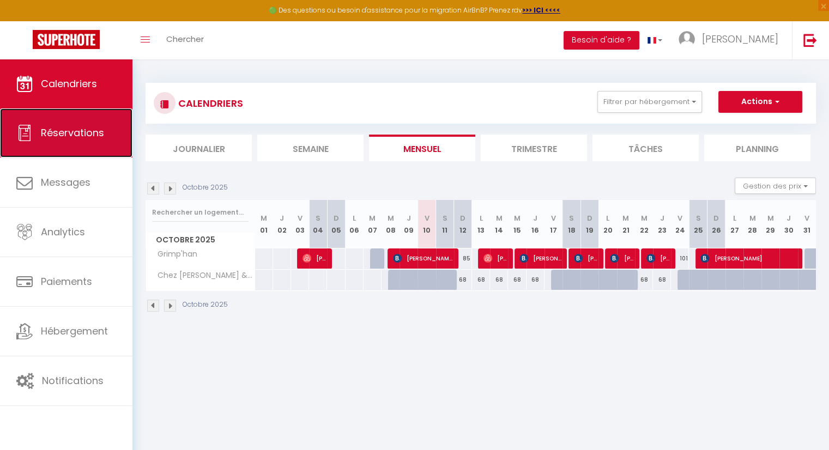
click at [70, 126] on span "Réservations" at bounding box center [72, 133] width 63 height 14
select select "not_cancelled"
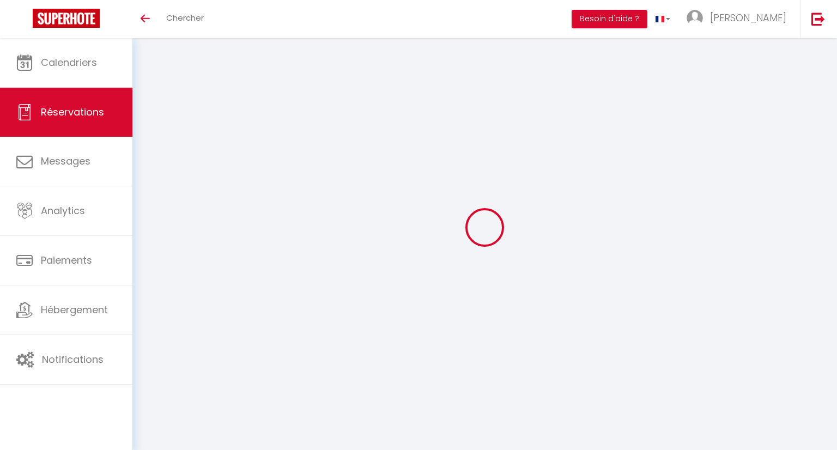
select select "not_cancelled"
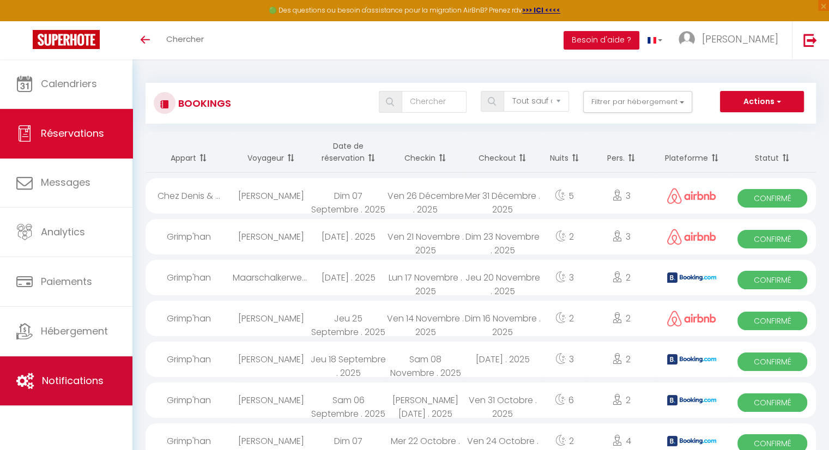
click at [81, 382] on span "Notifications" at bounding box center [73, 381] width 62 height 14
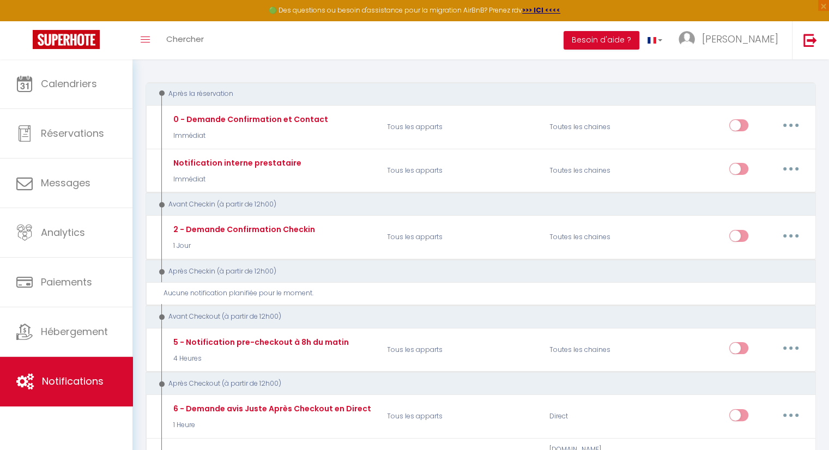
scroll to position [109, 0]
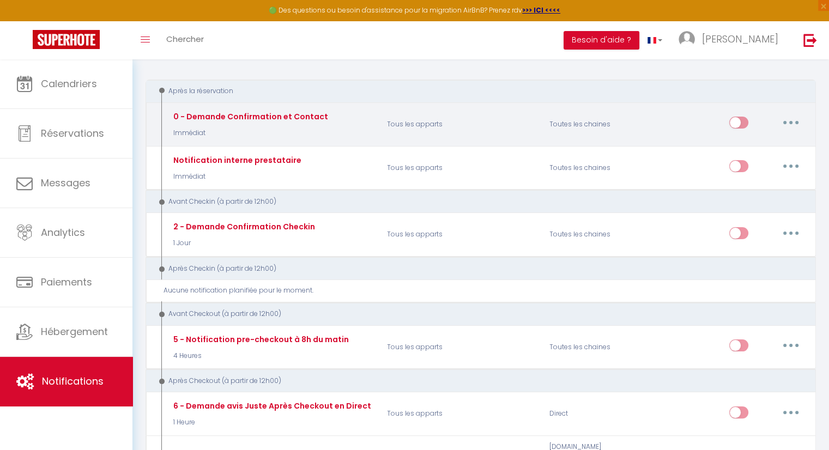
click at [731, 124] on input "checkbox" at bounding box center [738, 125] width 19 height 16
checkbox input "true"
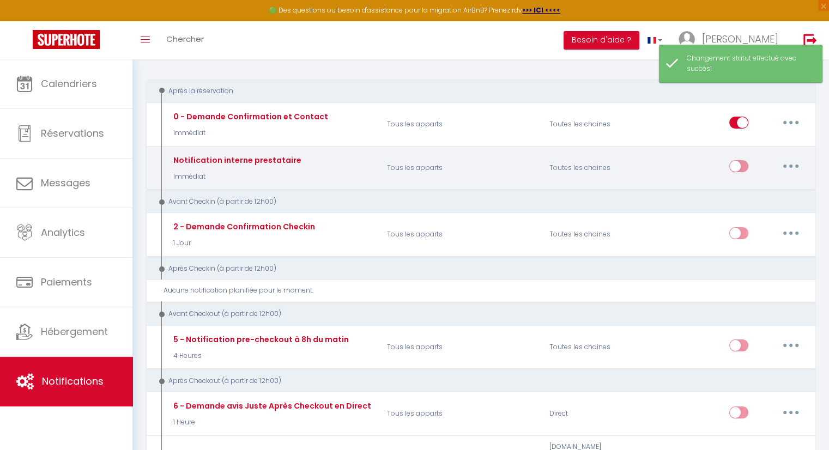
click at [739, 168] on input "checkbox" at bounding box center [738, 168] width 19 height 16
checkbox input "true"
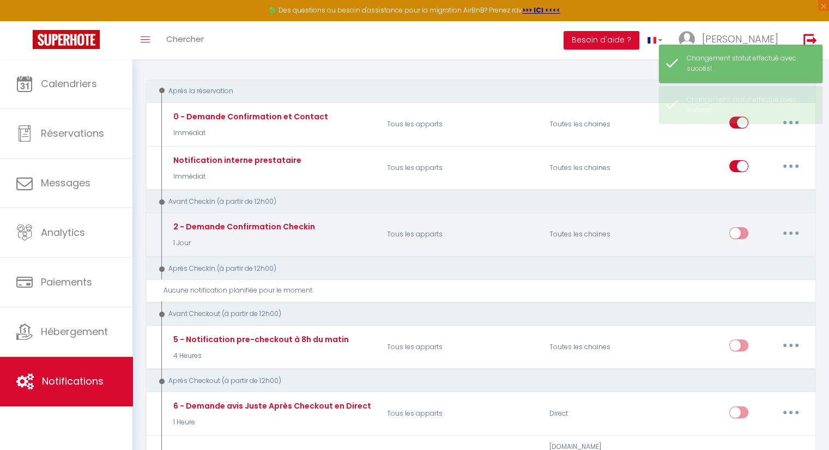
click at [739, 234] on input "checkbox" at bounding box center [738, 235] width 19 height 16
checkbox input "true"
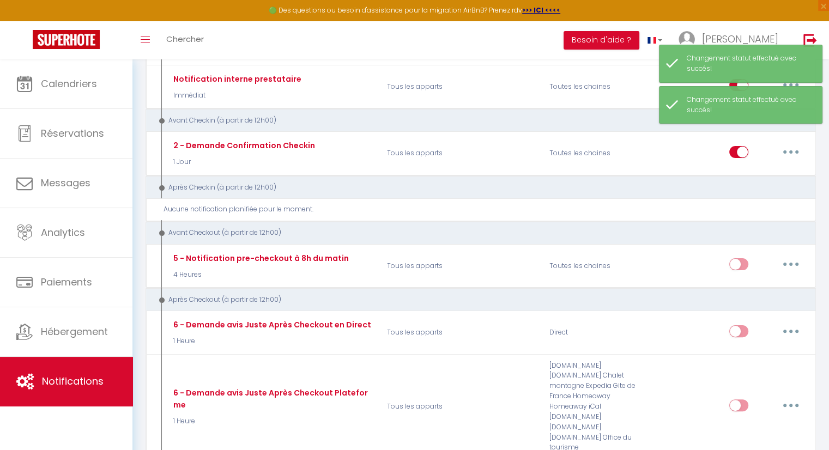
scroll to position [218, 0]
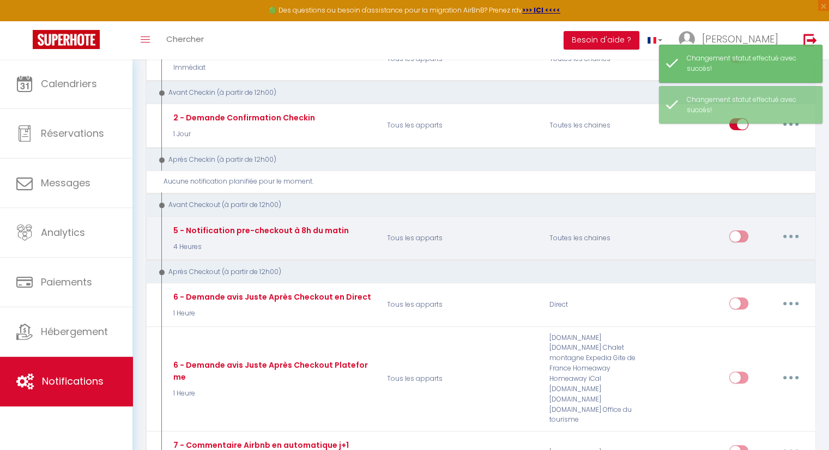
click at [743, 232] on input "checkbox" at bounding box center [738, 238] width 19 height 16
checkbox input "true"
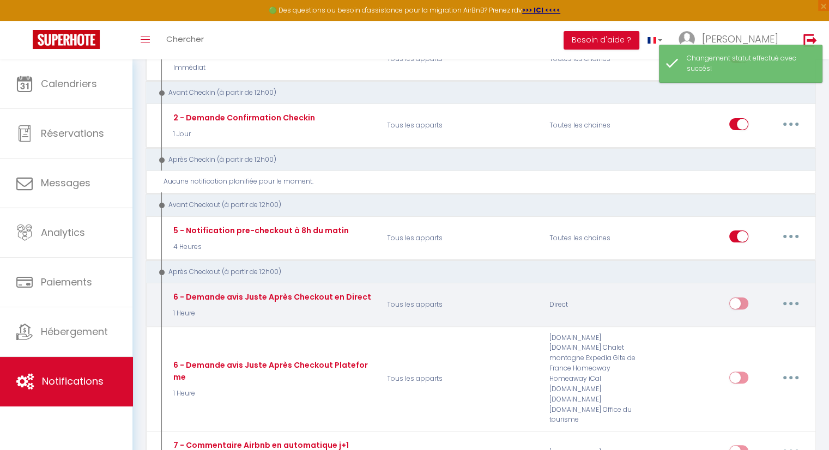
click at [738, 303] on input "checkbox" at bounding box center [738, 305] width 19 height 16
checkbox input "true"
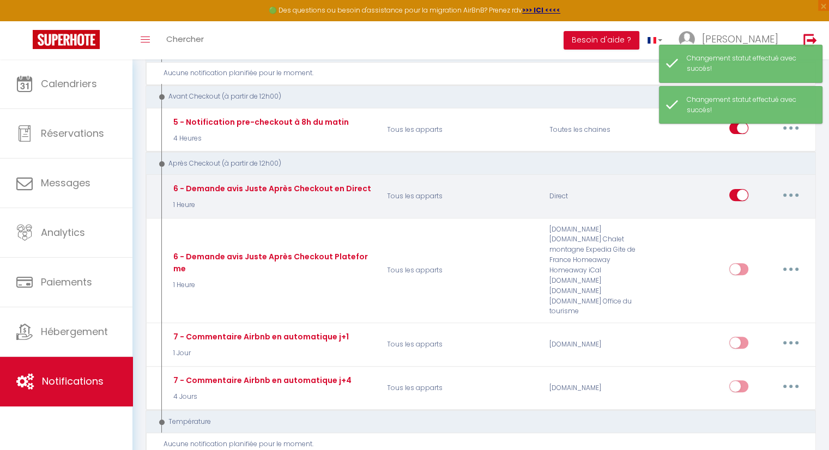
scroll to position [327, 0]
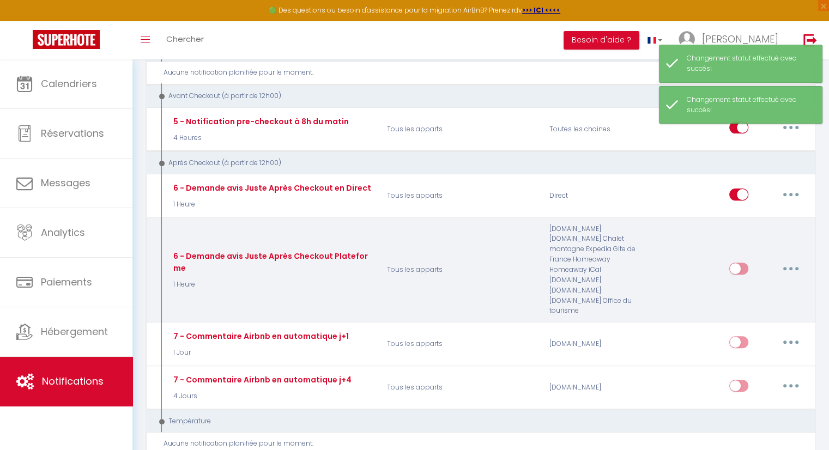
click at [740, 263] on input "checkbox" at bounding box center [738, 271] width 19 height 16
checkbox input "true"
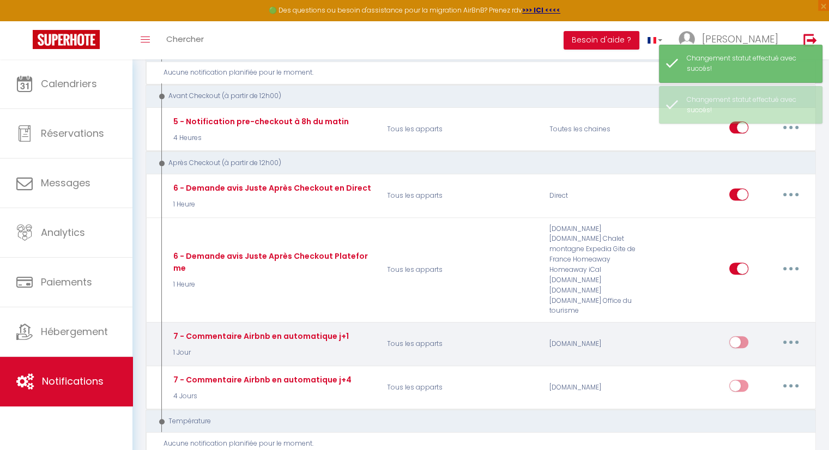
click at [737, 336] on input "checkbox" at bounding box center [738, 344] width 19 height 16
checkbox input "true"
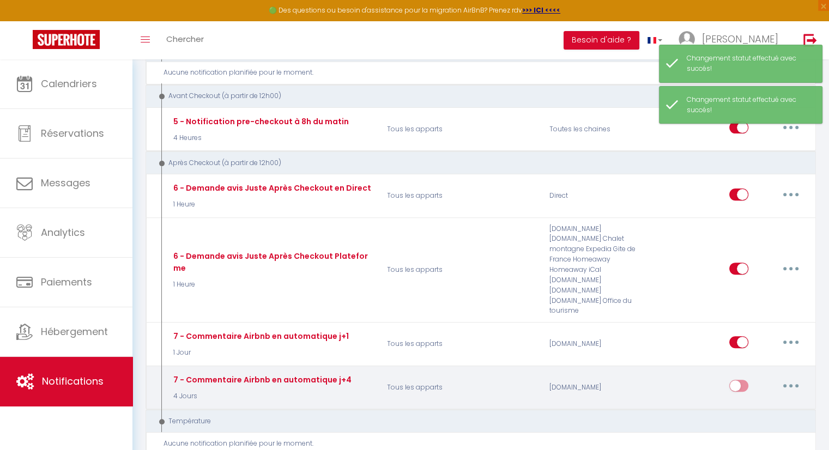
click at [738, 380] on input "checkbox" at bounding box center [738, 388] width 19 height 16
checkbox input "true"
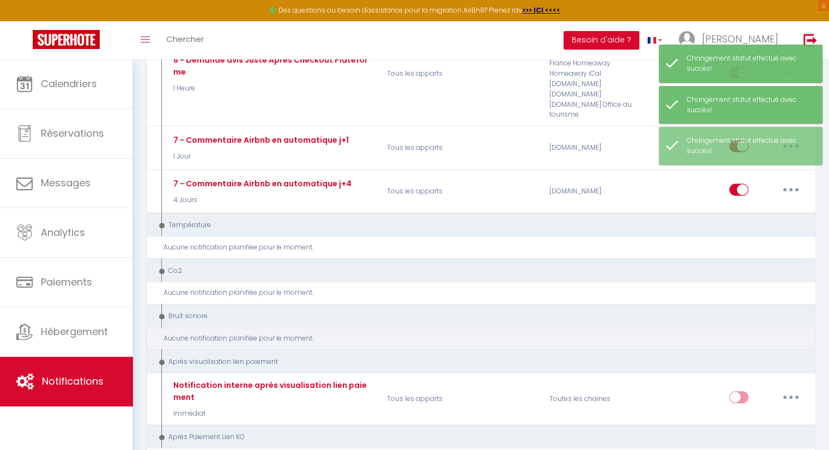
scroll to position [545, 0]
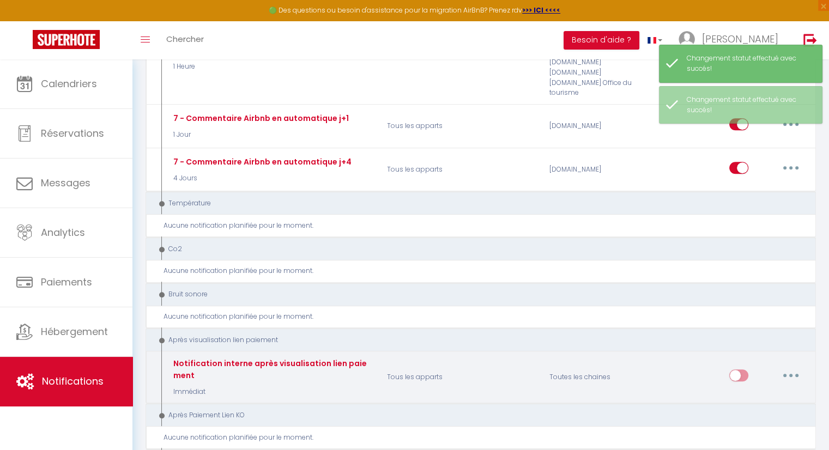
click at [737, 369] on input "checkbox" at bounding box center [738, 377] width 19 height 16
checkbox input "true"
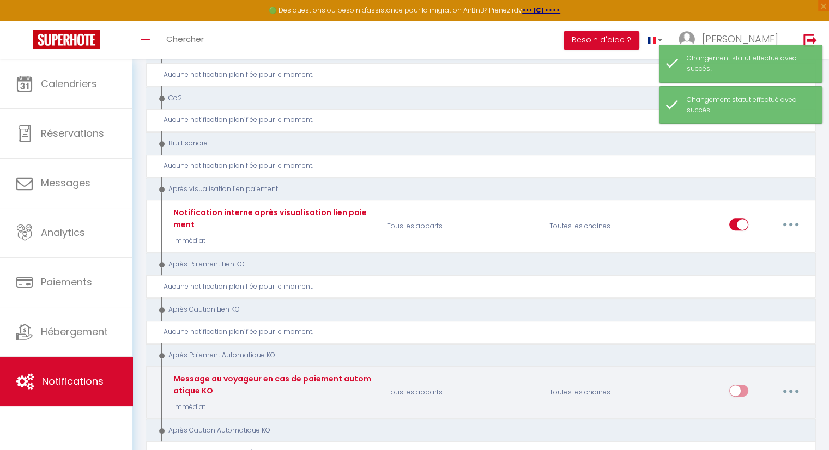
scroll to position [708, 0]
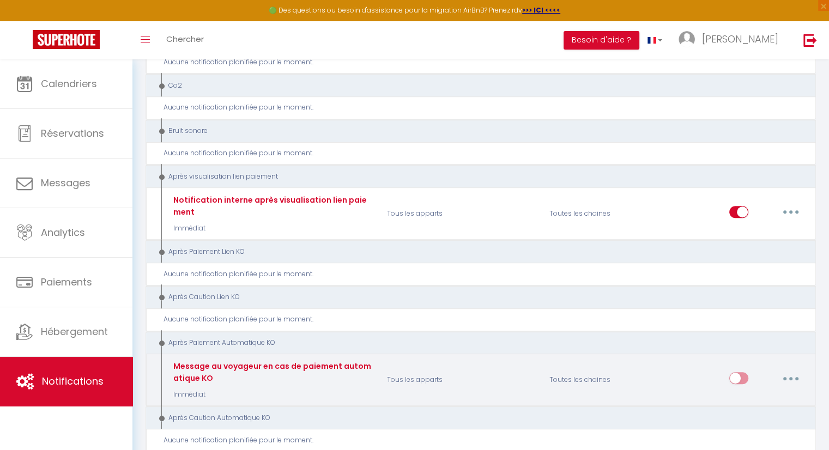
click at [740, 372] on input "checkbox" at bounding box center [738, 380] width 19 height 16
checkbox input "true"
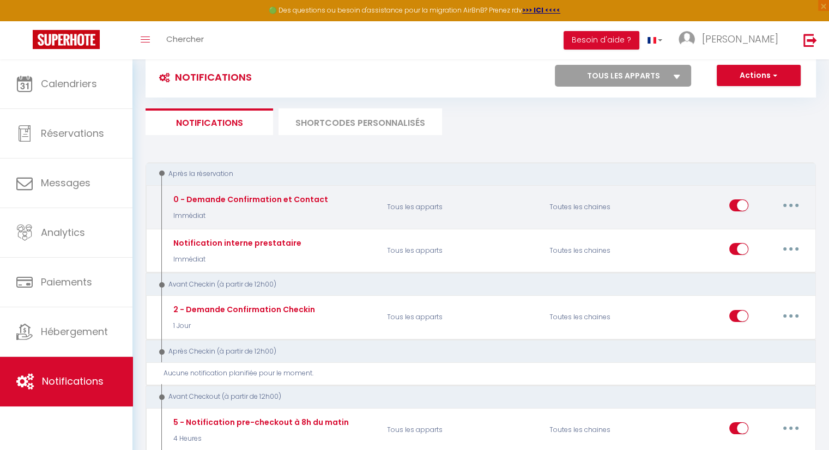
scroll to position [0, 0]
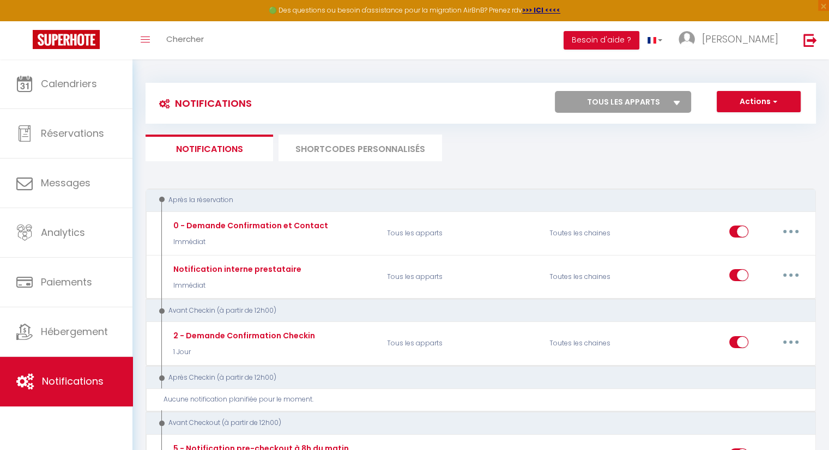
click at [339, 153] on li "SHORTCODES PERSONNALISÉS" at bounding box center [359, 148] width 163 height 27
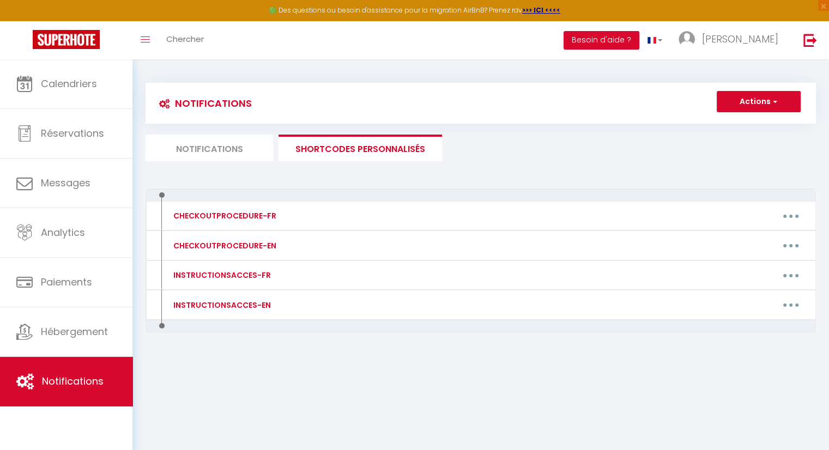
click at [222, 150] on li "Notifications" at bounding box center [208, 148] width 127 height 27
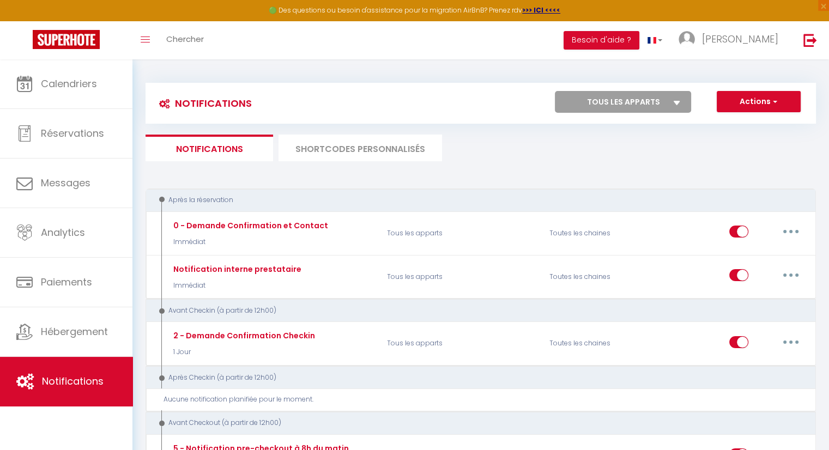
click at [671, 101] on select "Tous les apparts Grimp'han Chez Denis & Jenni" at bounding box center [623, 102] width 136 height 22
click at [655, 97] on select "Tous les apparts Grimp'han Chez Denis & Jenni" at bounding box center [623, 102] width 136 height 22
click at [752, 102] on button "Actions" at bounding box center [758, 102] width 84 height 22
click at [753, 102] on button "Actions" at bounding box center [758, 102] width 84 height 22
click at [114, 380] on link "Notifications" at bounding box center [66, 381] width 132 height 49
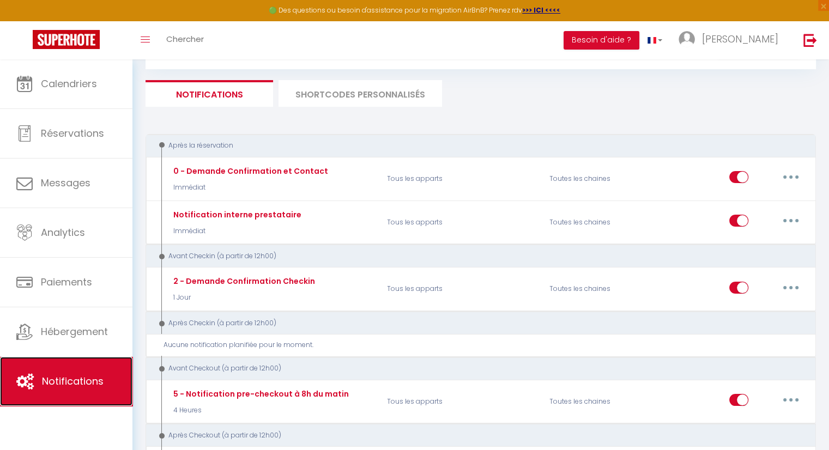
scroll to position [54, 0]
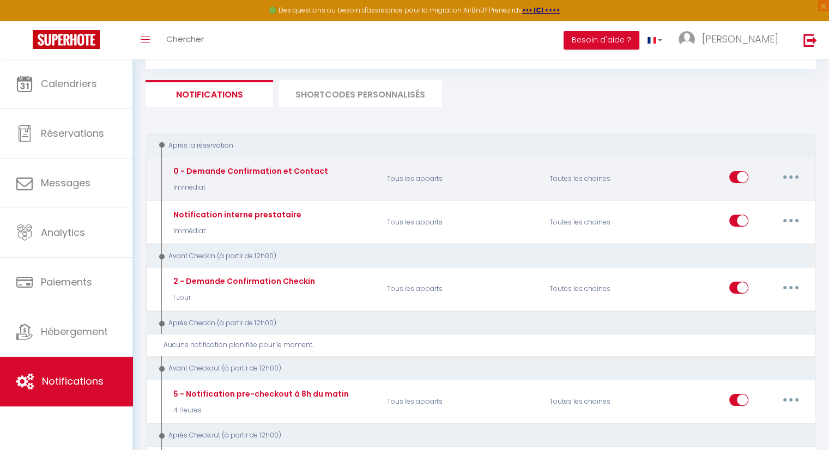
click at [739, 178] on input "checkbox" at bounding box center [738, 179] width 19 height 16
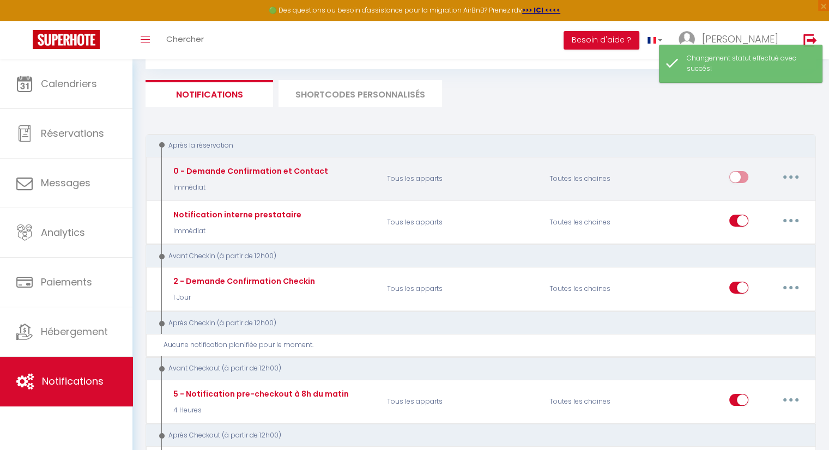
click at [738, 178] on input "checkbox" at bounding box center [738, 179] width 19 height 16
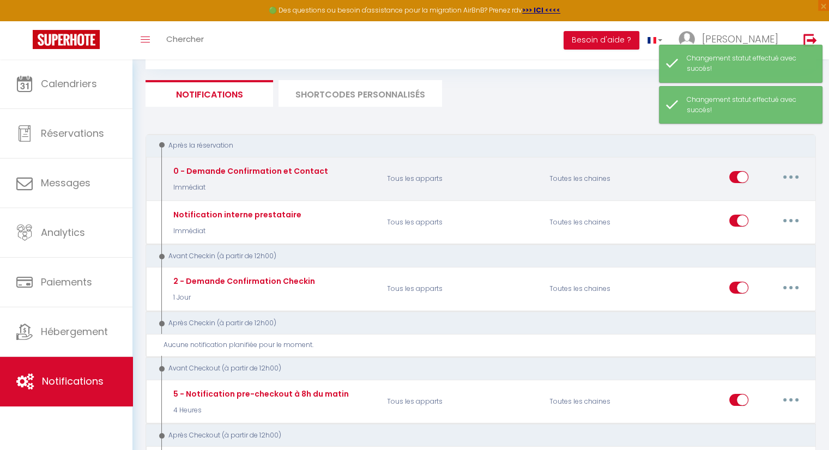
click at [793, 175] on button "button" at bounding box center [790, 176] width 31 height 17
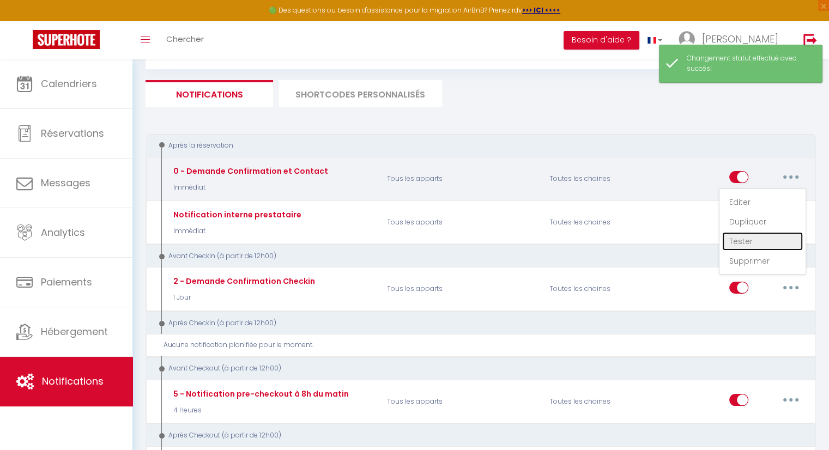
click at [743, 243] on link "Tester" at bounding box center [762, 241] width 81 height 19
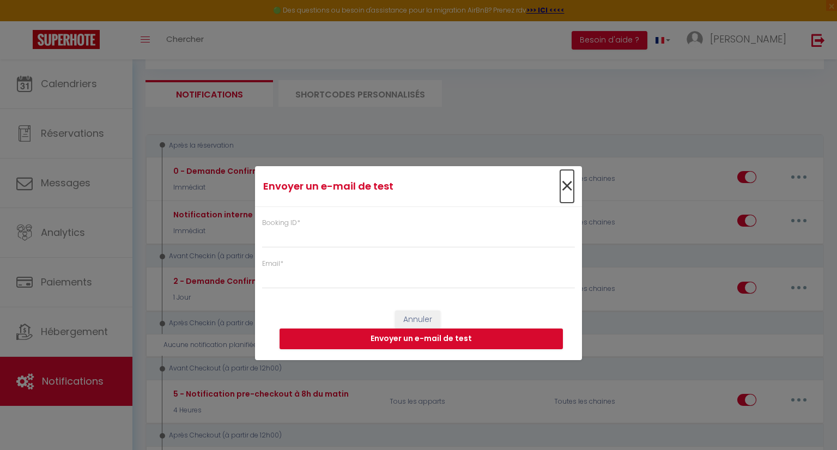
click at [568, 187] on span "×" at bounding box center [567, 186] width 14 height 33
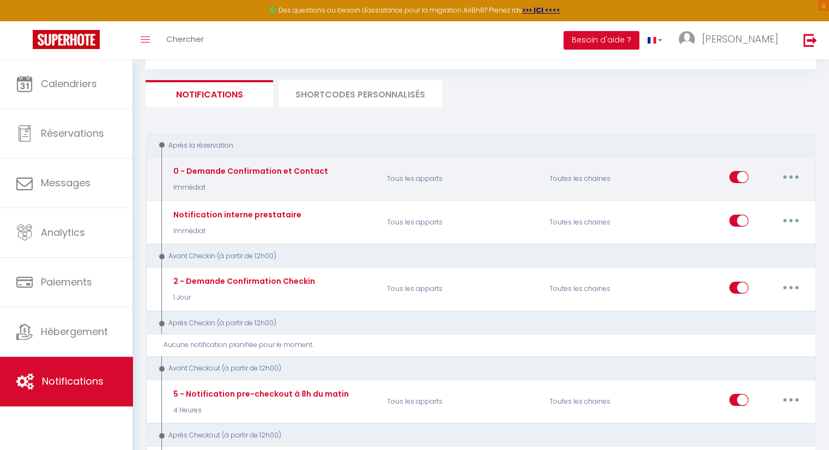
click at [739, 185] on input "checkbox" at bounding box center [738, 179] width 19 height 16
checkbox input "false"
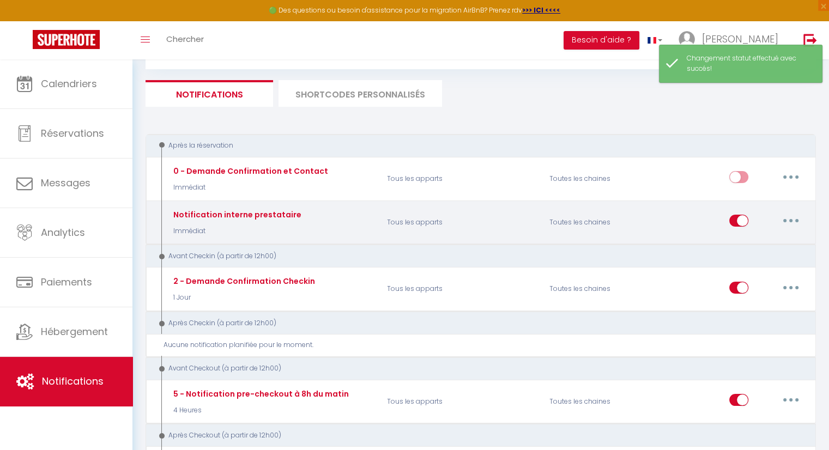
click at [738, 223] on input "checkbox" at bounding box center [738, 223] width 19 height 16
checkbox input "false"
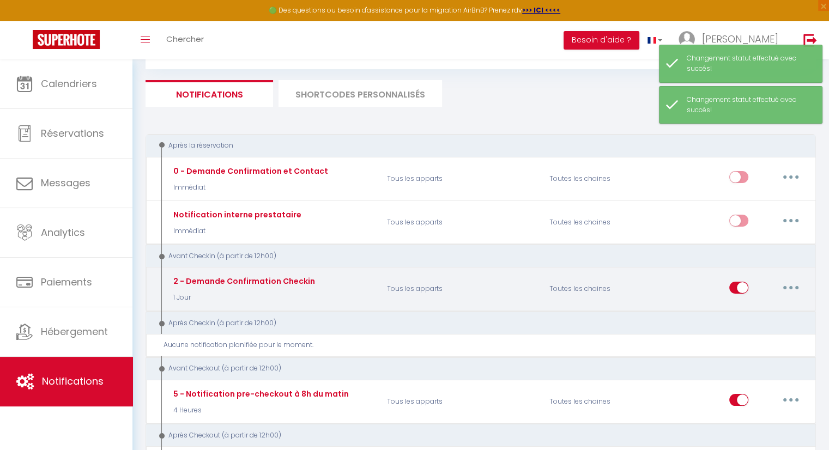
click at [739, 282] on input "checkbox" at bounding box center [738, 290] width 19 height 16
checkbox input "false"
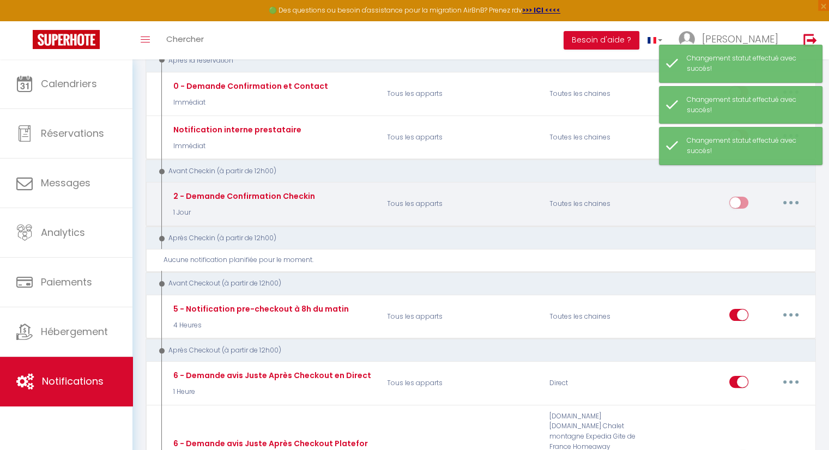
scroll to position [163, 0]
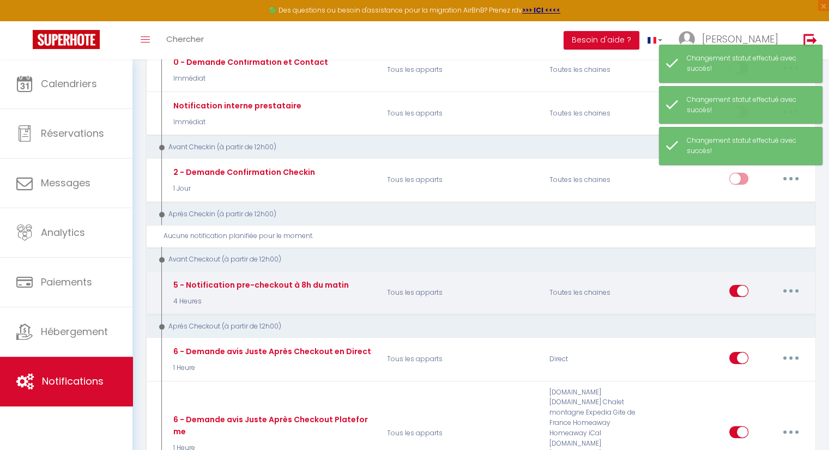
click at [736, 289] on input "checkbox" at bounding box center [738, 293] width 19 height 16
checkbox input "false"
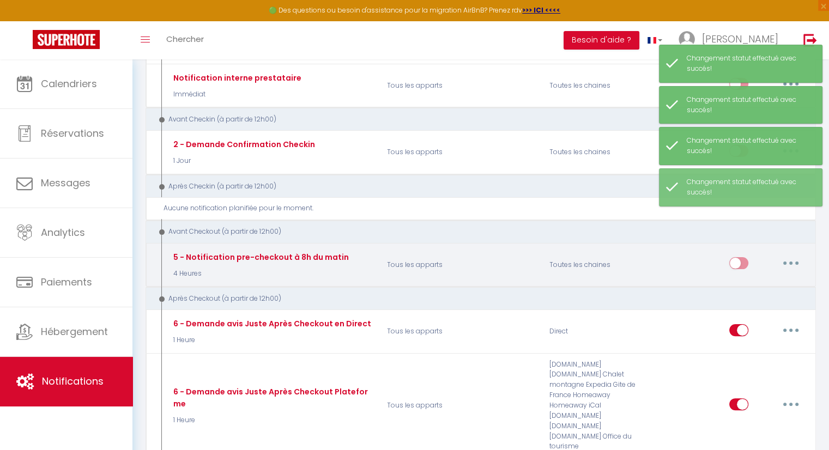
scroll to position [218, 0]
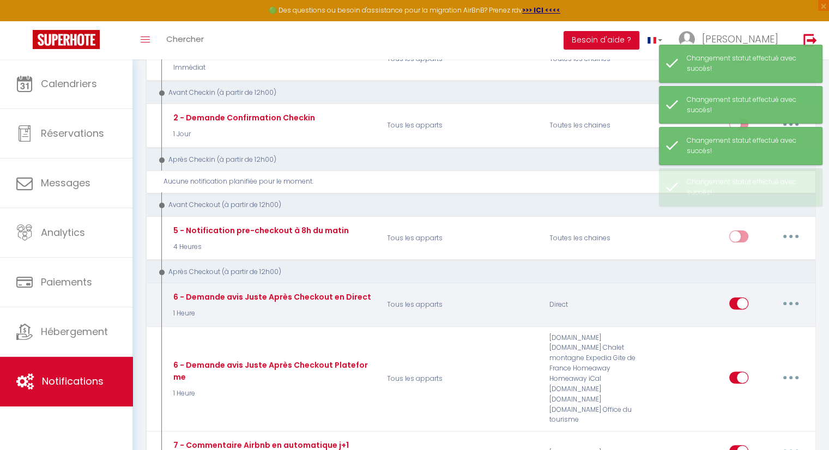
click at [743, 300] on input "checkbox" at bounding box center [738, 305] width 19 height 16
checkbox input "false"
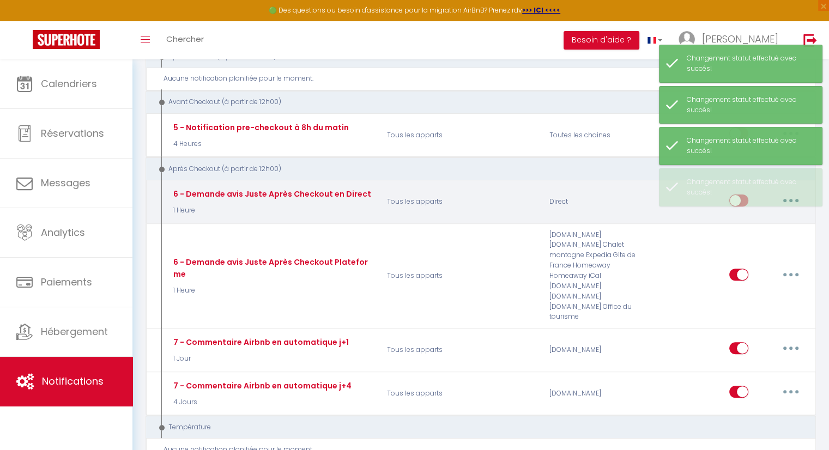
scroll to position [327, 0]
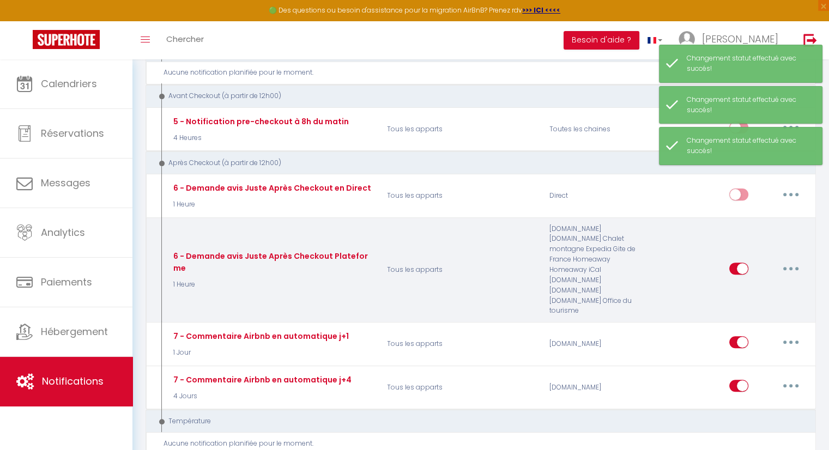
click at [743, 263] on input "checkbox" at bounding box center [738, 271] width 19 height 16
checkbox input "false"
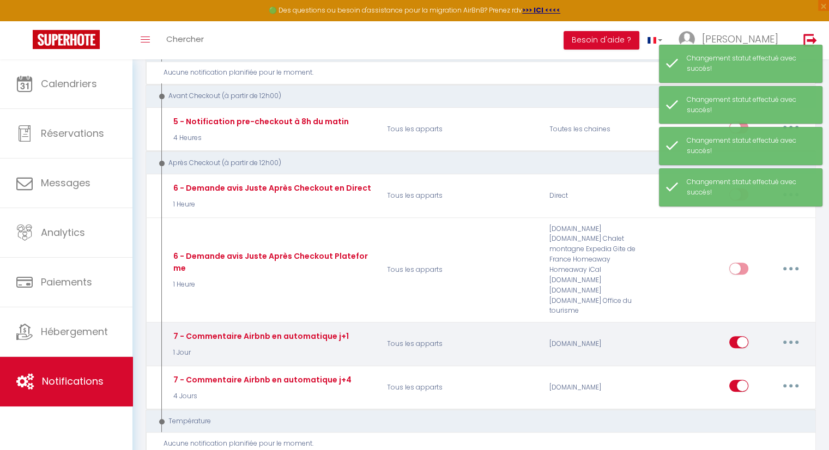
click at [735, 336] on input "checkbox" at bounding box center [738, 344] width 19 height 16
checkbox input "false"
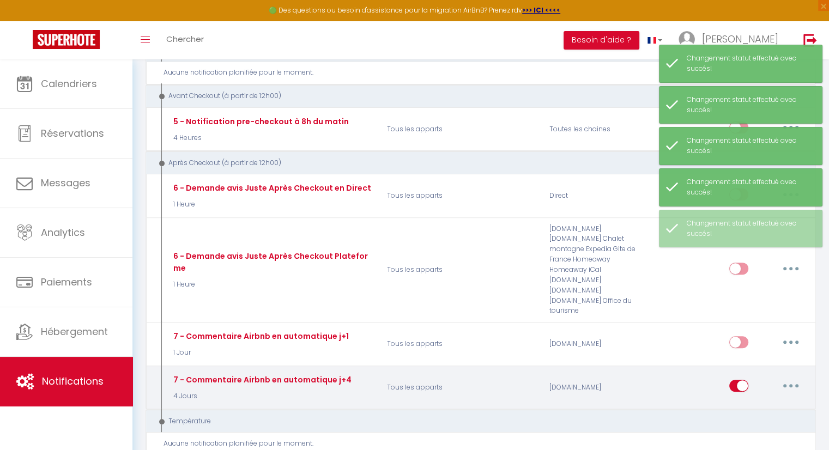
click at [735, 380] on input "checkbox" at bounding box center [738, 388] width 19 height 16
checkbox input "false"
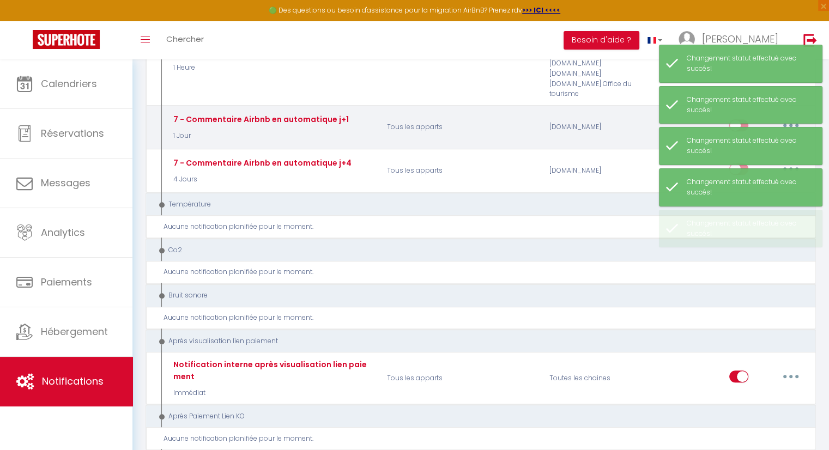
scroll to position [545, 0]
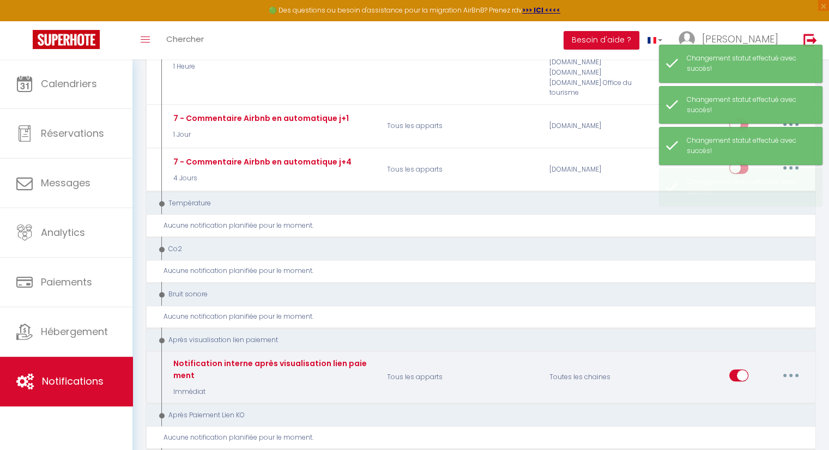
click at [744, 369] on input "checkbox" at bounding box center [738, 377] width 19 height 16
checkbox input "false"
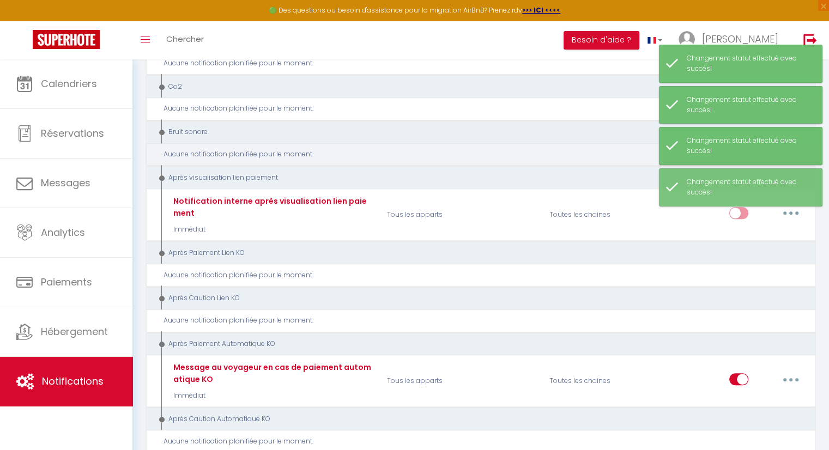
scroll to position [708, 0]
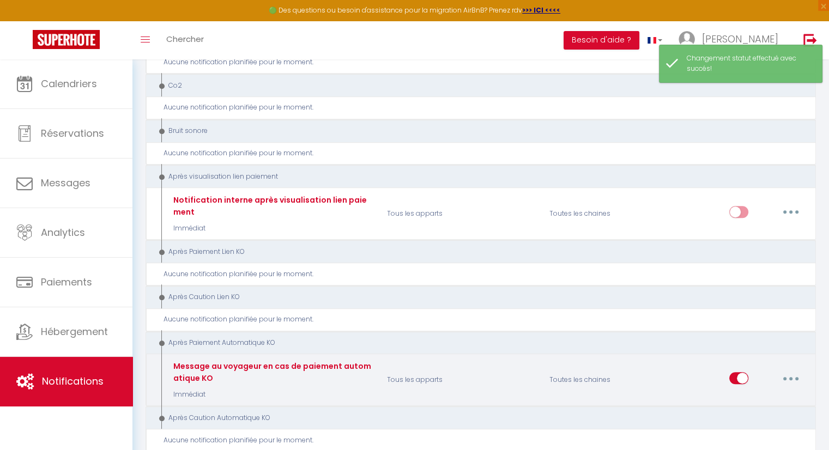
click at [743, 372] on input "checkbox" at bounding box center [738, 380] width 19 height 16
checkbox input "false"
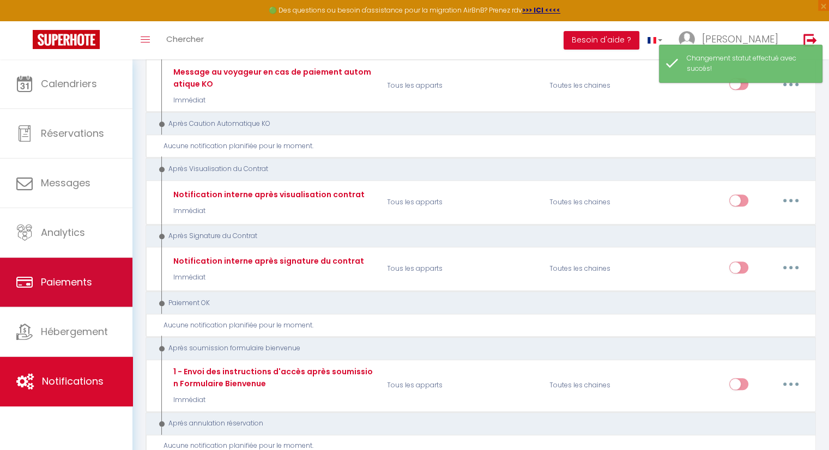
scroll to position [1035, 0]
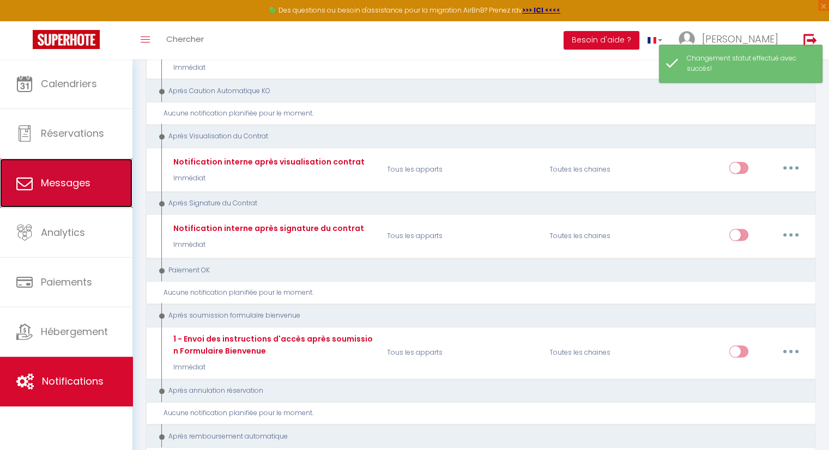
click at [87, 181] on span "Messages" at bounding box center [66, 183] width 50 height 14
select select "message"
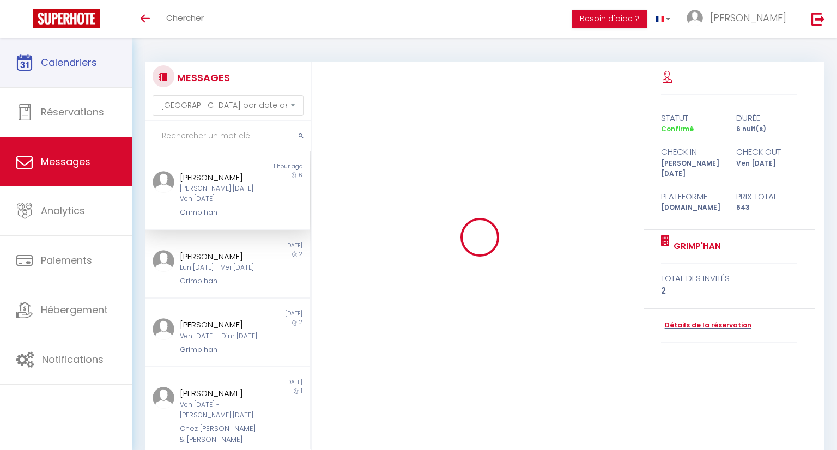
select select "message"
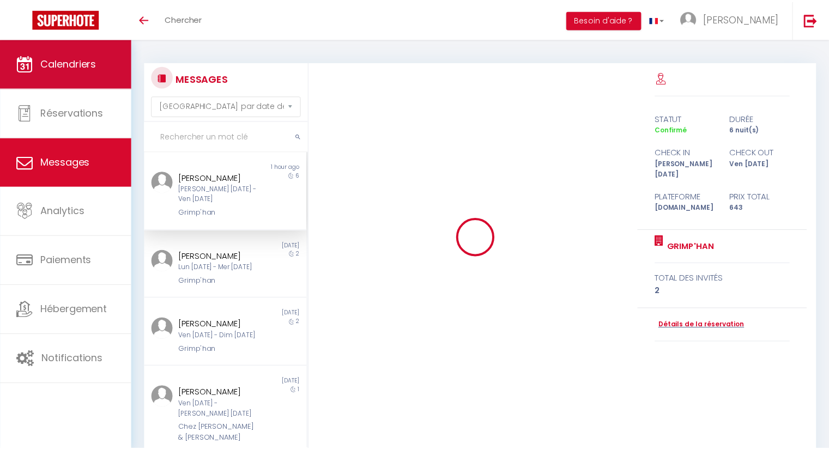
scroll to position [351, 0]
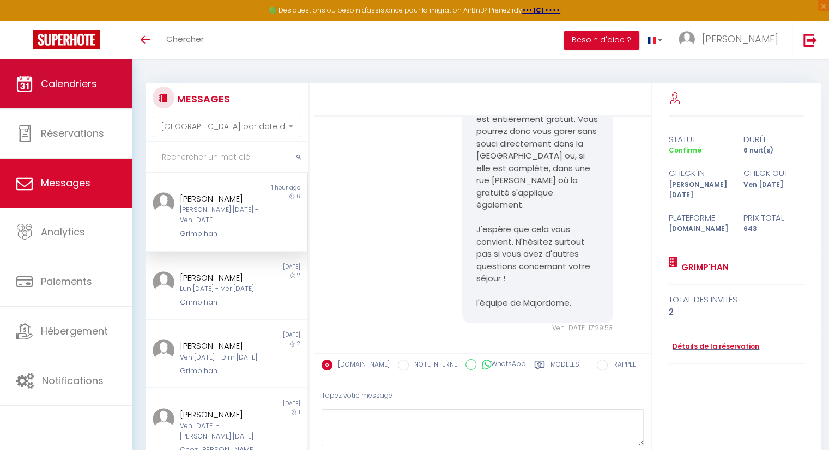
click at [86, 77] on span "Calendriers" at bounding box center [69, 84] width 56 height 14
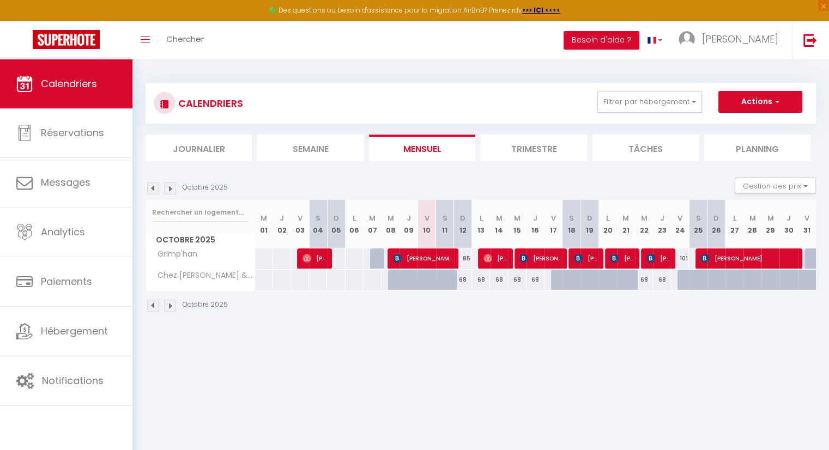
click at [170, 186] on img at bounding box center [170, 188] width 12 height 12
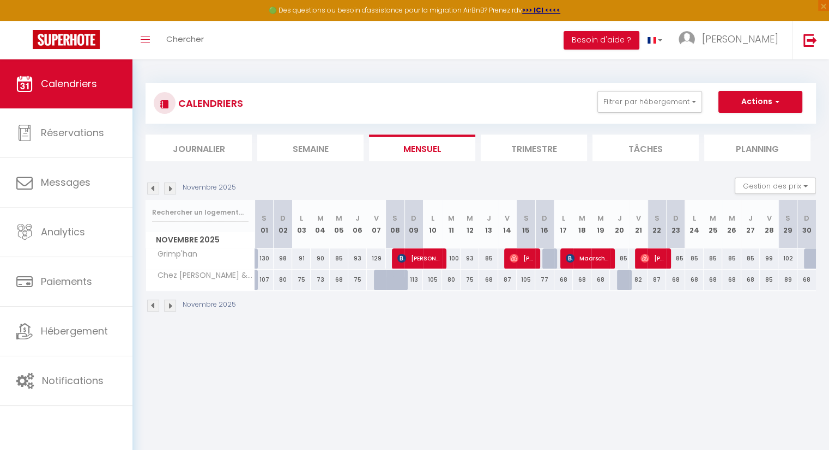
click at [170, 186] on img at bounding box center [170, 188] width 12 height 12
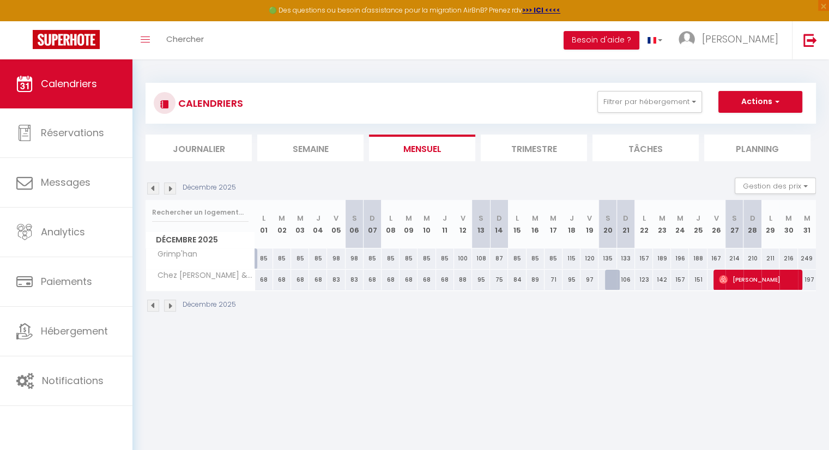
click at [661, 373] on body "🟢 Des questions ou besoin d'assistance pour la migration AirBnB? Prenez rdv >>>…" at bounding box center [414, 284] width 829 height 450
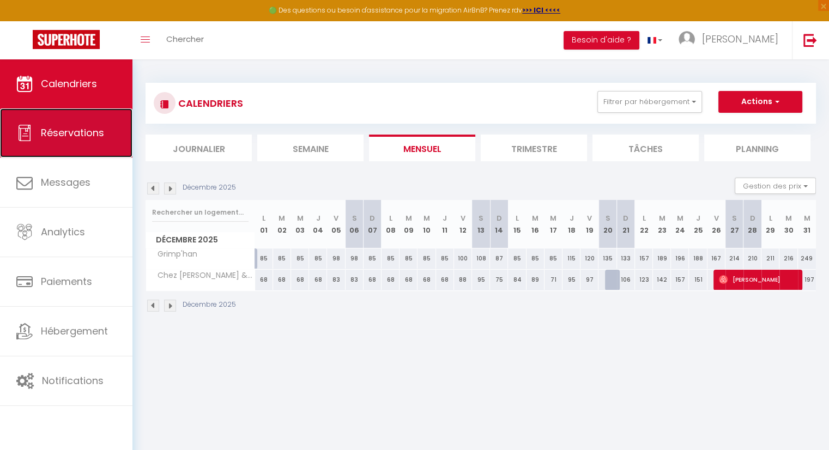
click at [36, 133] on link "Réservations" at bounding box center [66, 132] width 132 height 49
select select "not_cancelled"
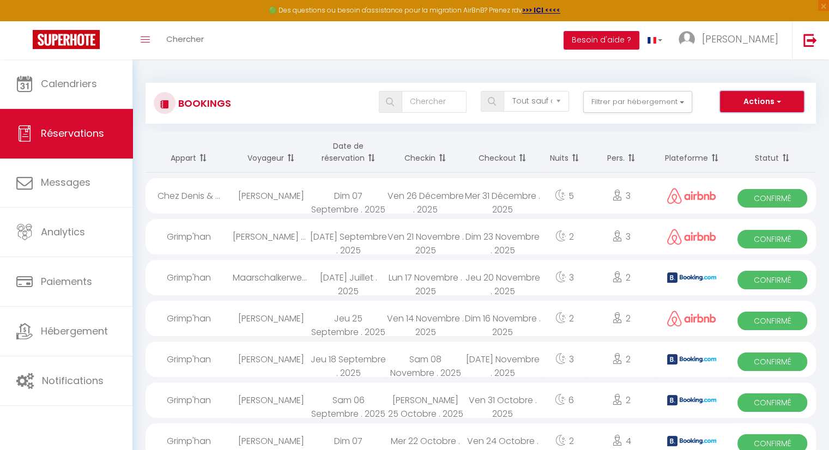
click at [749, 99] on button "Actions" at bounding box center [762, 102] width 84 height 22
click at [737, 123] on link "Nouvelle Réservation" at bounding box center [744, 125] width 117 height 14
select select
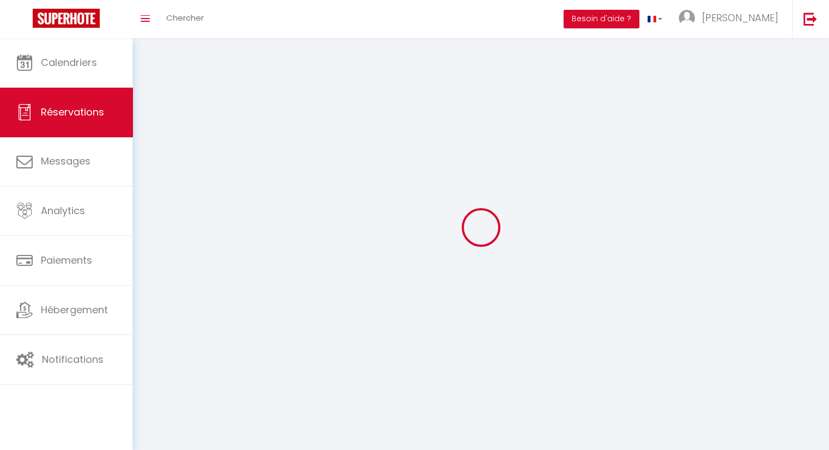
select select
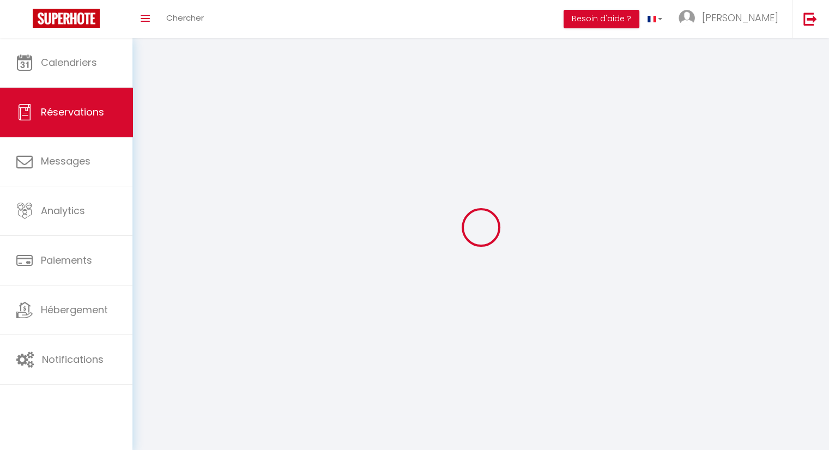
select select
checkbox input "false"
select select
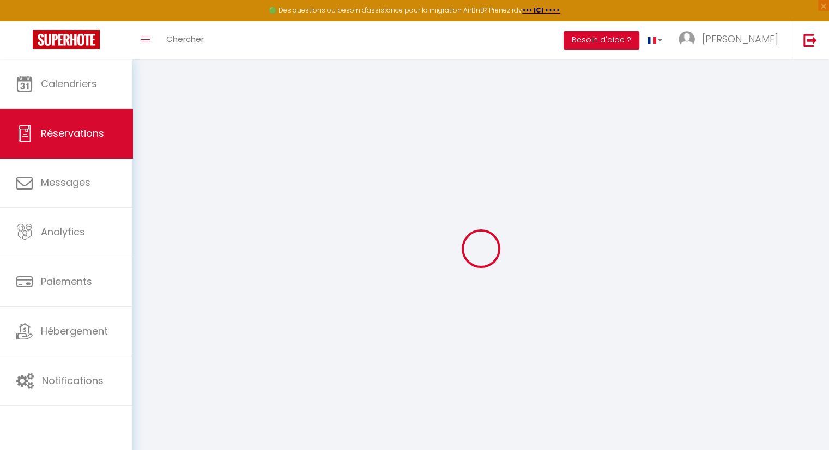
select select
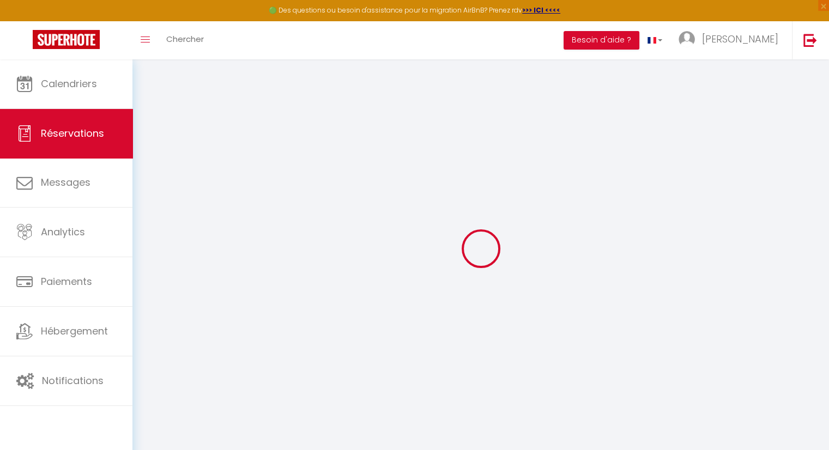
select select
checkbox input "false"
select select
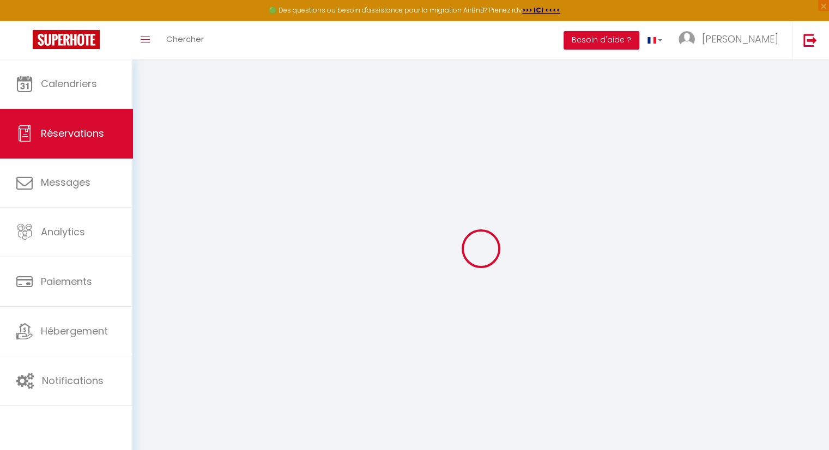
select select
checkbox input "false"
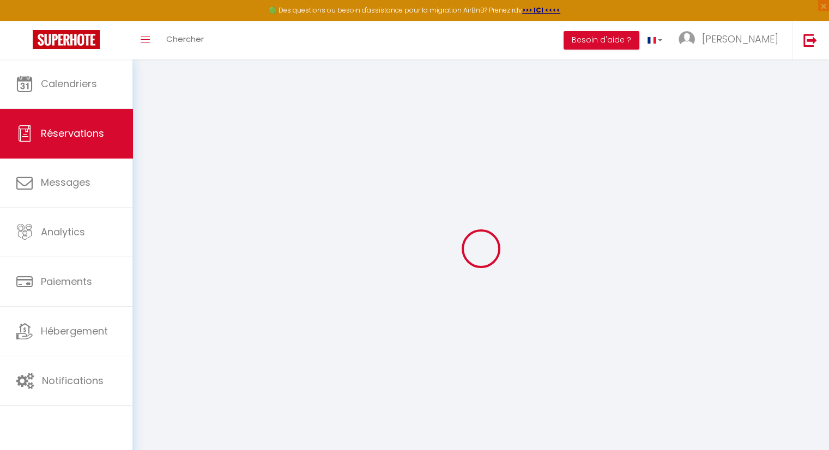
select select
checkbox input "false"
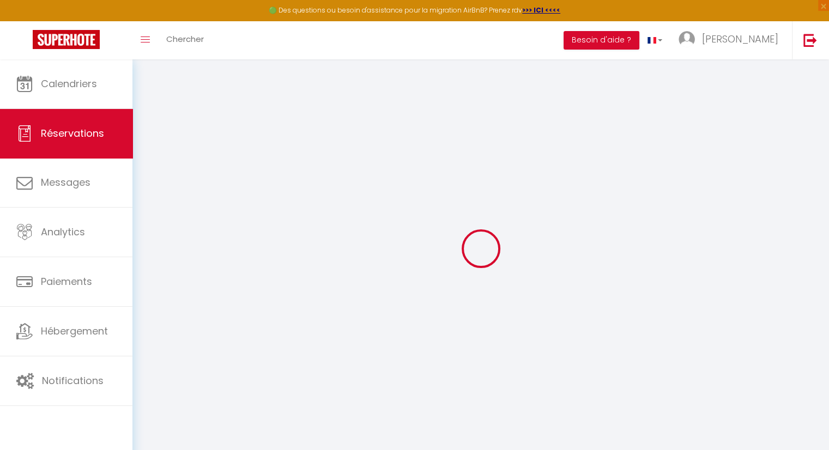
select select
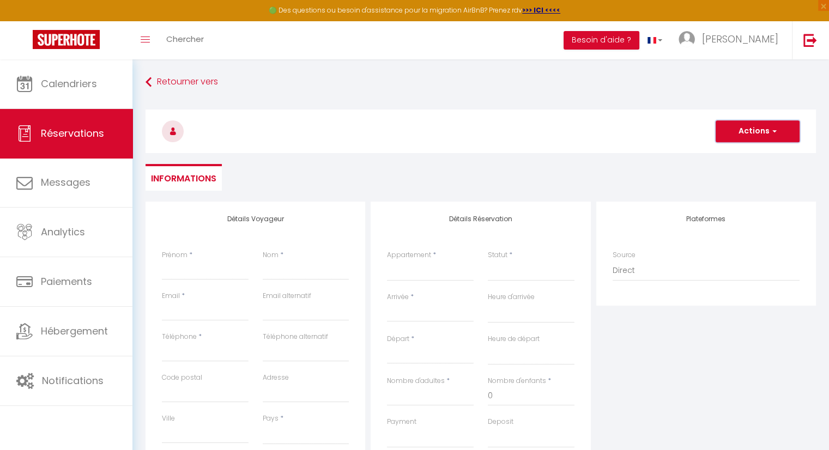
click at [739, 133] on button "Actions" at bounding box center [757, 131] width 84 height 22
click at [743, 131] on button "Actions" at bounding box center [757, 131] width 84 height 22
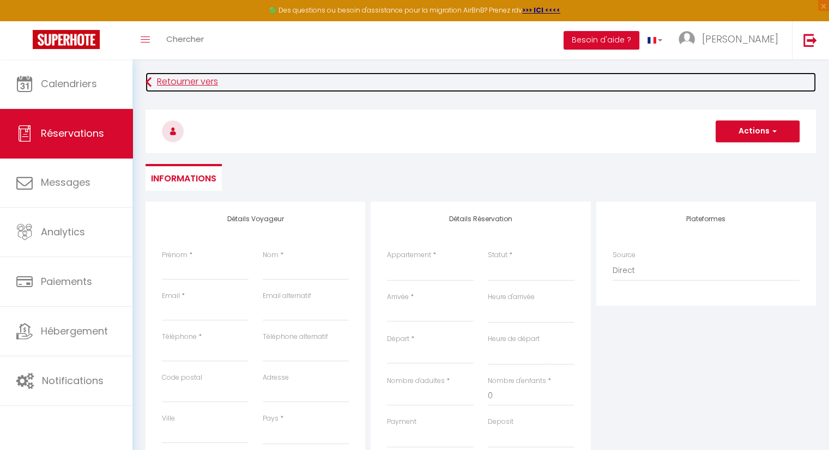
click at [192, 81] on link "Retourner vers" at bounding box center [480, 82] width 670 height 20
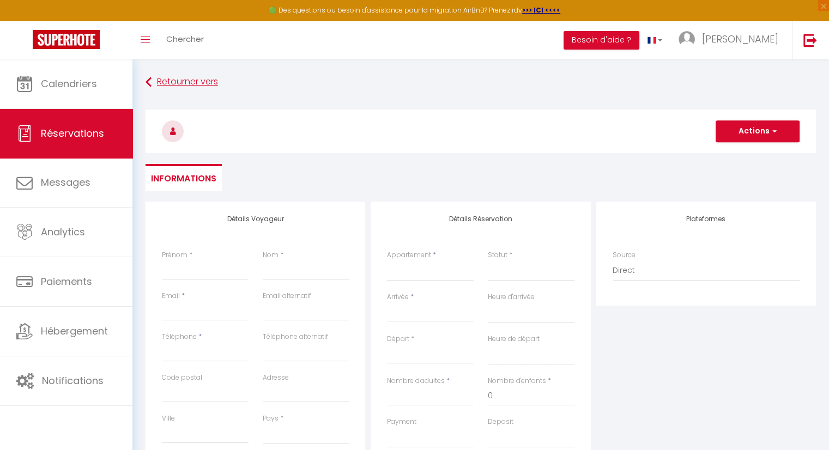
select select "not_cancelled"
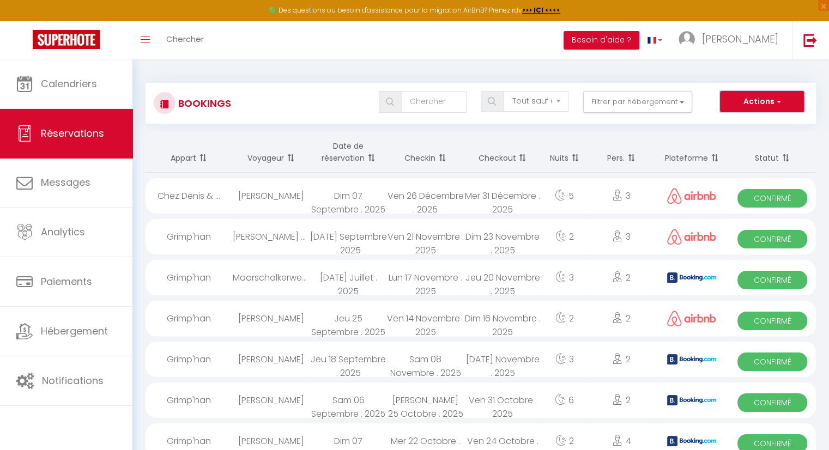
click at [766, 101] on button "Actions" at bounding box center [762, 102] width 84 height 22
click at [781, 101] on button "Actions" at bounding box center [762, 102] width 84 height 22
click at [625, 101] on button "Filtrer par hébergement" at bounding box center [637, 102] width 109 height 22
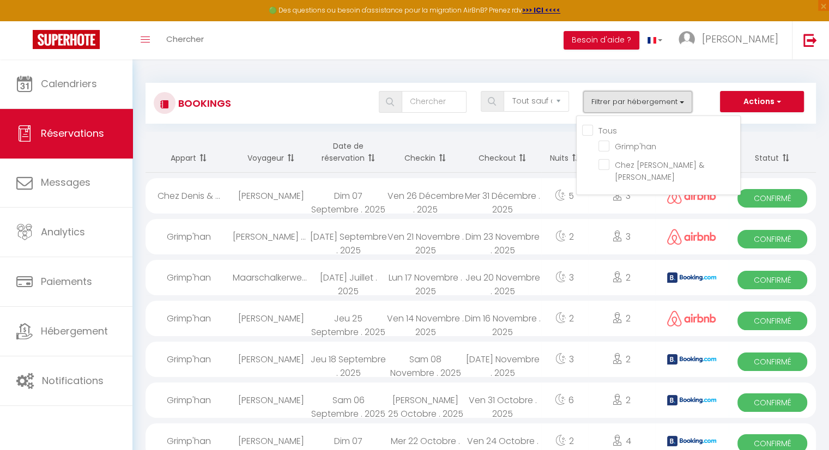
click at [625, 101] on button "Filtrer par hébergement" at bounding box center [637, 102] width 109 height 22
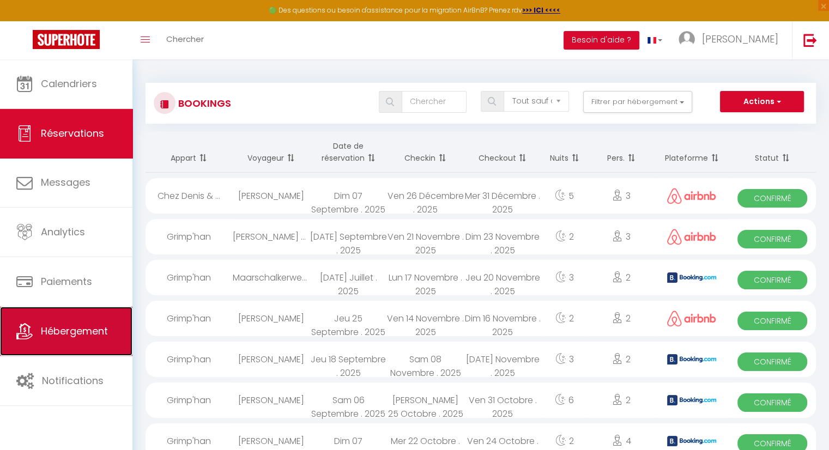
click at [81, 318] on link "Hébergement" at bounding box center [66, 331] width 132 height 49
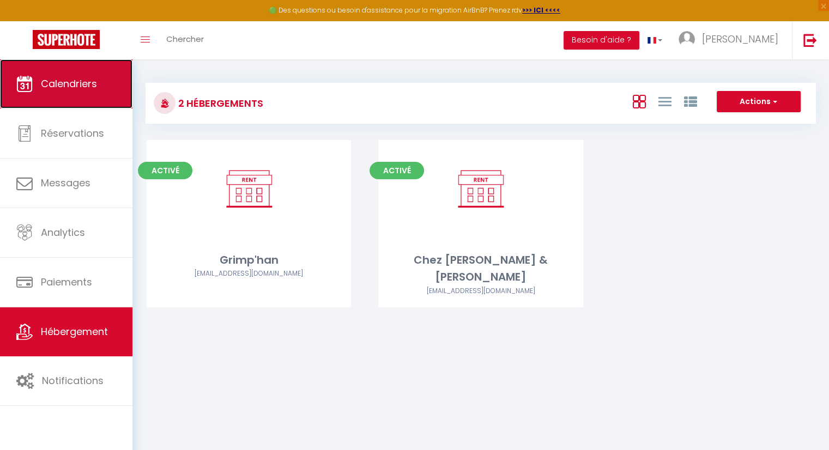
click at [99, 93] on link "Calendriers" at bounding box center [66, 83] width 132 height 49
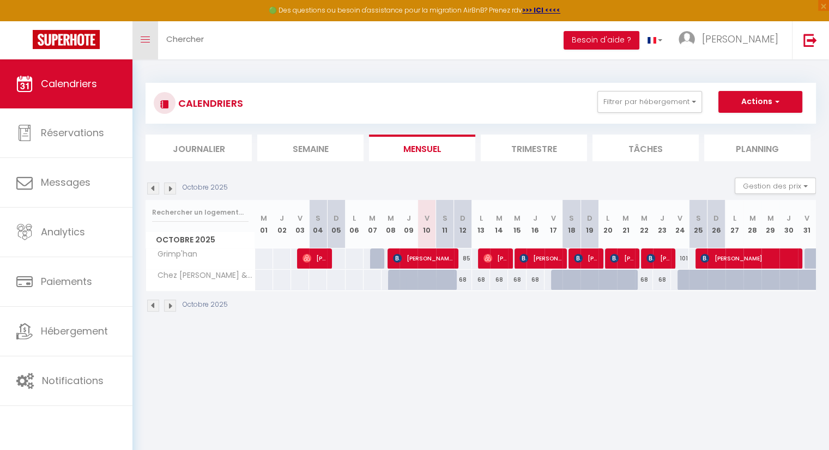
click at [145, 40] on icon "Toggle menubar" at bounding box center [145, 39] width 9 height 7
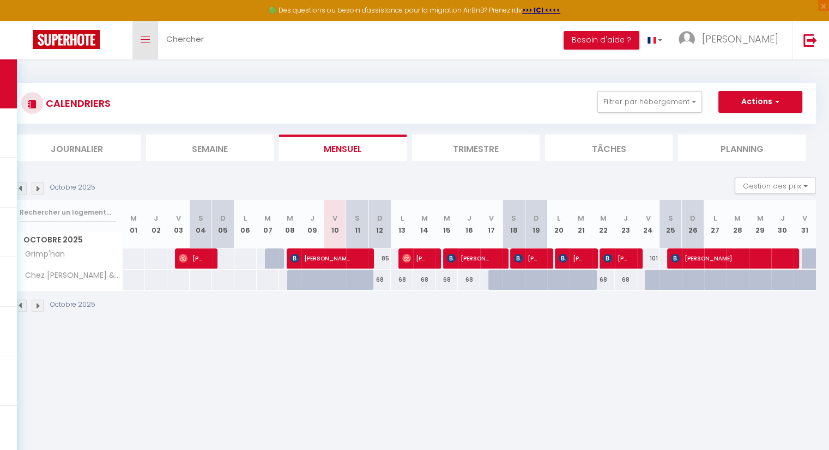
click at [145, 40] on span at bounding box center [145, 39] width 9 height 1
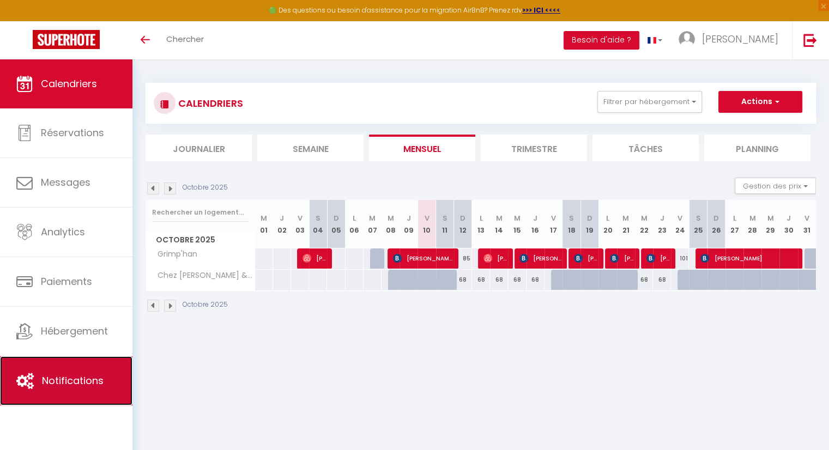
click at [21, 378] on icon at bounding box center [24, 381] width 17 height 16
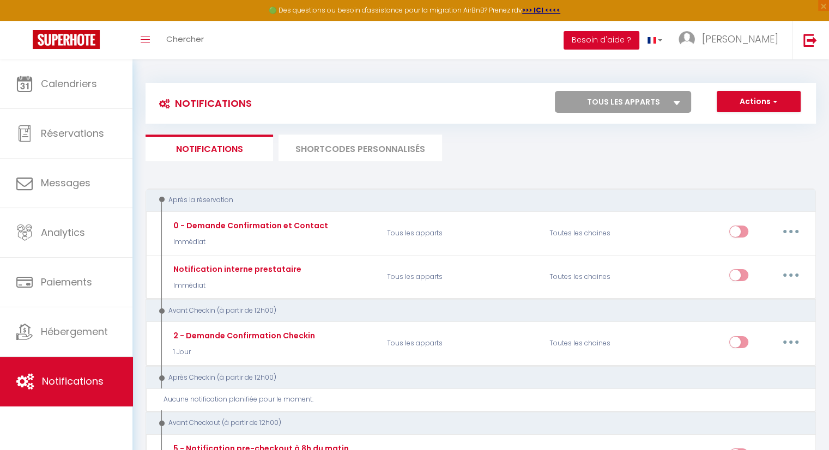
click at [639, 44] on button "Besoin d'aide ?" at bounding box center [601, 40] width 76 height 19
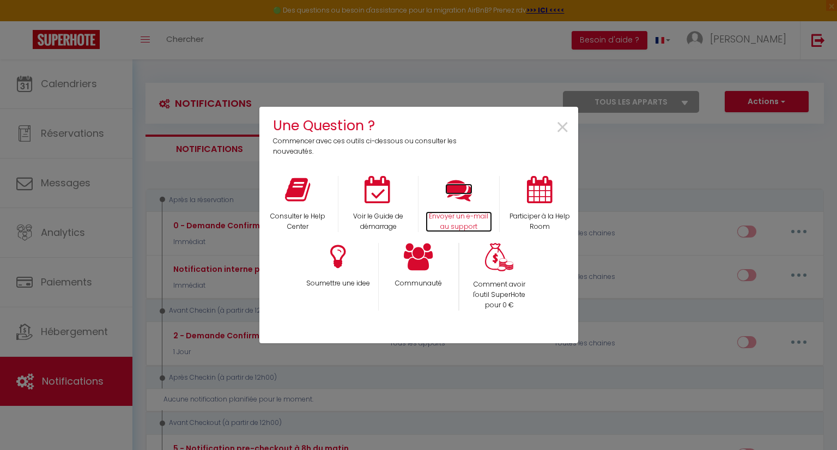
click at [448, 218] on p "Envoyer un e-mail au support" at bounding box center [458, 221] width 66 height 21
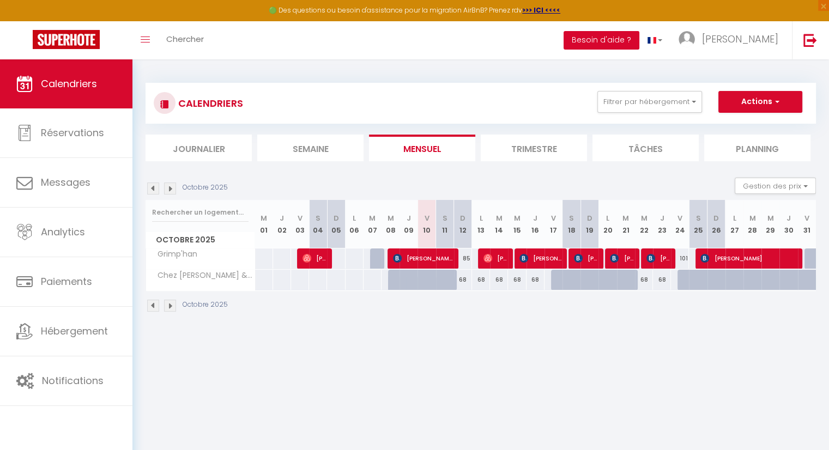
click at [639, 44] on button "Besoin d'aide ?" at bounding box center [601, 40] width 76 height 19
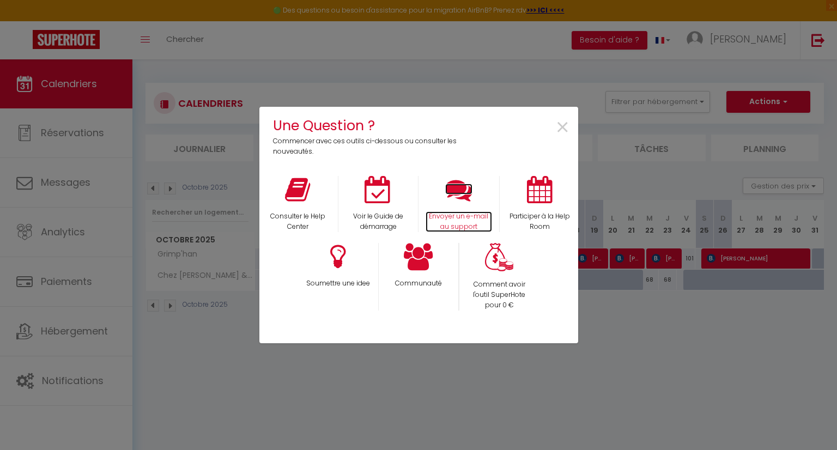
click at [456, 182] on icon at bounding box center [458, 189] width 27 height 27
click at [562, 131] on span "×" at bounding box center [562, 128] width 15 height 34
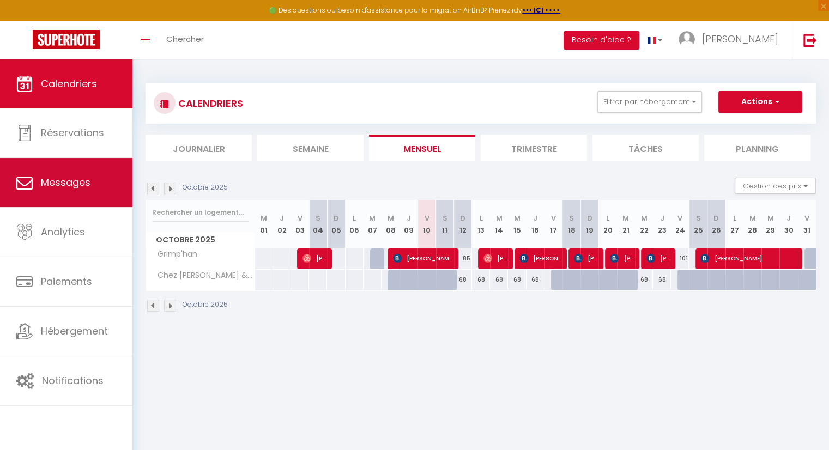
click at [66, 180] on span "Messages" at bounding box center [66, 182] width 50 height 14
select select "message"
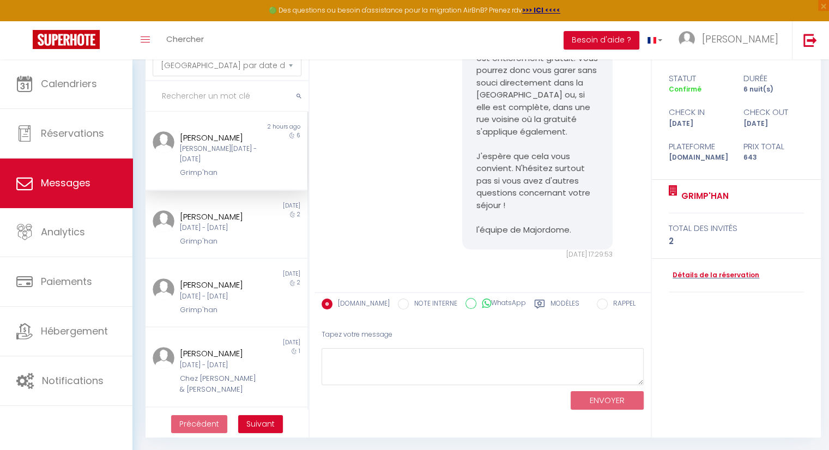
click at [506, 38] on div "Toggle menubar Chercher BUTTON Besoin d'aide ? Denis Paramètres Équipe" at bounding box center [449, 40] width 741 height 38
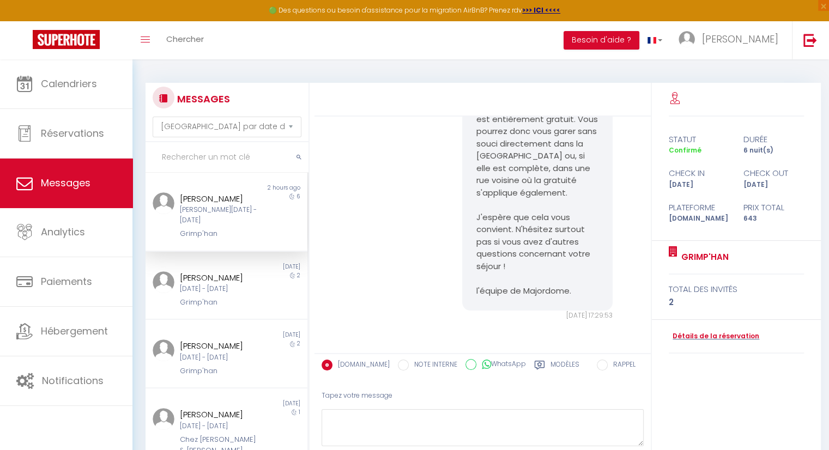
click at [231, 215] on div "[PERSON_NAME][DATE] - [DATE]" at bounding box center [220, 215] width 80 height 21
click at [235, 207] on div "[PERSON_NAME][DATE] - [DATE]" at bounding box center [220, 215] width 80 height 21
click at [231, 211] on div "[PERSON_NAME][DATE] - [DATE]" at bounding box center [220, 215] width 80 height 21
